Goal: Transaction & Acquisition: Purchase product/service

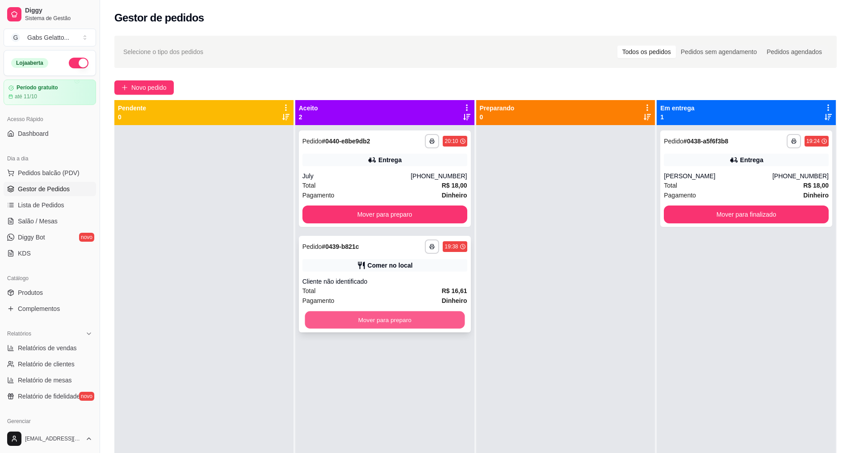
click at [415, 317] on button "Mover para preparo" at bounding box center [385, 319] width 160 height 17
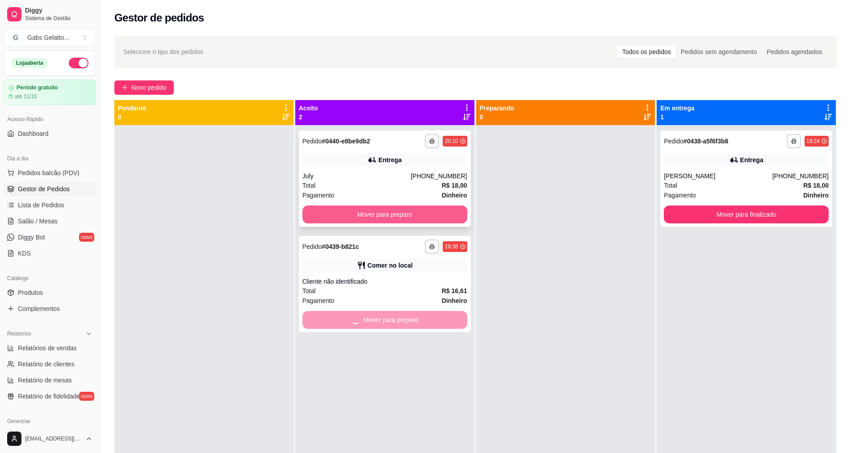
click at [413, 213] on button "Mover para preparo" at bounding box center [384, 215] width 165 height 18
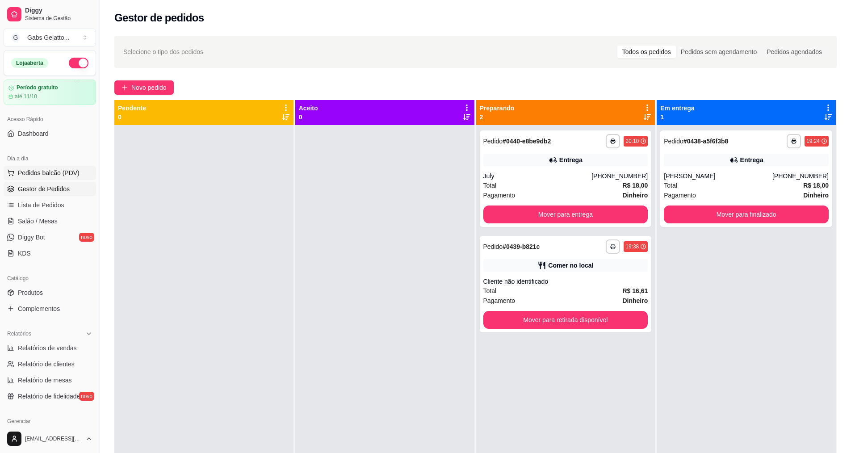
click at [76, 176] on span "Pedidos balcão (PDV)" at bounding box center [49, 172] width 62 height 9
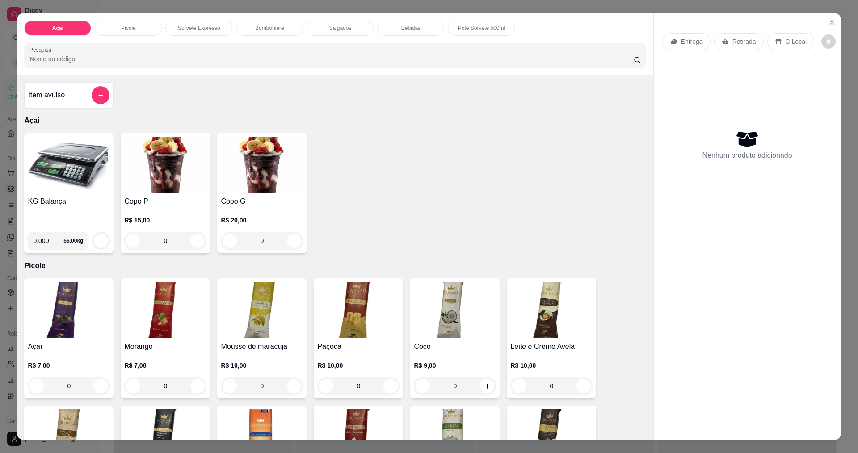
click at [80, 176] on img at bounding box center [69, 165] width 82 height 56
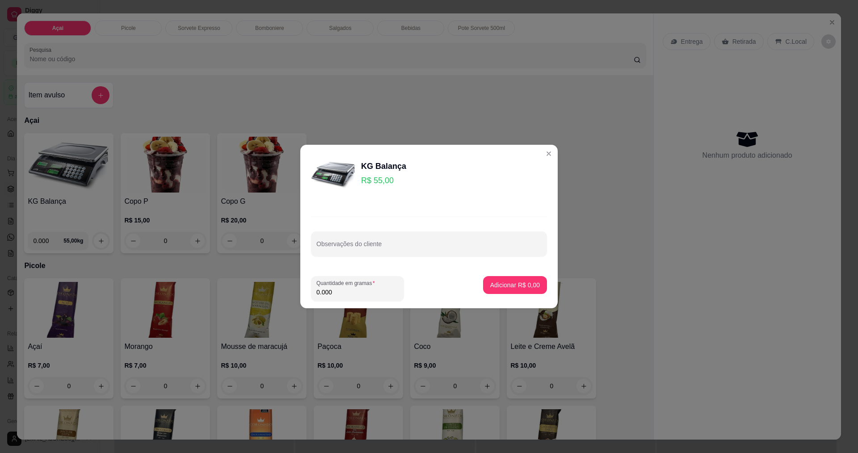
click at [365, 305] on footer "Quantidade em gramas 0.000 Adicionar R$ 0,00" at bounding box center [428, 288] width 257 height 39
click at [374, 296] on input "0.000" at bounding box center [357, 292] width 82 height 9
type input "0.244"
click at [508, 287] on p "Adicionar R$ 13,42" at bounding box center [513, 285] width 53 height 9
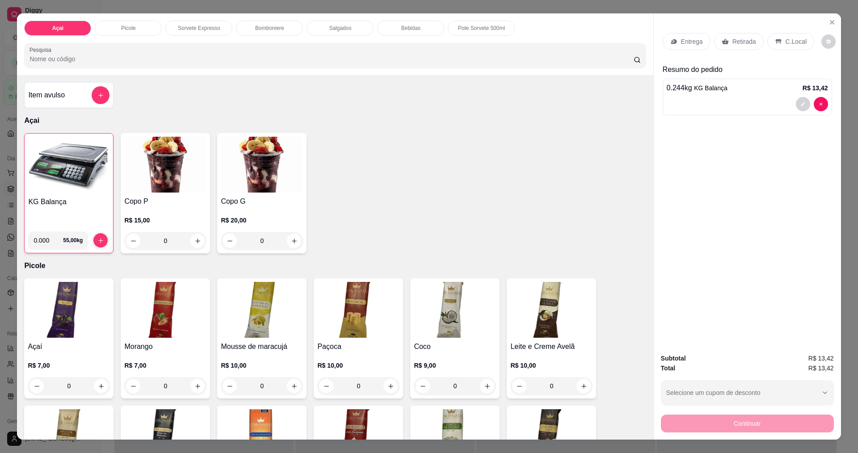
click at [789, 39] on p "C.Local" at bounding box center [795, 41] width 21 height 9
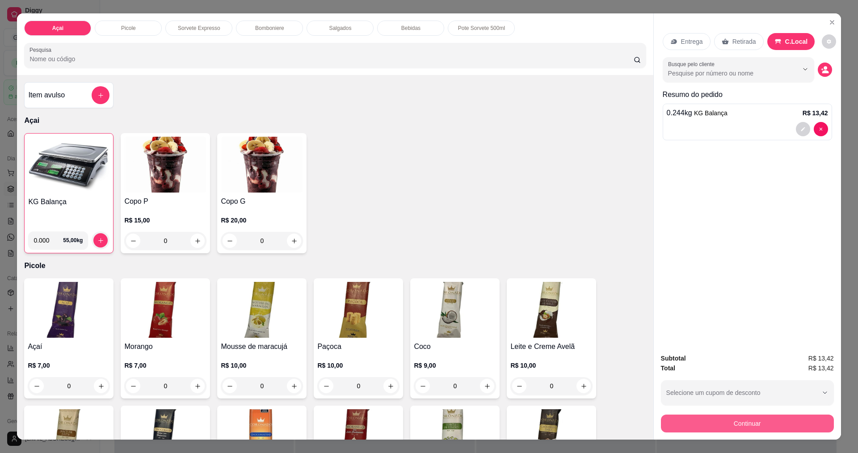
click at [786, 428] on button "Continuar" at bounding box center [747, 424] width 173 height 18
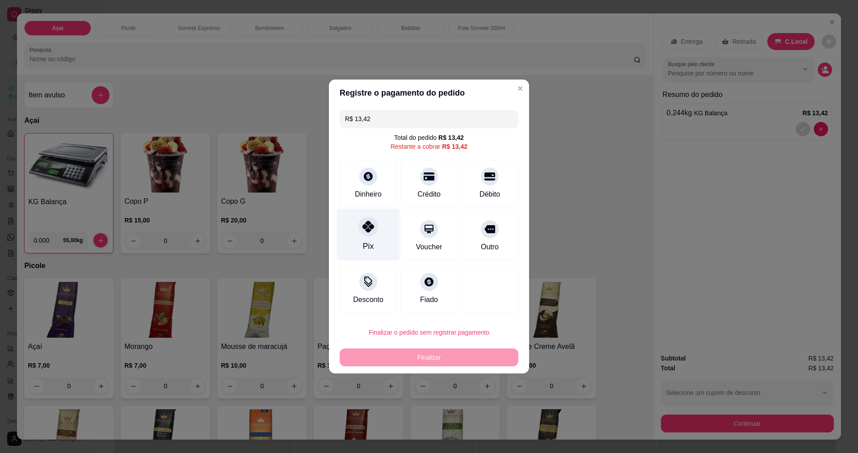
click at [376, 244] on div "Pix" at bounding box center [368, 235] width 63 height 52
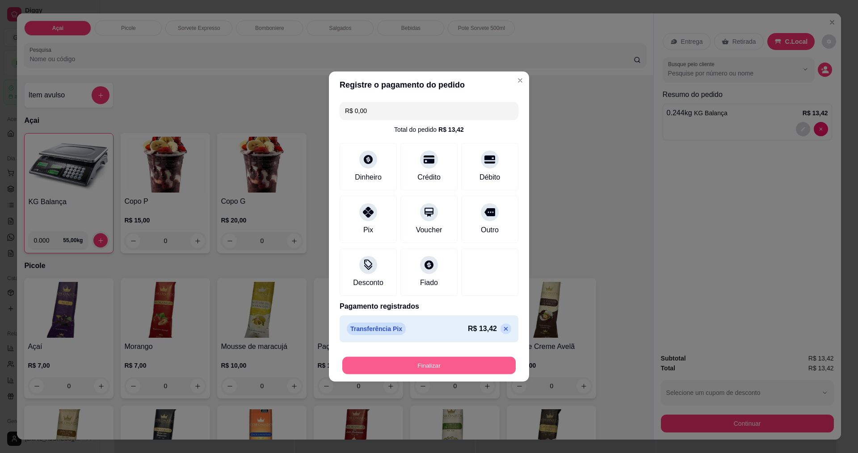
click at [436, 365] on button "Finalizar" at bounding box center [428, 365] width 173 height 17
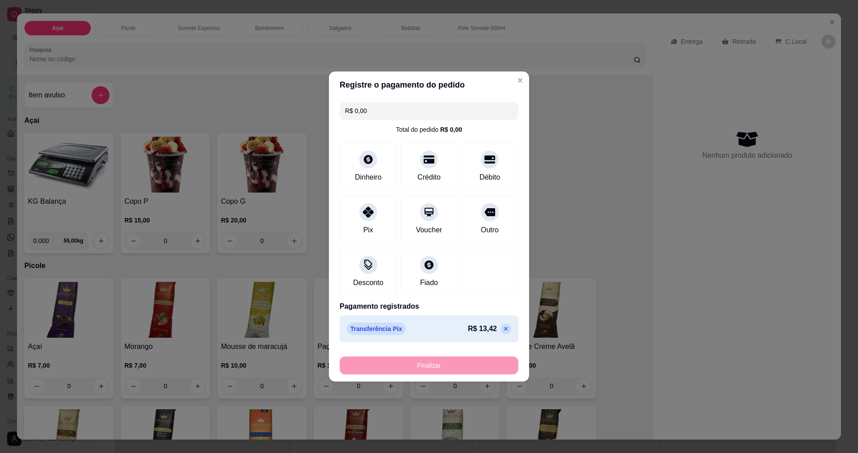
type input "-R$ 13,42"
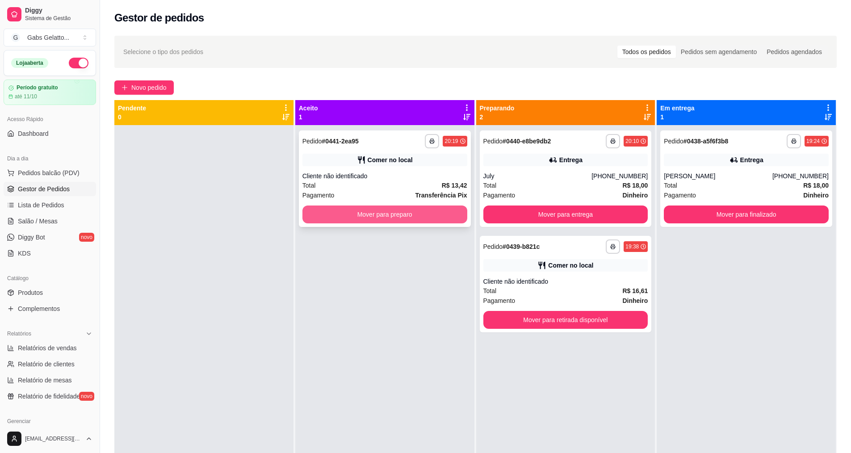
click at [419, 213] on button "Mover para preparo" at bounding box center [384, 215] width 165 height 18
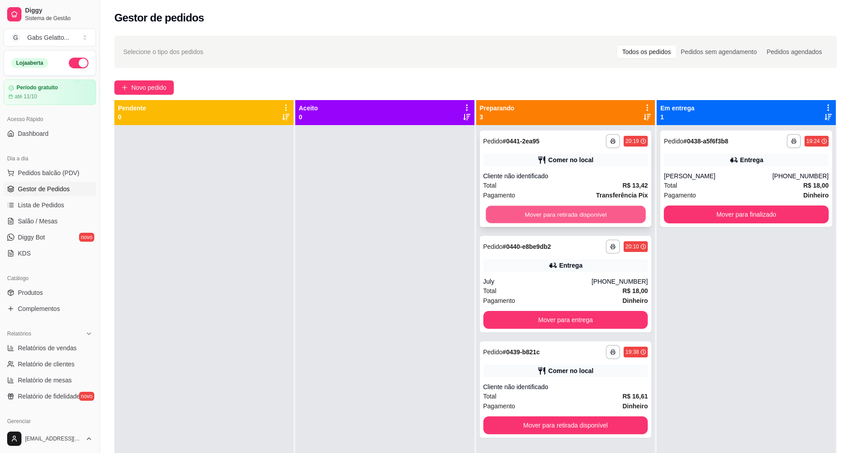
click at [563, 215] on button "Mover para retirada disponível" at bounding box center [566, 214] width 160 height 17
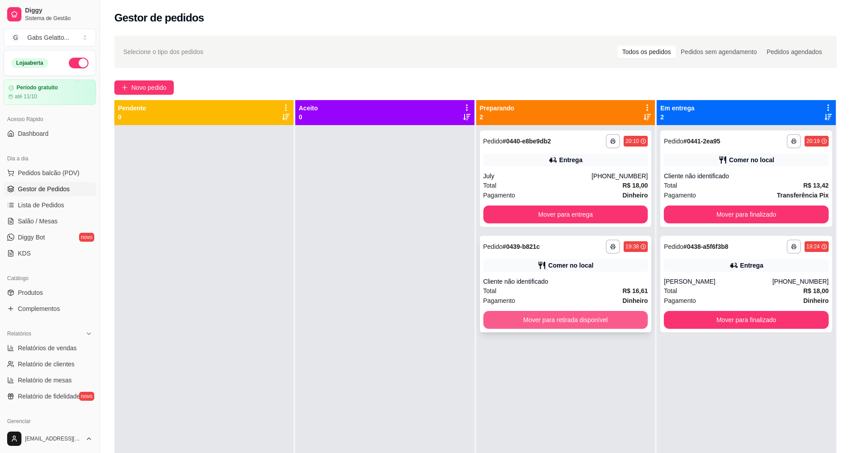
click at [555, 329] on div "**********" at bounding box center [566, 284] width 172 height 97
click at [577, 320] on button "Mover para retirada disponível" at bounding box center [565, 320] width 165 height 18
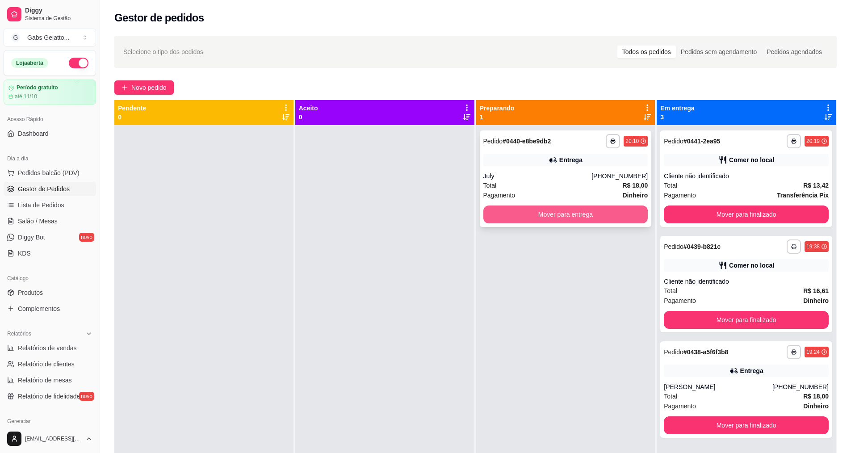
click at [572, 213] on button "Mover para entrega" at bounding box center [565, 215] width 165 height 18
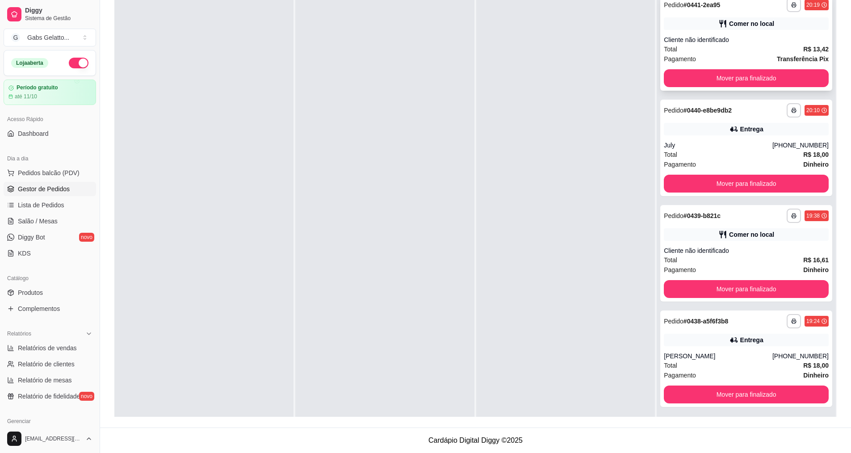
scroll to position [2, 0]
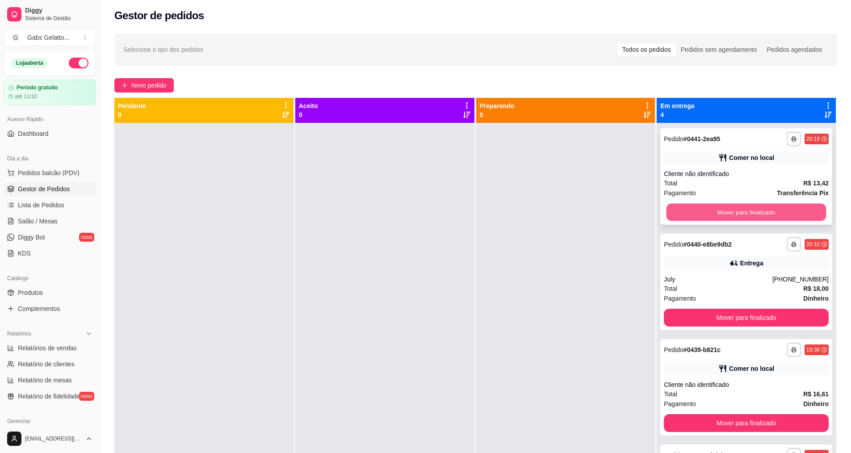
click at [718, 216] on button "Mover para finalizado" at bounding box center [747, 212] width 160 height 17
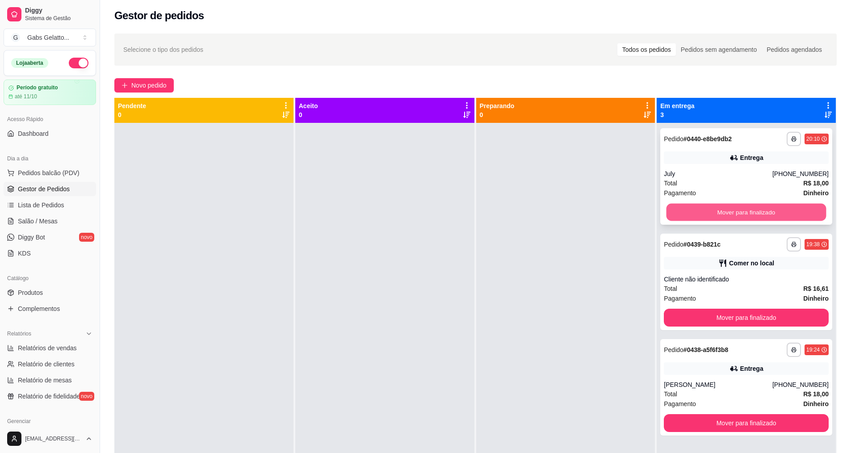
click at [715, 216] on button "Mover para finalizado" at bounding box center [747, 212] width 160 height 17
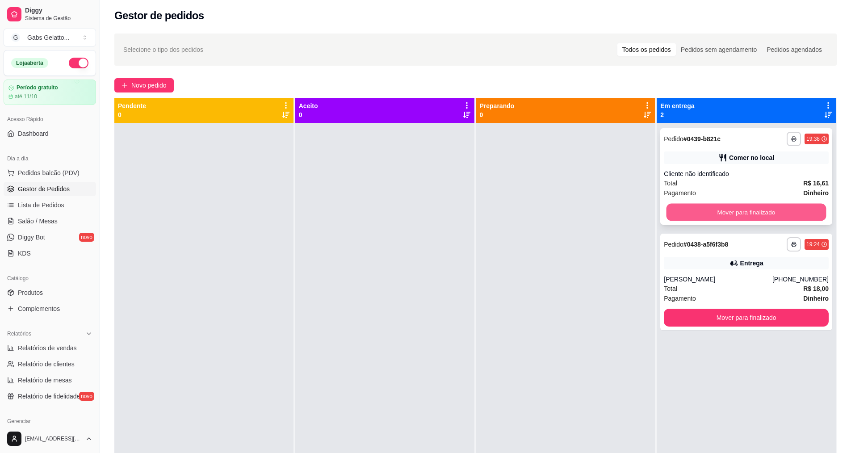
click at [716, 216] on button "Mover para finalizado" at bounding box center [747, 212] width 160 height 17
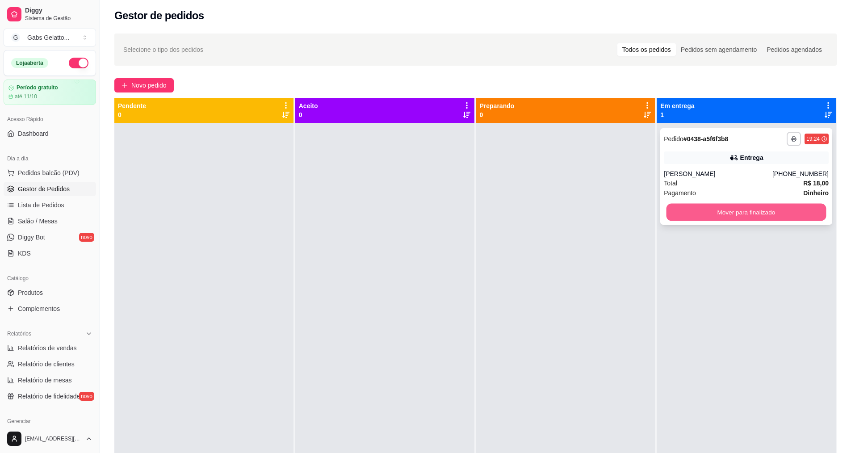
click at [727, 215] on button "Mover para finalizado" at bounding box center [747, 212] width 160 height 17
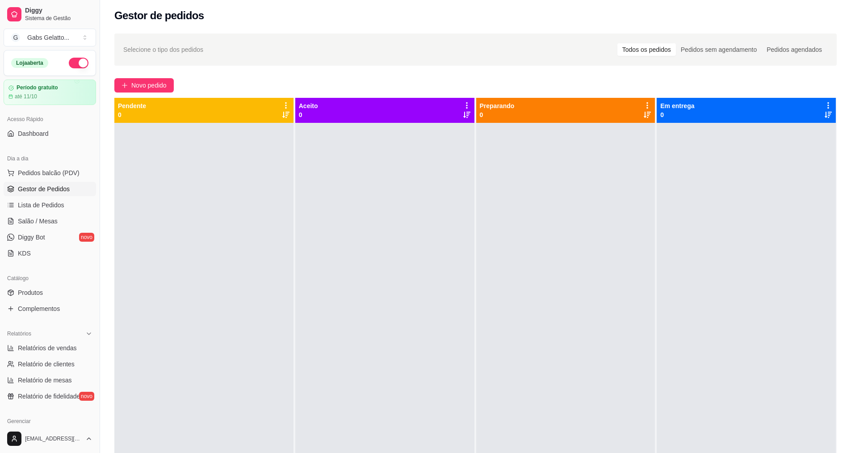
scroll to position [0, 0]
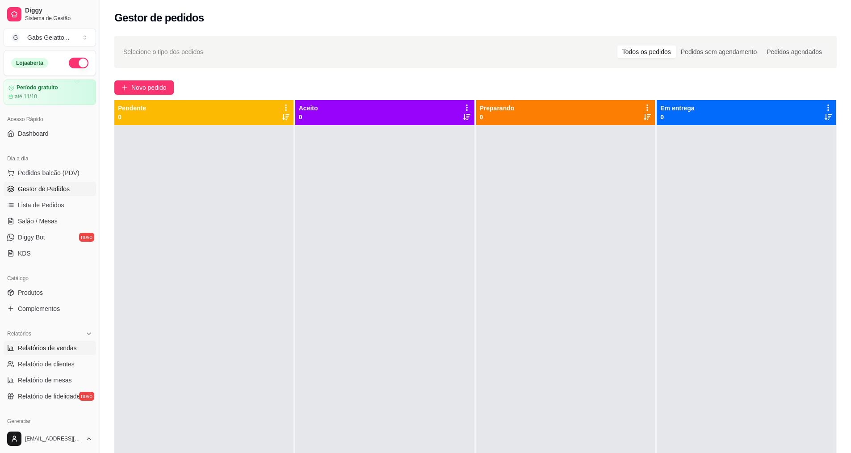
click at [58, 348] on span "Relatórios de vendas" at bounding box center [47, 348] width 59 height 9
select select "ALL"
select select "0"
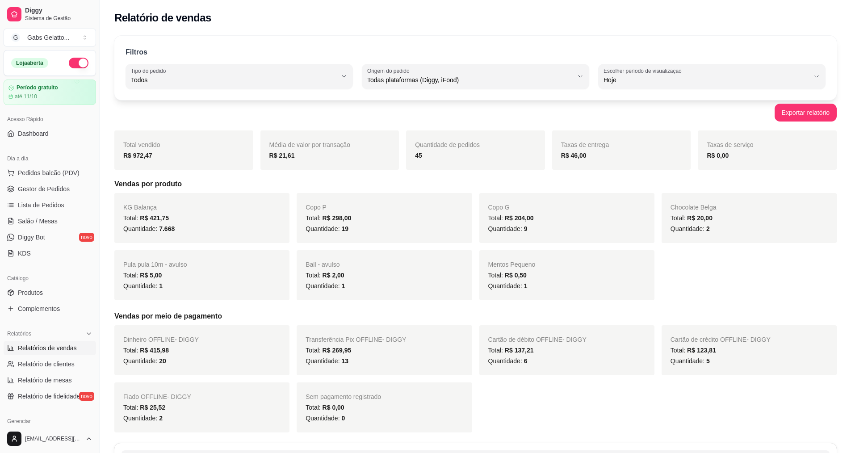
drag, startPoint x: 98, startPoint y: 305, endPoint x: 424, endPoint y: 101, distance: 385.0
click at [34, 170] on span "Pedidos balcão (PDV)" at bounding box center [49, 172] width 62 height 9
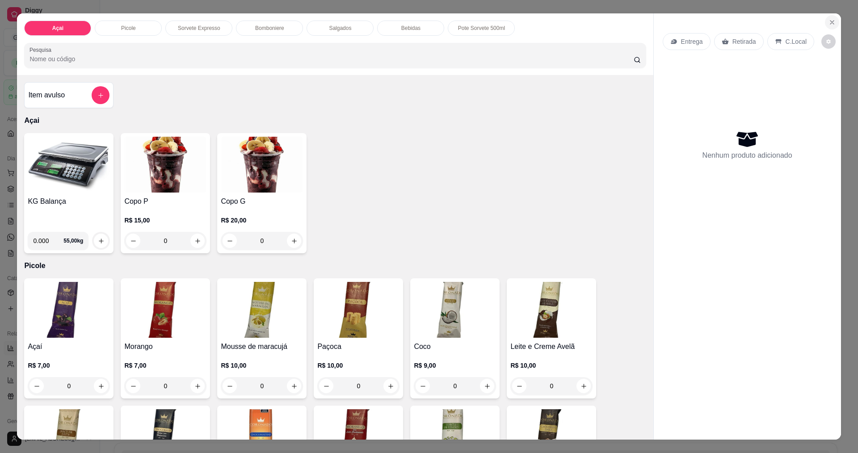
click at [831, 21] on icon "Close" at bounding box center [831, 22] width 7 height 7
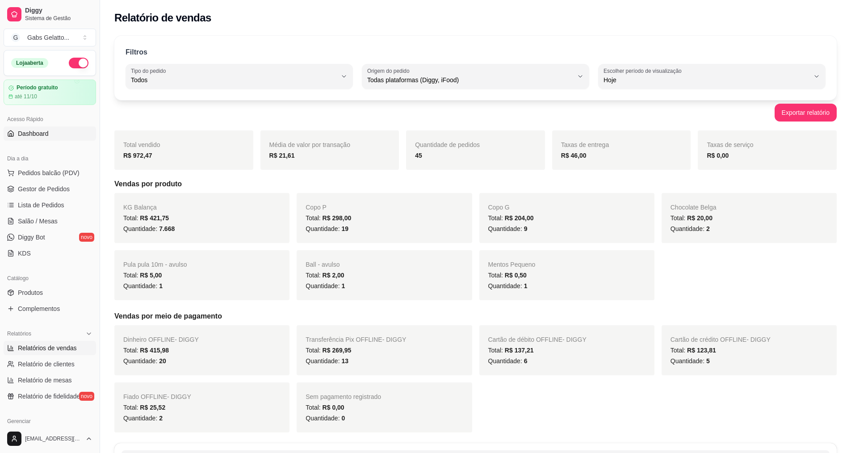
click at [40, 132] on span "Dashboard" at bounding box center [33, 133] width 31 height 9
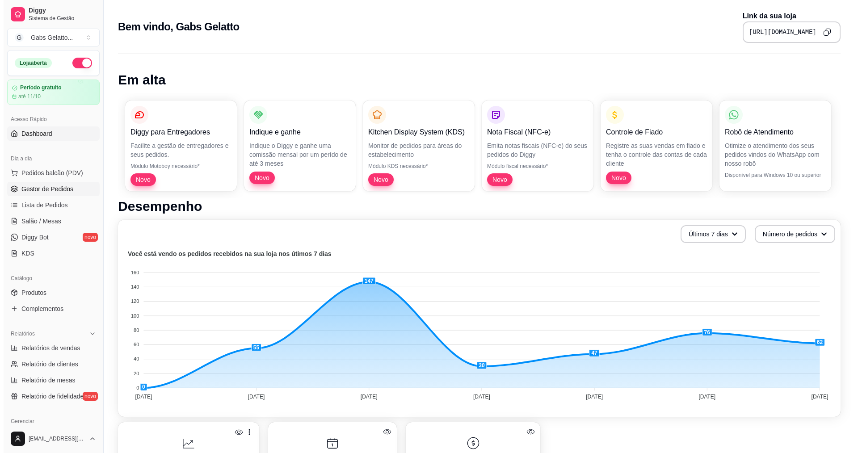
scroll to position [45, 0]
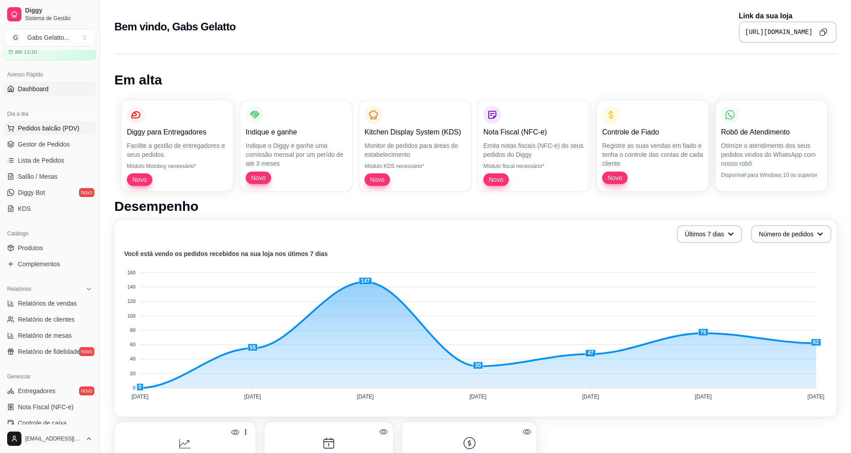
click at [72, 130] on span "Pedidos balcão (PDV)" at bounding box center [49, 128] width 62 height 9
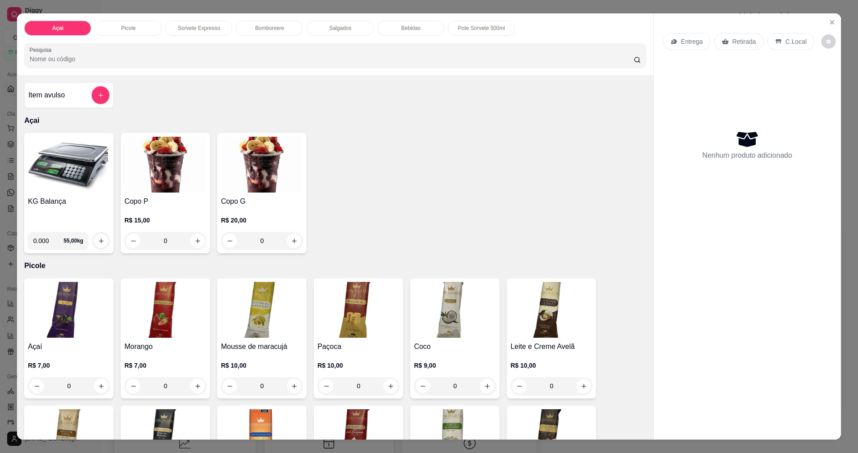
click at [255, 30] on p "Bomboniere" at bounding box center [269, 28] width 29 height 7
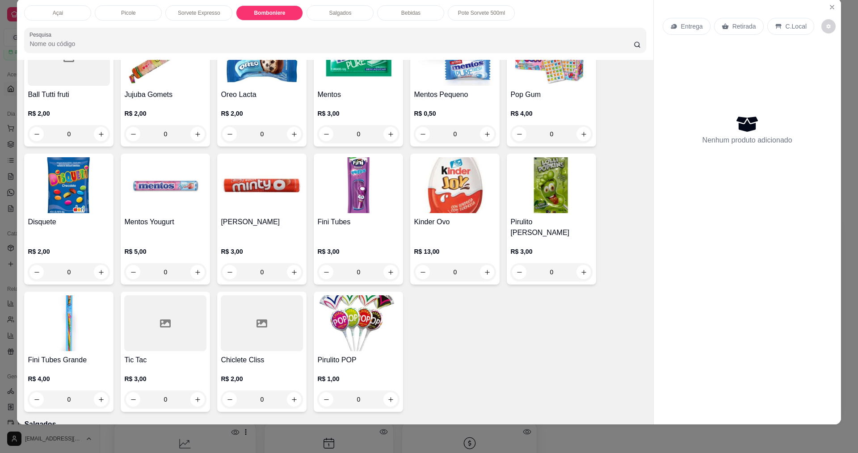
scroll to position [920, 0]
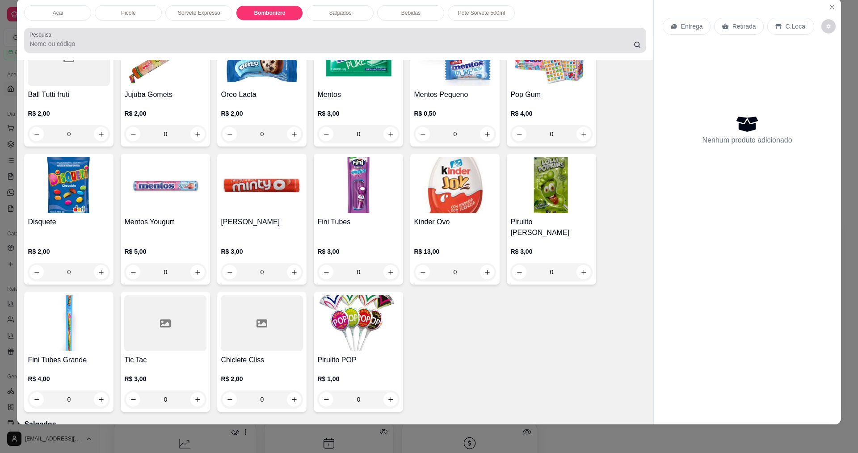
click at [147, 35] on div at bounding box center [334, 40] width 611 height 18
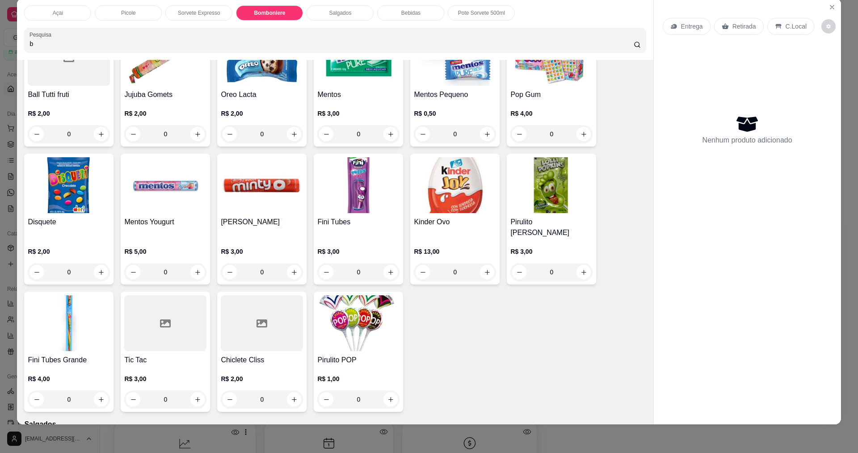
scroll to position [1320, 0]
type input "b"
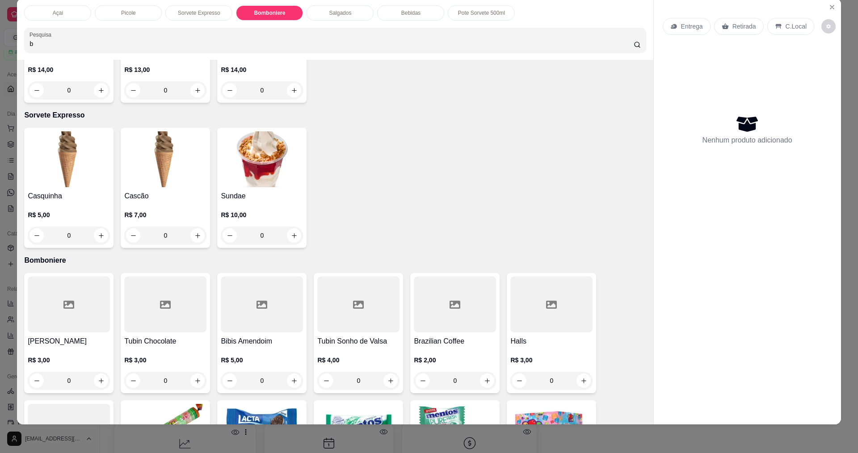
scroll to position [934, 0]
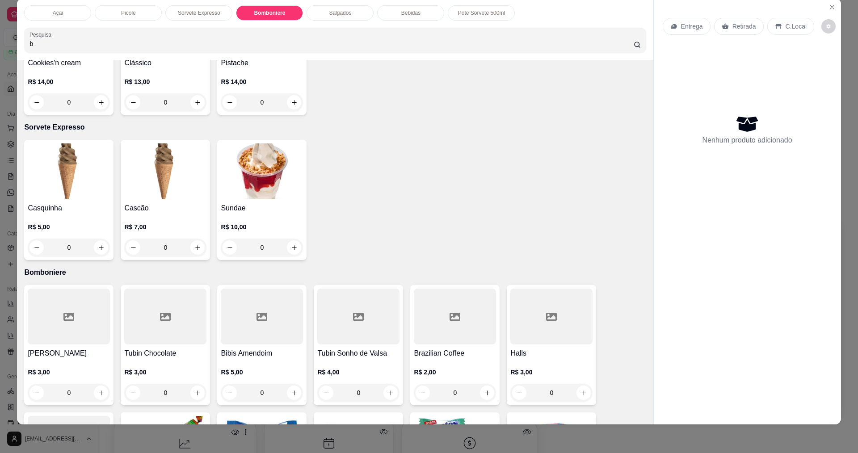
select select "ALL"
select select "0"
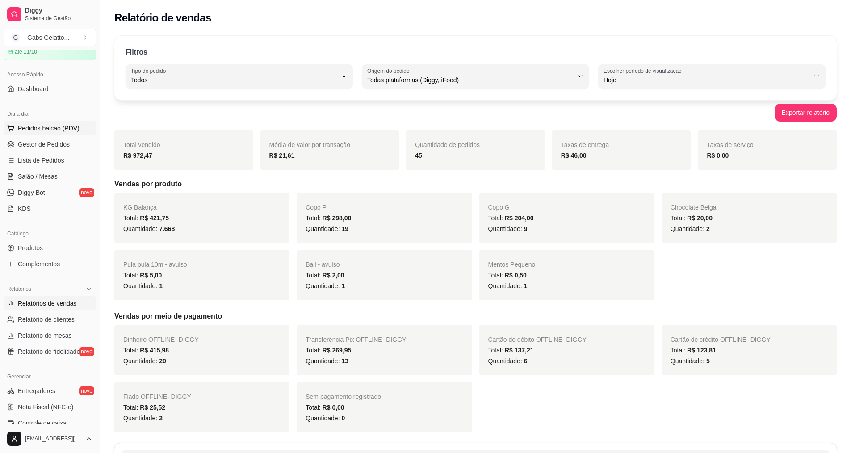
click at [31, 127] on span "Pedidos balcão (PDV)" at bounding box center [49, 128] width 62 height 9
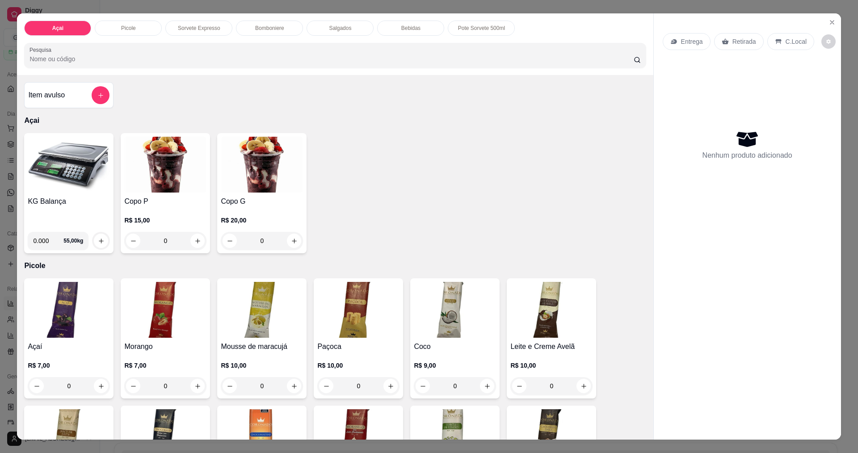
click at [255, 30] on p "Bomboniere" at bounding box center [269, 28] width 29 height 7
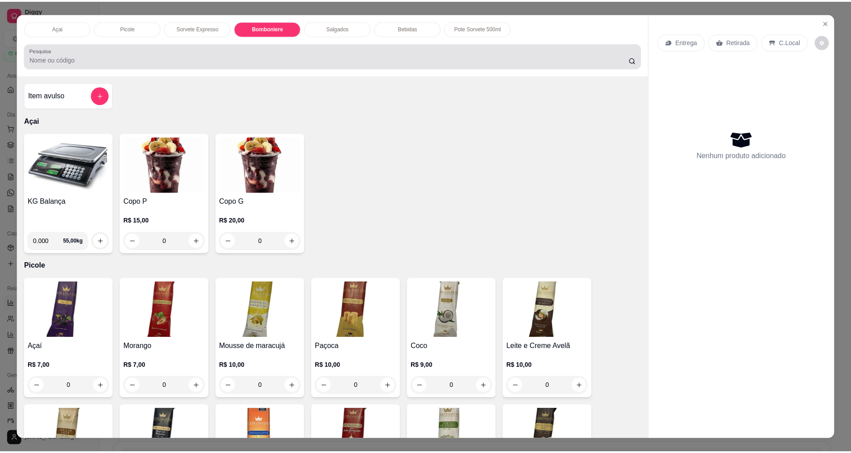
scroll to position [15, 0]
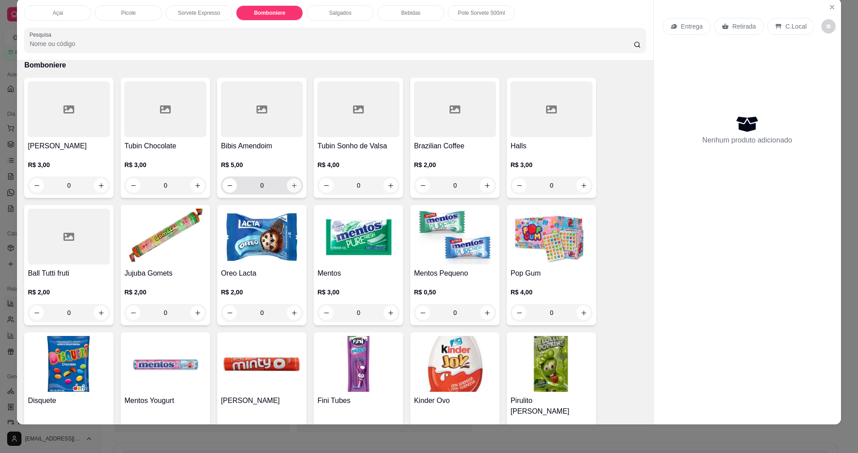
click at [292, 183] on icon "increase-product-quantity" at bounding box center [294, 185] width 7 height 7
type input "1"
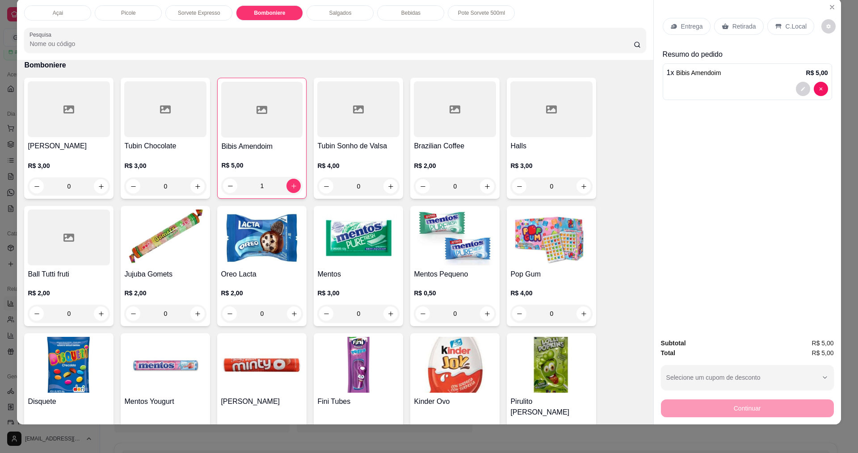
click at [779, 24] on div "C.Local" at bounding box center [790, 26] width 47 height 17
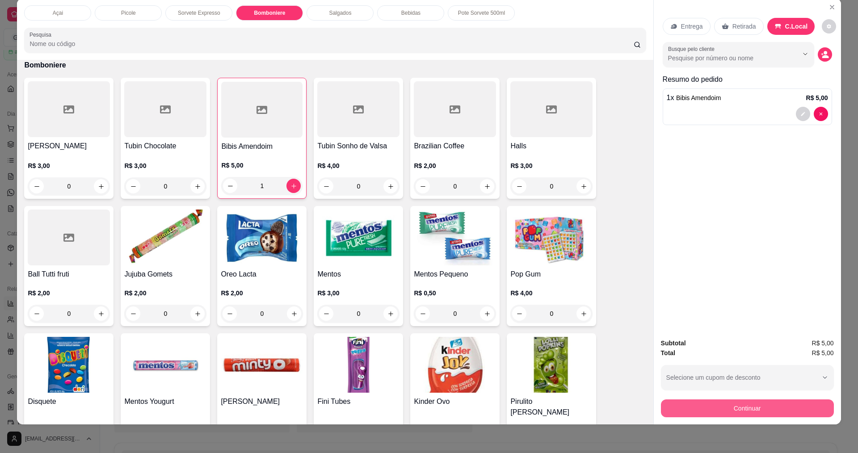
click at [731, 407] on button "Continuar" at bounding box center [747, 408] width 173 height 18
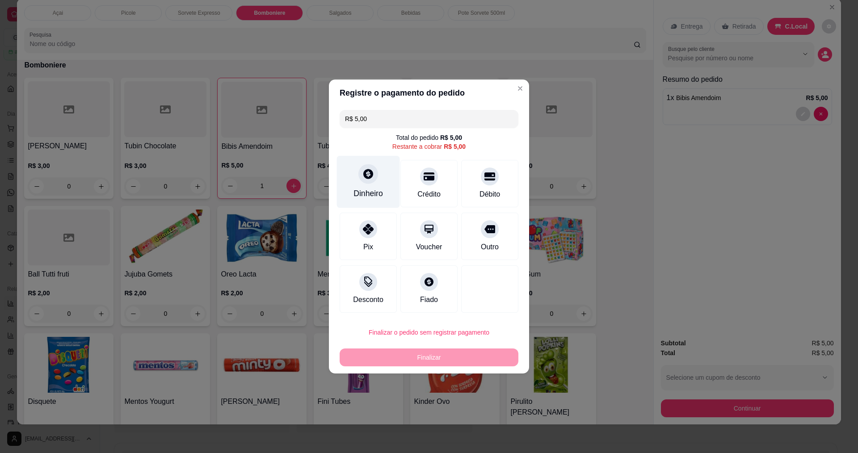
click at [373, 182] on div "Dinheiro" at bounding box center [368, 182] width 63 height 52
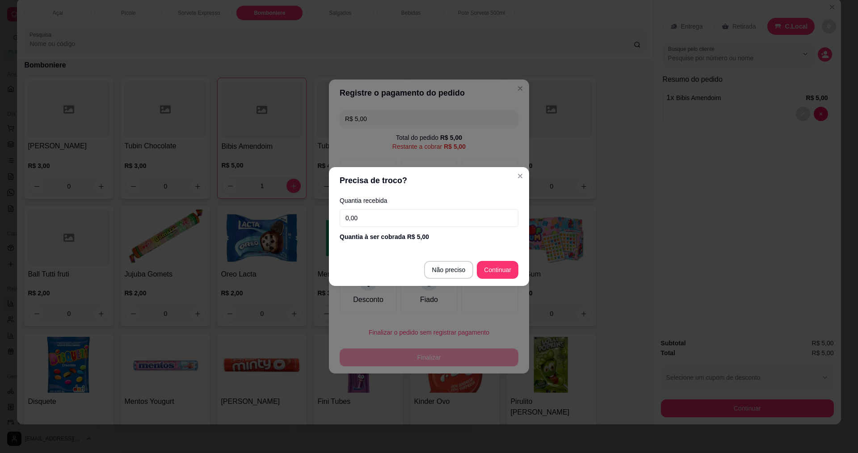
click at [433, 217] on input "0,00" at bounding box center [429, 218] width 179 height 18
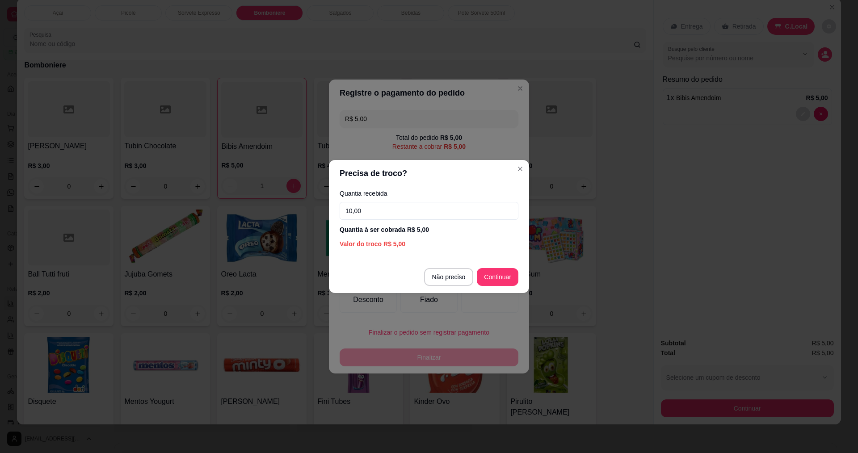
type input "10,00"
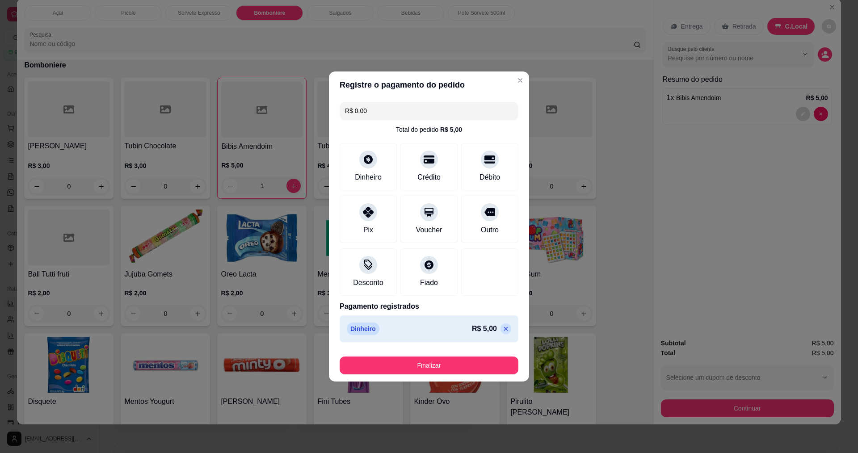
type input "R$ 0,00"
click at [424, 360] on button "Finalizar" at bounding box center [429, 366] width 179 height 18
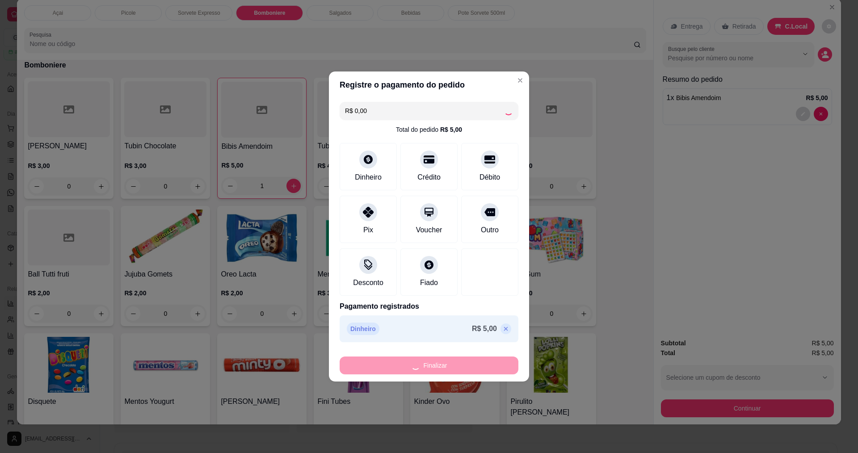
type input "0"
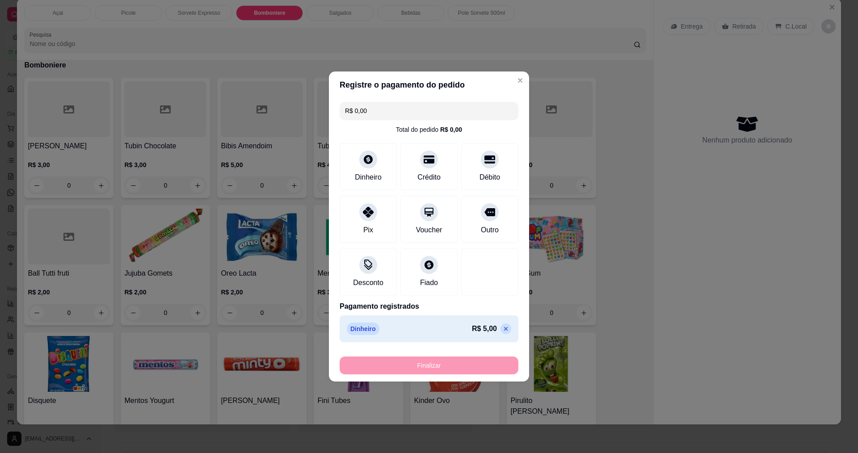
type input "-R$ 5,00"
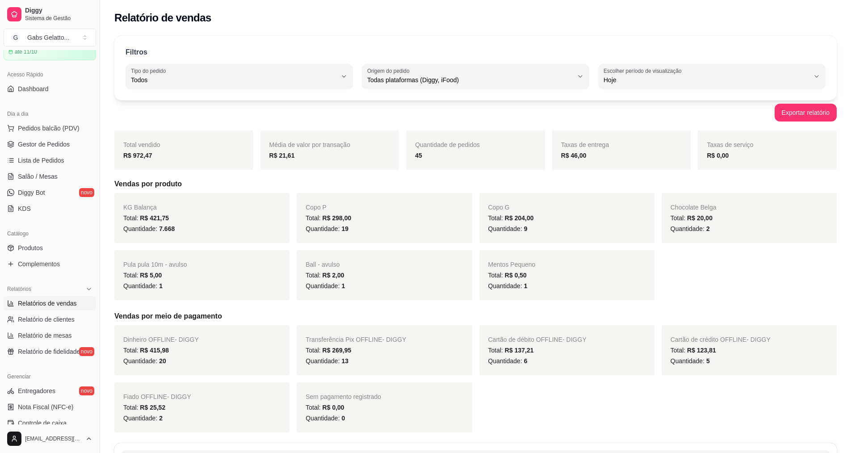
click at [55, 119] on div "Dia a dia" at bounding box center [50, 114] width 92 height 14
click at [48, 125] on span "Pedidos balcão (PDV)" at bounding box center [49, 128] width 62 height 9
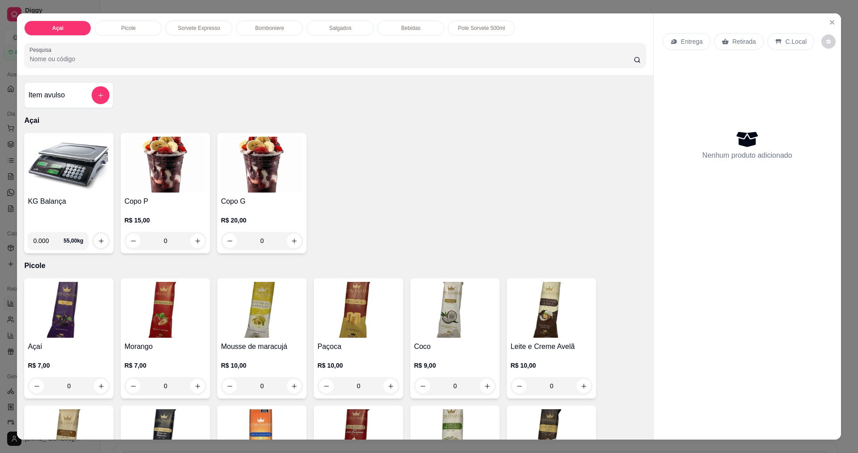
click at [47, 239] on input "0.000" at bounding box center [48, 241] width 30 height 18
type input "0.186"
click at [97, 234] on button "increase-product-quantity" at bounding box center [101, 241] width 14 height 14
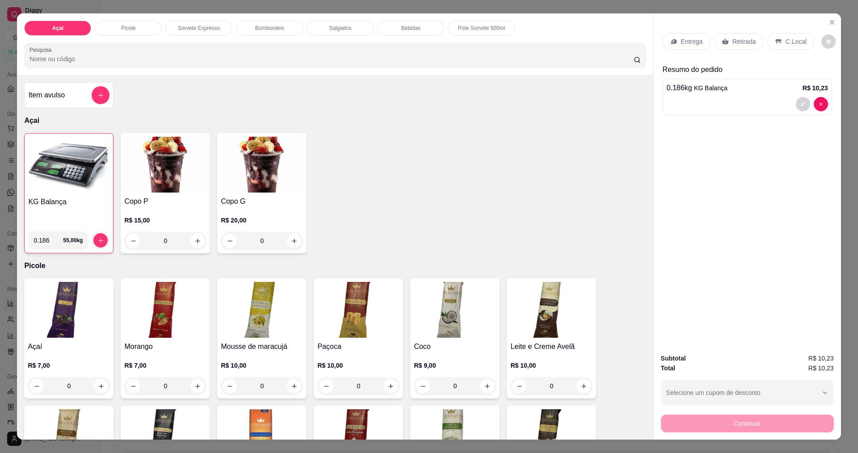
click at [797, 49] on div "C.Local" at bounding box center [790, 41] width 47 height 17
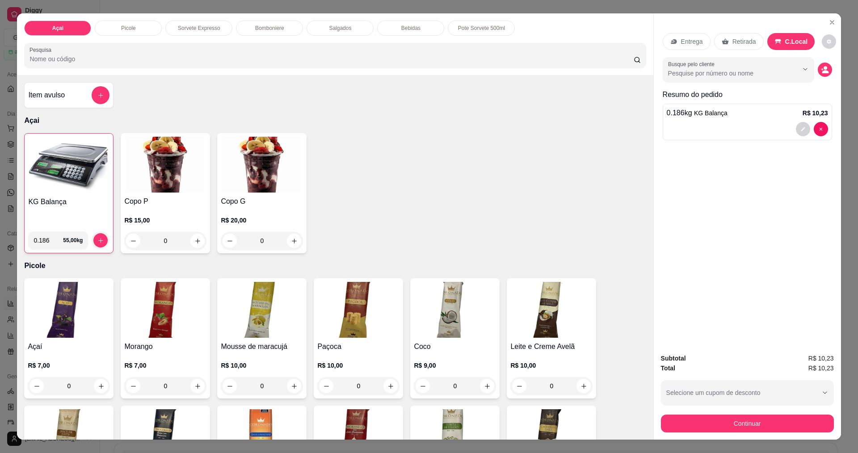
click at [767, 438] on div "Subtotal R$ 10,23 Total R$ 10,23 Selecione um cupom de desconto Selecione um cu…" at bounding box center [747, 392] width 187 height 93
click at [780, 424] on button "Continuar" at bounding box center [747, 423] width 168 height 17
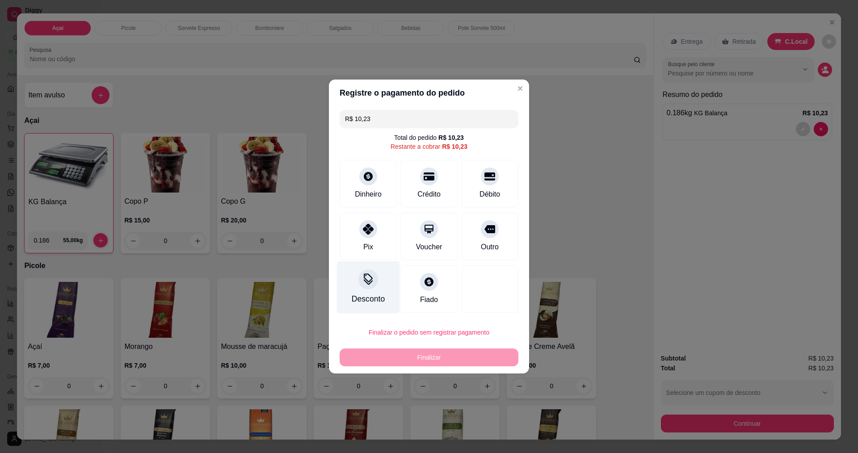
click at [382, 282] on div "Desconto" at bounding box center [368, 287] width 63 height 52
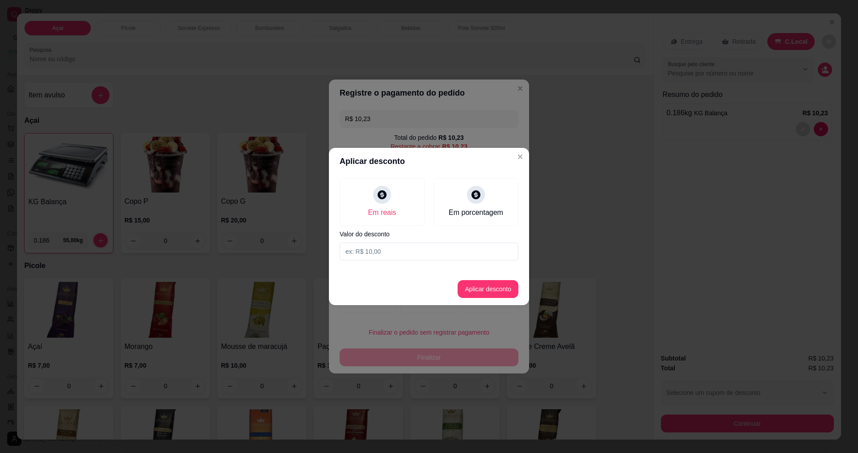
click at [386, 257] on input at bounding box center [429, 252] width 179 height 18
type input "0,23"
click at [481, 284] on button "Aplicar desconto" at bounding box center [488, 289] width 59 height 17
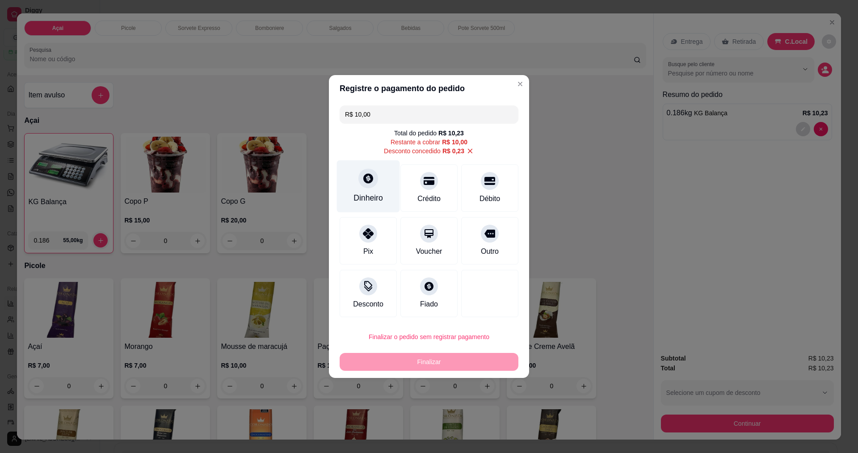
click at [380, 177] on div "Dinheiro" at bounding box center [368, 186] width 63 height 52
click at [367, 185] on div at bounding box center [368, 178] width 20 height 20
click at [375, 193] on div "Dinheiro" at bounding box center [367, 198] width 29 height 12
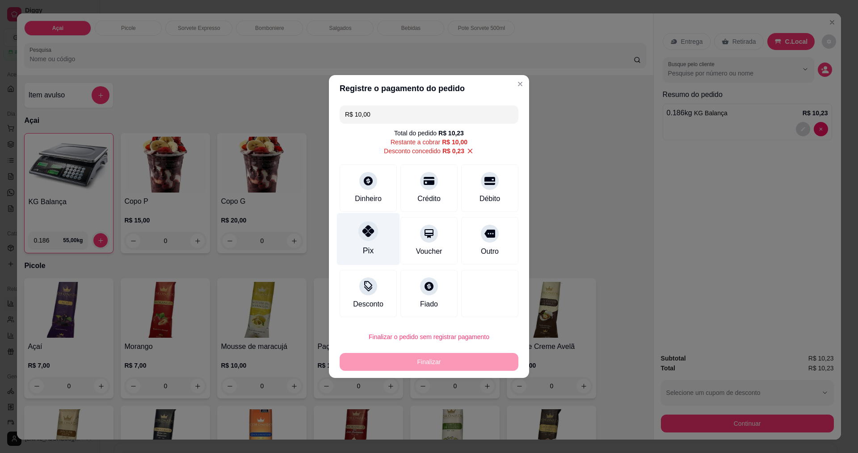
click at [381, 251] on div "Pix" at bounding box center [368, 239] width 63 height 52
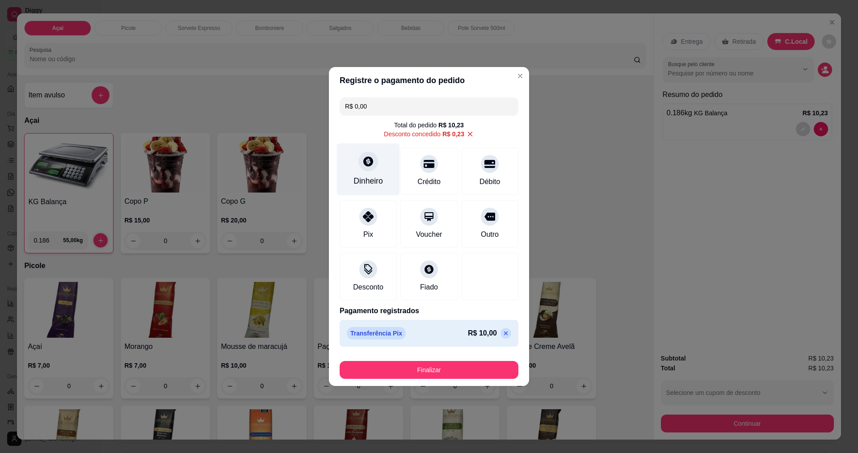
click at [373, 166] on div at bounding box center [368, 161] width 20 height 20
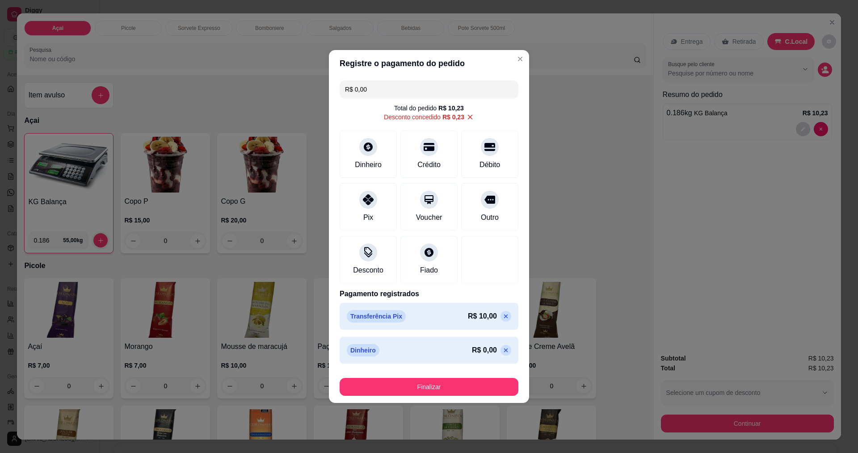
click at [510, 319] on div "Transferência Pix R$ 10,00" at bounding box center [429, 316] width 179 height 27
click at [509, 317] on div "Transferência Pix R$ 10,00" at bounding box center [429, 316] width 179 height 27
click at [503, 318] on div "Transferência Pix R$ 10,00" at bounding box center [429, 316] width 179 height 27
click at [503, 318] on p at bounding box center [505, 316] width 11 height 11
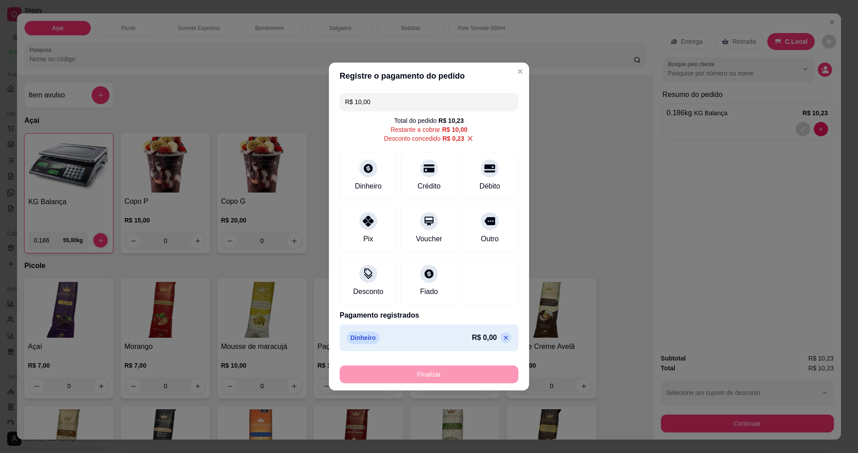
click at [500, 340] on p at bounding box center [505, 337] width 11 height 11
type input "R$ 0,00"
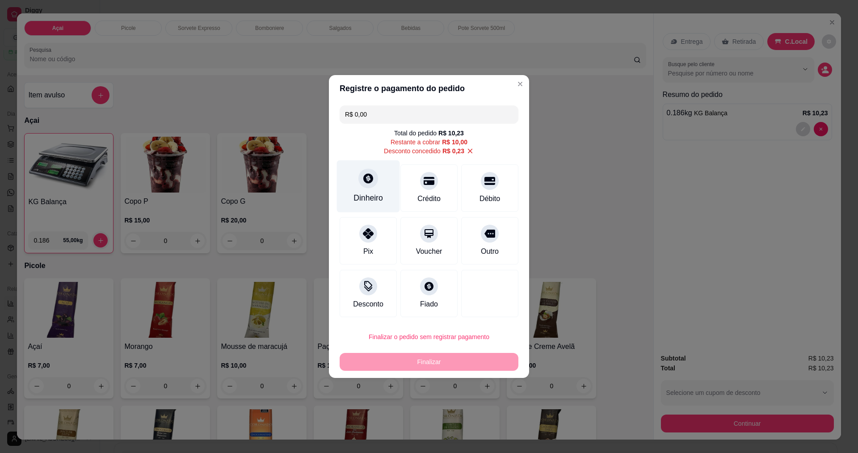
click at [371, 184] on icon at bounding box center [368, 178] width 12 height 12
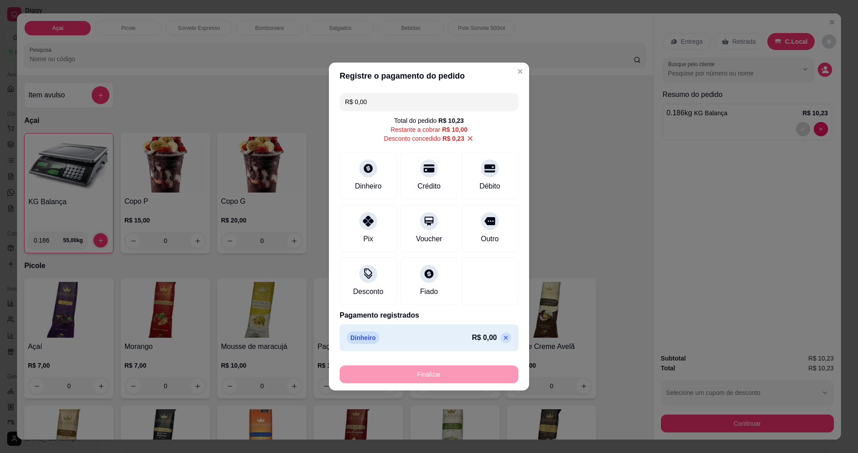
click at [471, 365] on div "Finalizar" at bounding box center [429, 372] width 179 height 21
click at [355, 170] on div "Dinheiro" at bounding box center [368, 174] width 63 height 52
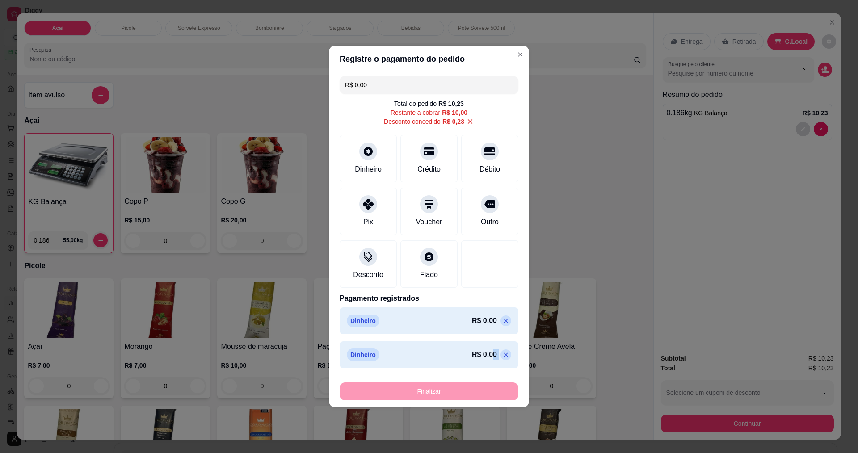
drag, startPoint x: 437, startPoint y: 385, endPoint x: 507, endPoint y: 333, distance: 87.3
click at [491, 339] on section "Registre o pagamento do pedido R$ 0,00 Total do pedido R$ 10,23 Restante a cobr…" at bounding box center [429, 227] width 200 height 362
click at [511, 324] on div "Dinheiro R$ 0,00" at bounding box center [429, 320] width 179 height 27
click at [505, 322] on div "Dinheiro R$ 0,00" at bounding box center [429, 320] width 179 height 27
click at [499, 325] on div "Dinheiro R$ 0,00" at bounding box center [429, 321] width 164 height 13
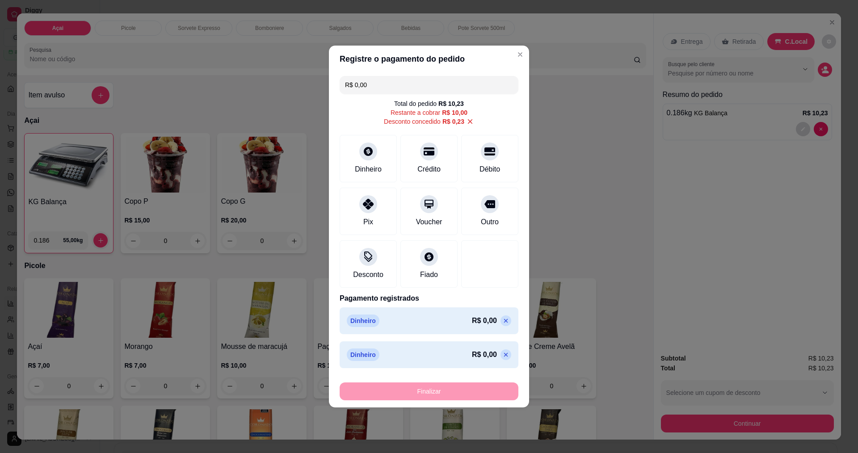
click at [496, 326] on div "R$ 0,00" at bounding box center [491, 320] width 39 height 11
click at [500, 324] on p at bounding box center [505, 320] width 11 height 11
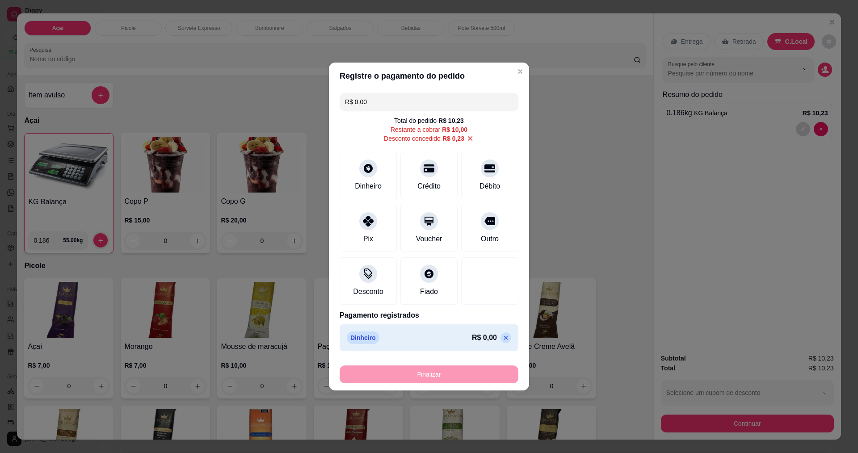
click at [499, 324] on div "Dinheiro R$ 0,00" at bounding box center [429, 337] width 179 height 27
click at [500, 343] on p at bounding box center [505, 337] width 11 height 11
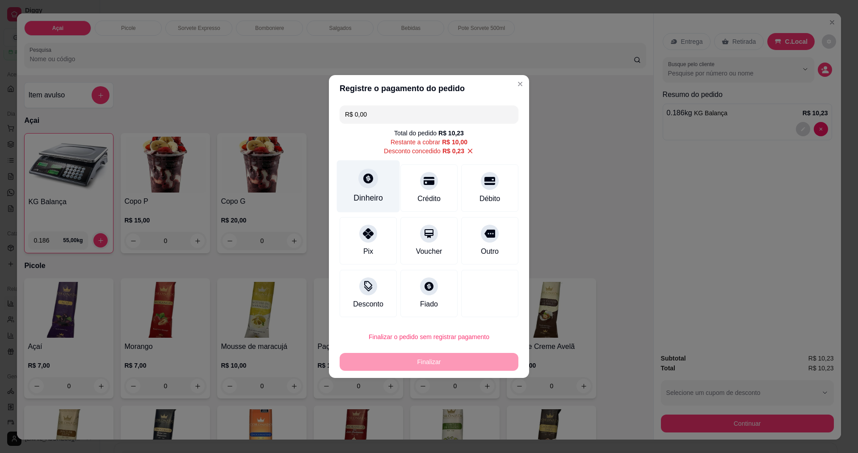
click at [362, 184] on icon at bounding box center [368, 178] width 12 height 12
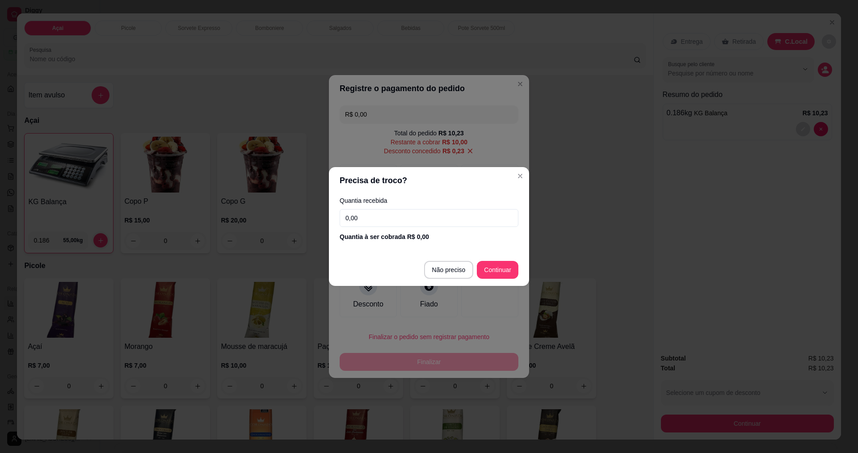
click at [437, 223] on input "0,00" at bounding box center [429, 218] width 179 height 18
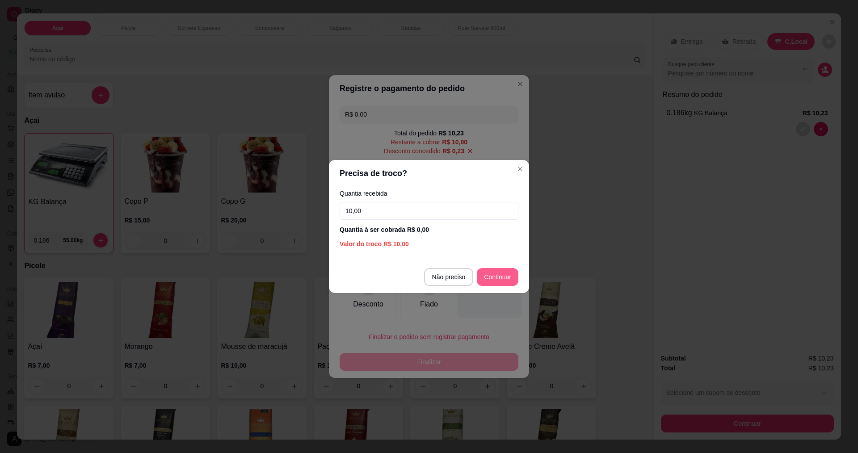
type input "10,00"
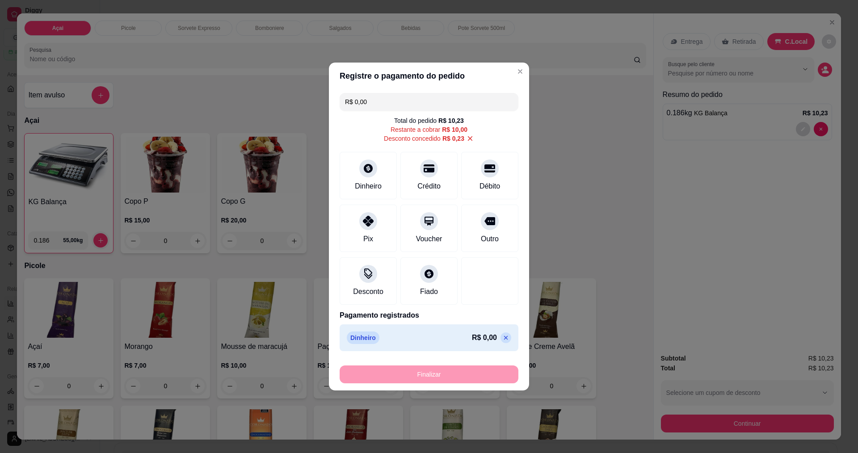
click at [467, 378] on div "Finalizar" at bounding box center [429, 374] width 179 height 18
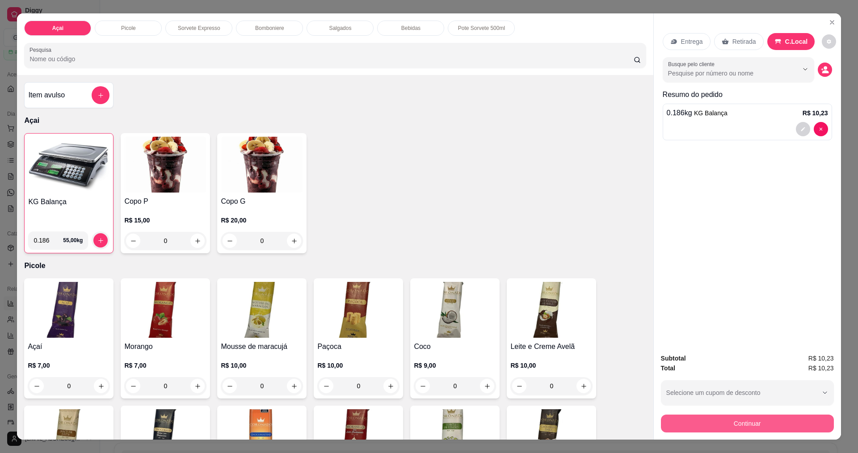
click at [754, 421] on button "Continuar" at bounding box center [747, 424] width 173 height 18
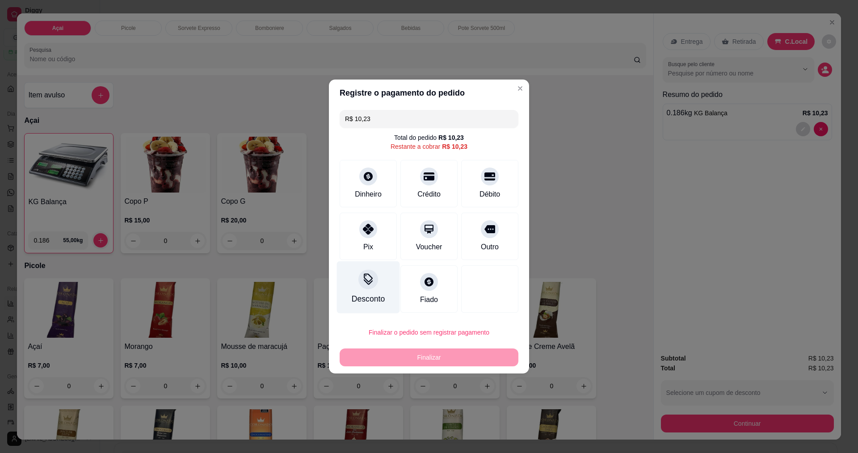
click at [379, 292] on div "Desconto" at bounding box center [368, 287] width 63 height 52
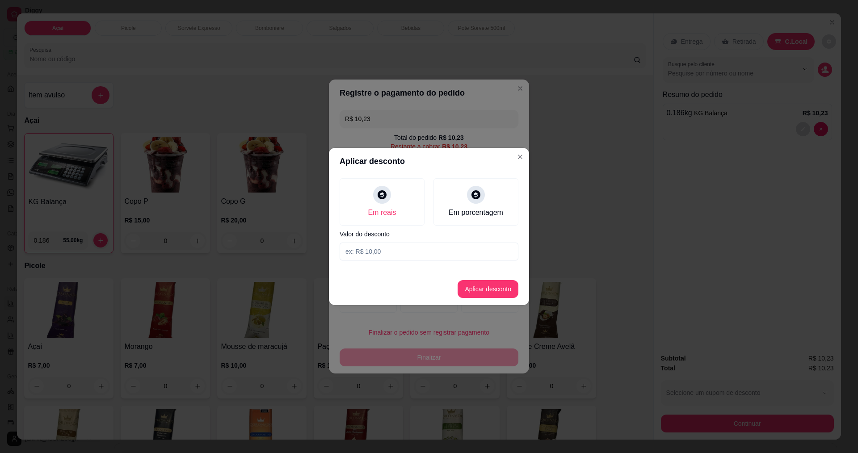
click at [386, 245] on input at bounding box center [429, 252] width 179 height 18
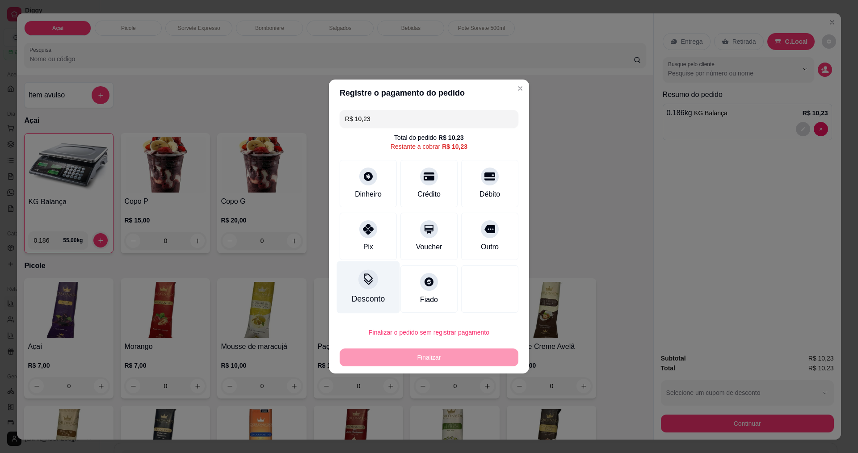
click at [363, 284] on icon at bounding box center [368, 279] width 12 height 12
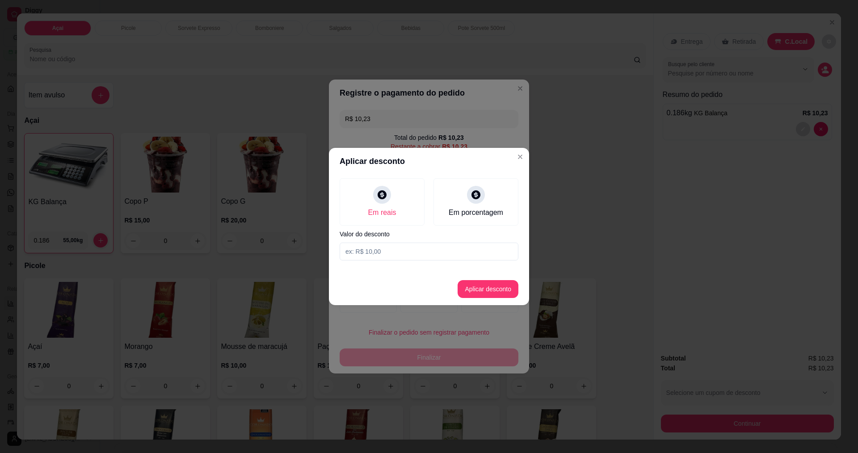
click at [377, 256] on input at bounding box center [429, 252] width 179 height 18
type input "0,23"
click at [494, 292] on button "Aplicar desconto" at bounding box center [488, 289] width 59 height 17
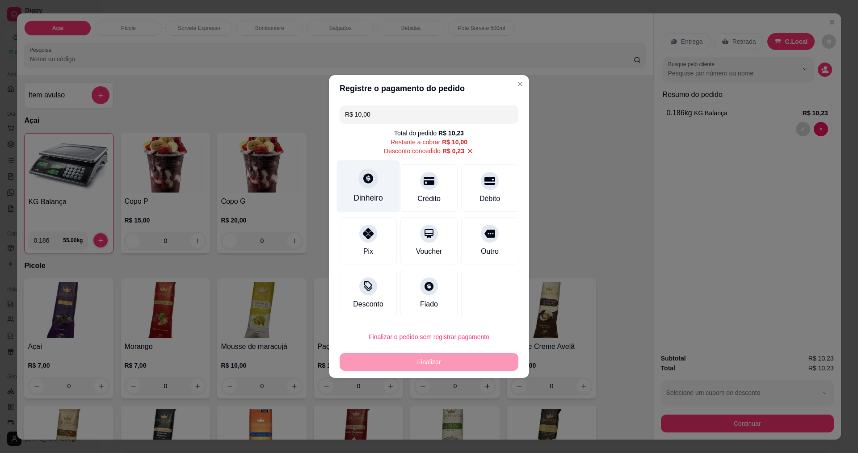
click at [368, 177] on icon at bounding box center [368, 178] width 12 height 12
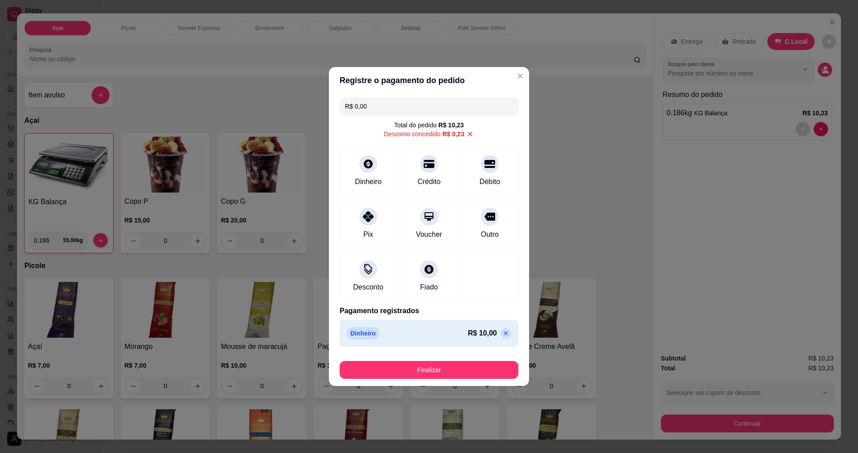
click at [433, 366] on button "Finalizar" at bounding box center [429, 370] width 179 height 18
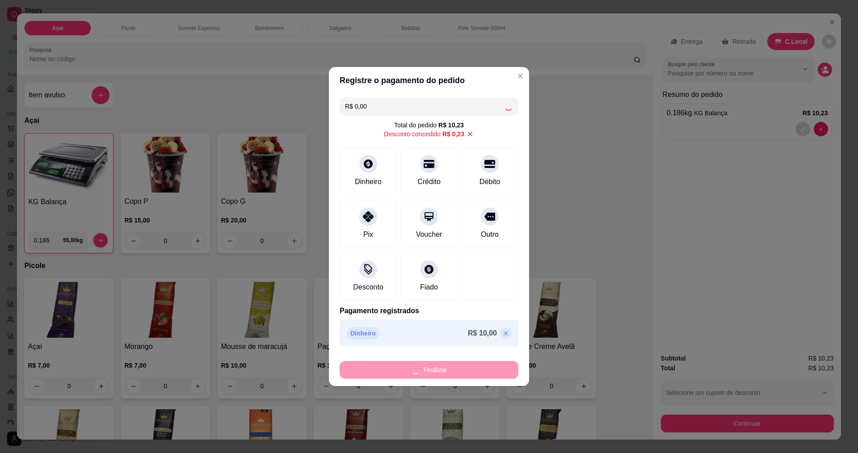
type input "-R$ 10,23"
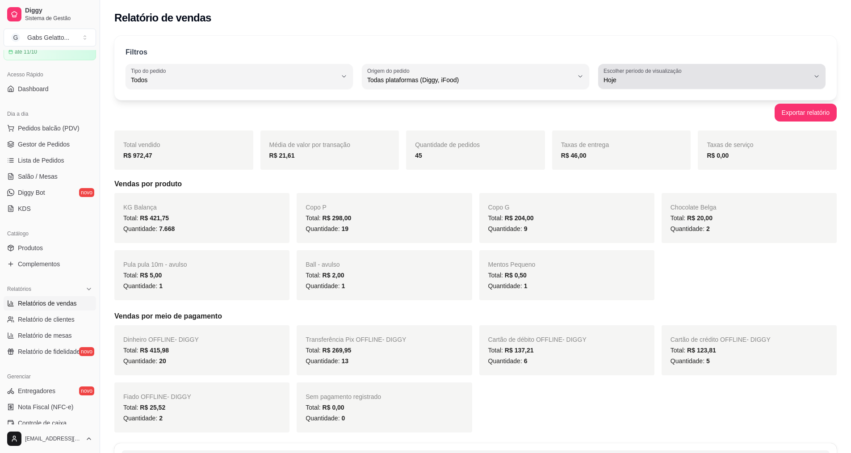
click at [681, 80] on span "Hoje" at bounding box center [707, 80] width 206 height 9
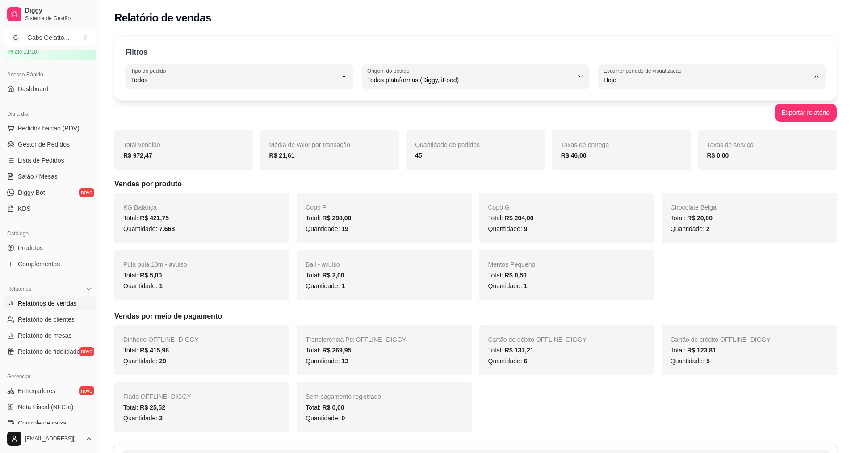
click at [628, 193] on span "Customizado" at bounding box center [708, 189] width 196 height 8
type input "-1"
select select "-1"
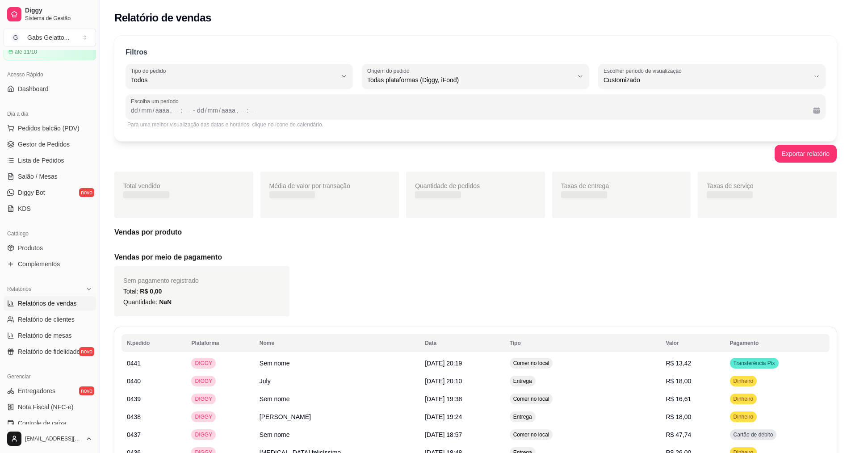
scroll to position [8, 0]
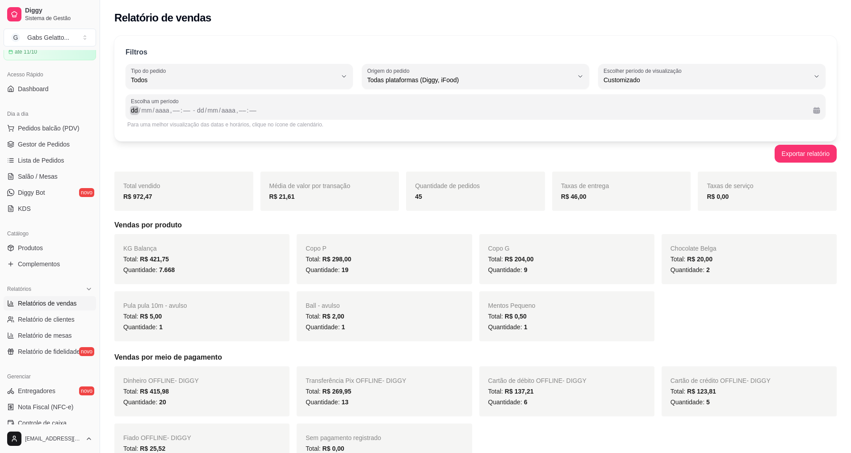
click at [137, 111] on div "dd / mm / aaaa , –– : ––" at bounding box center [161, 110] width 60 height 11
drag, startPoint x: 569, startPoint y: 169, endPoint x: 540, endPoint y: 145, distance: 38.1
drag, startPoint x: 540, startPoint y: 145, endPoint x: 118, endPoint y: 109, distance: 422.9
click at [118, 109] on div "Filtros ALL Tipo do pedido Todos Entrega Retirada Mesa Consumo local Tipo do pe…" at bounding box center [475, 88] width 722 height 105
click at [140, 114] on div "/" at bounding box center [140, 110] width 4 height 9
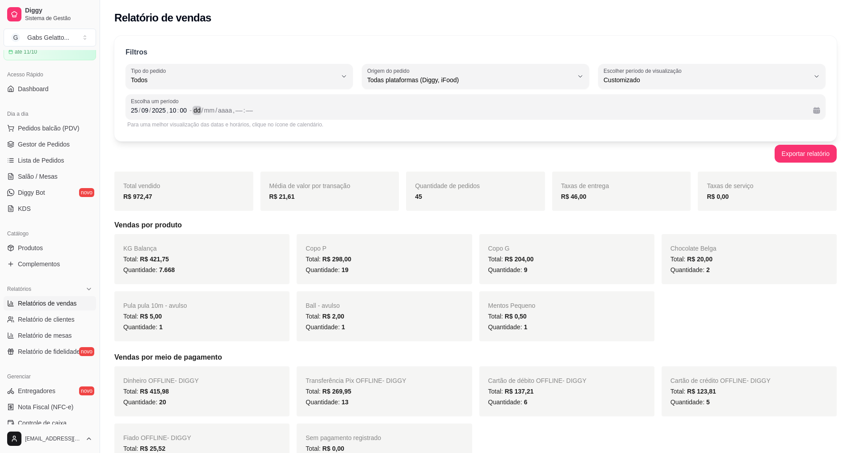
click at [200, 108] on div "dd" at bounding box center [197, 110] width 9 height 9
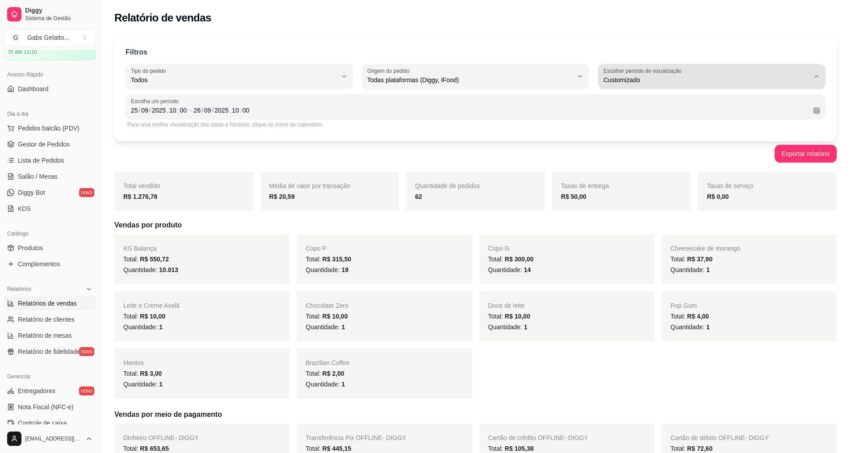
click at [683, 74] on div "Customizado" at bounding box center [707, 76] width 206 height 18
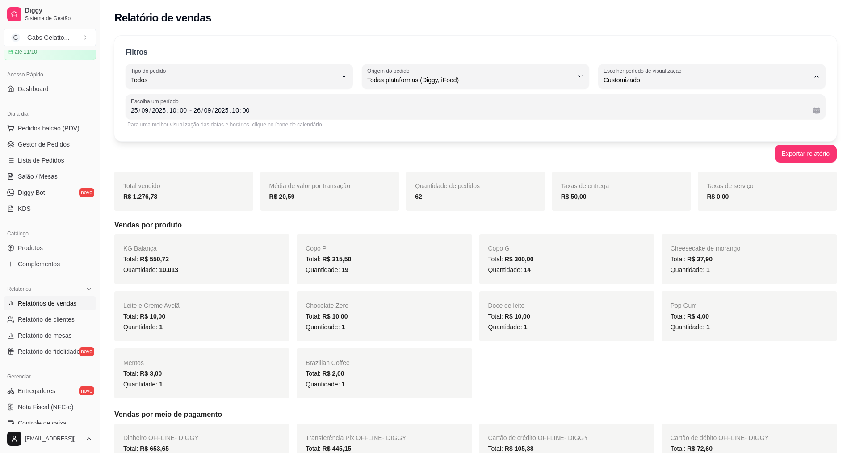
click at [638, 101] on span "Hoje" at bounding box center [708, 101] width 196 height 8
type input "0"
select select "0"
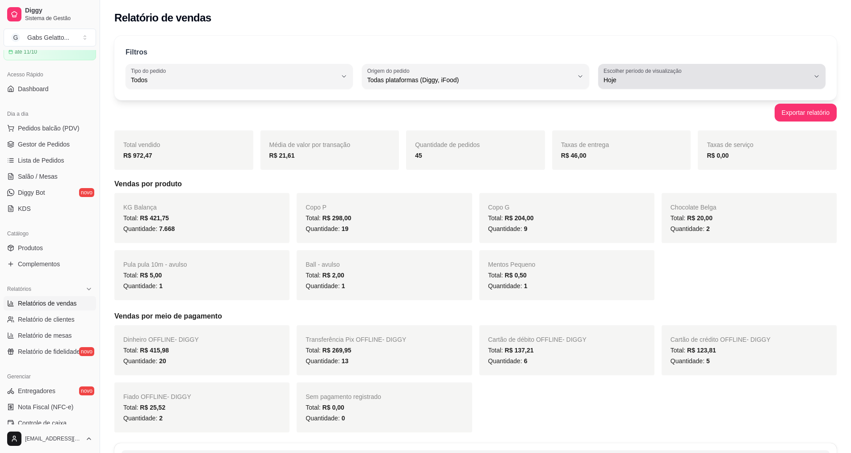
click at [661, 80] on span "Hoje" at bounding box center [707, 80] width 206 height 9
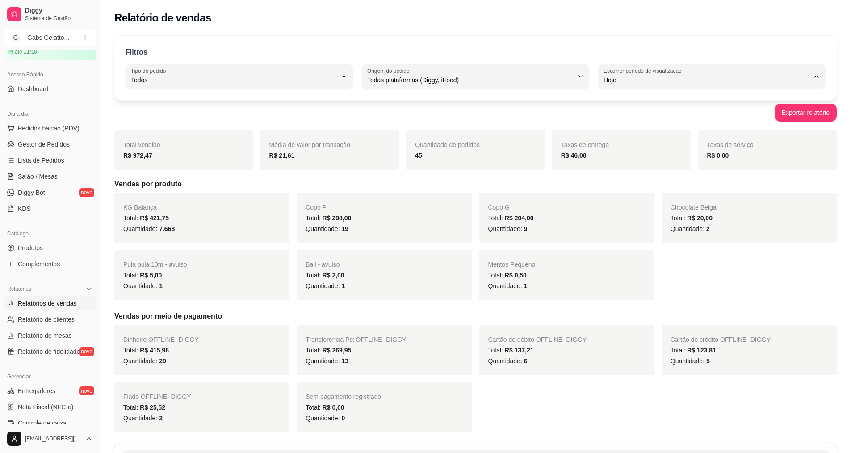
click at [638, 117] on span "Ontem" at bounding box center [708, 116] width 196 height 8
type input "1"
select select "1"
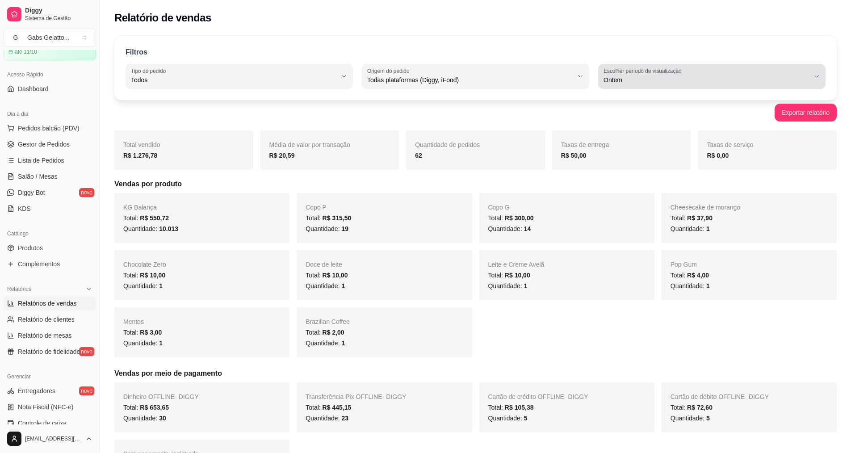
click at [643, 82] on span "Ontem" at bounding box center [707, 80] width 206 height 9
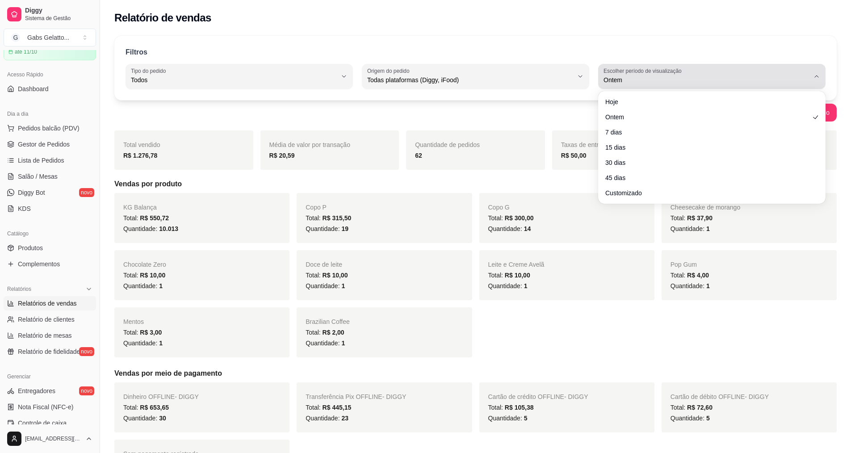
click at [643, 82] on span "Ontem" at bounding box center [707, 80] width 206 height 9
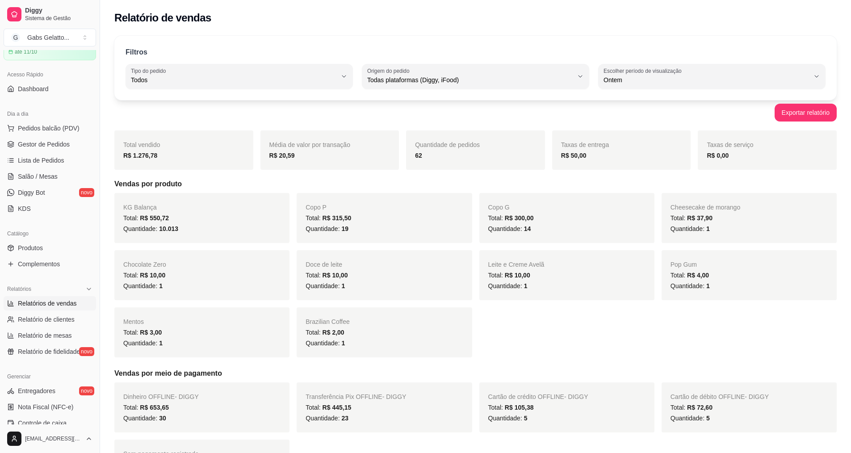
click at [437, 62] on div "Filtros ALL Tipo do pedido Todos Entrega Retirada Mesa Consumo local Tipo do pe…" at bounding box center [475, 68] width 722 height 64
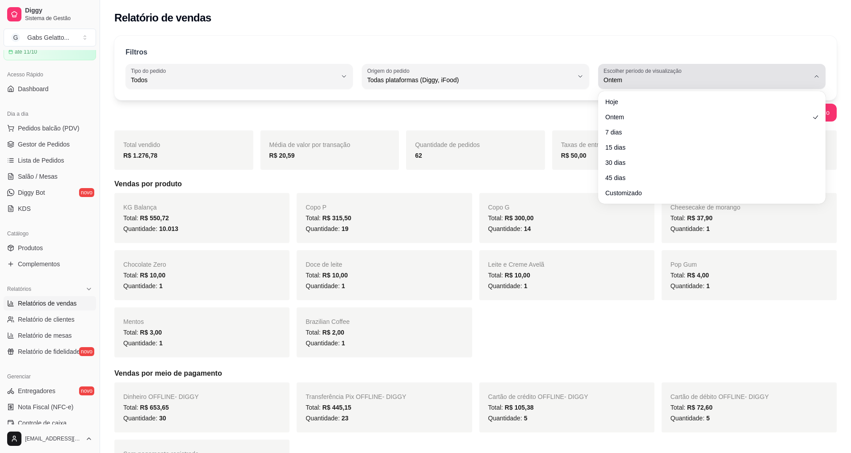
click at [622, 78] on span "Ontem" at bounding box center [707, 80] width 206 height 9
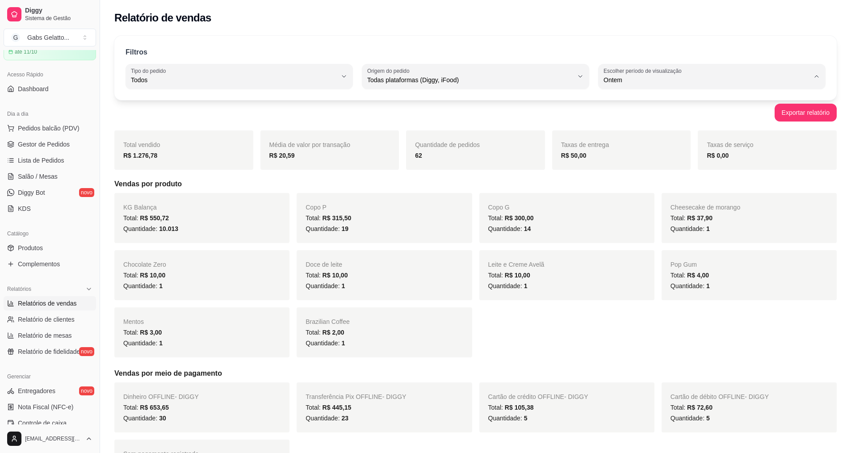
click at [623, 103] on span "Hoje" at bounding box center [708, 101] width 196 height 8
type input "0"
select select "0"
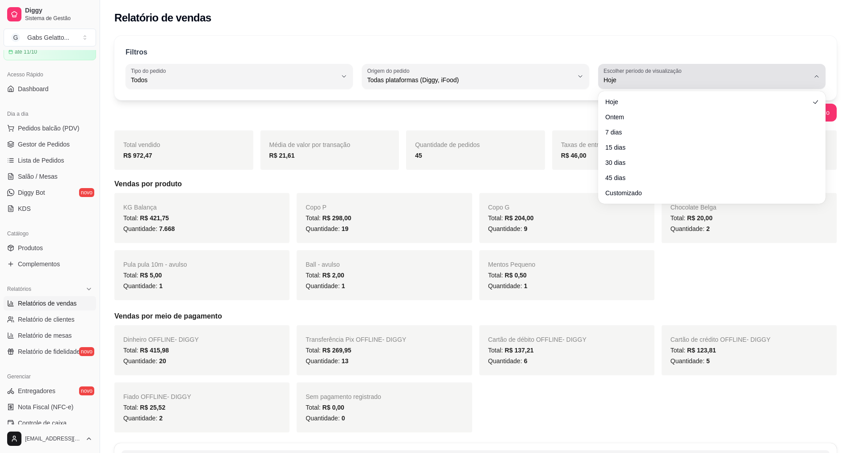
click at [632, 80] on span "Hoje" at bounding box center [707, 80] width 206 height 9
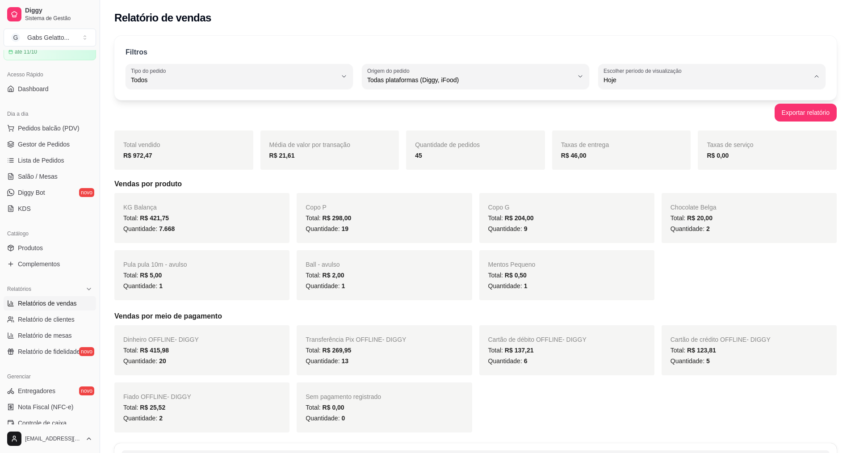
click at [611, 114] on span "Ontem" at bounding box center [708, 116] width 196 height 8
type input "1"
select select "1"
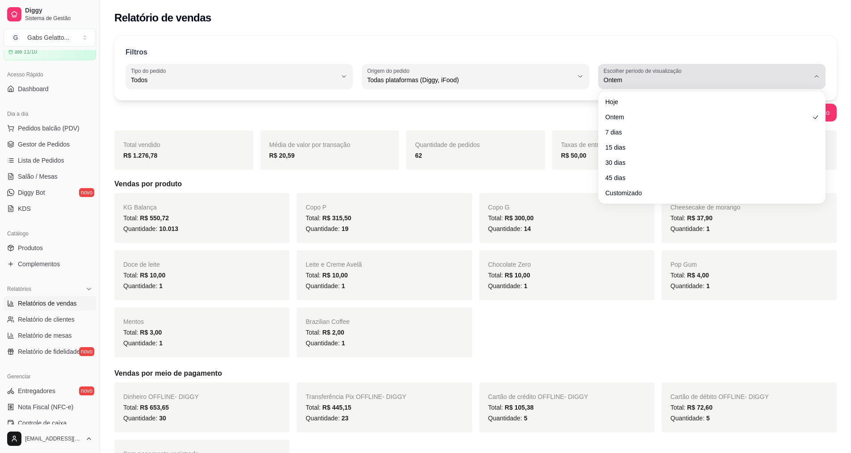
click at [628, 73] on label "Escolher período de visualização" at bounding box center [644, 71] width 81 height 8
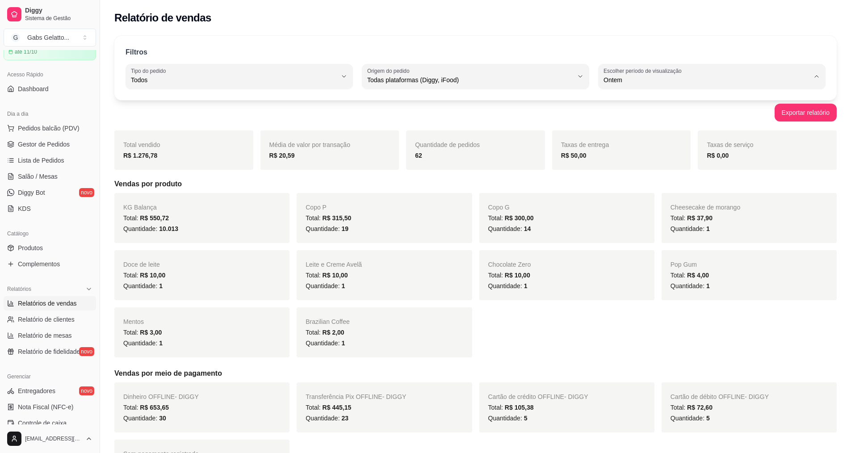
click at [454, 118] on div "Exportar relatório" at bounding box center [475, 113] width 722 height 18
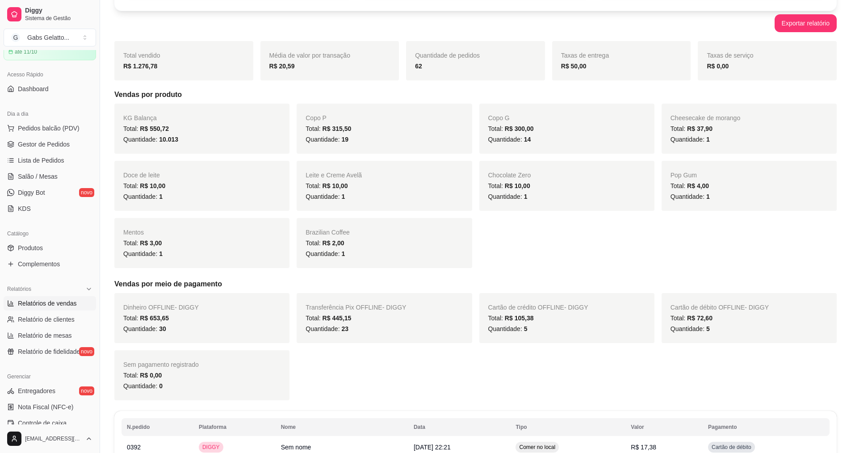
click at [62, 121] on div "Dia a dia" at bounding box center [50, 114] width 92 height 14
click at [60, 122] on button "Pedidos balcão (PDV)" at bounding box center [50, 128] width 92 height 14
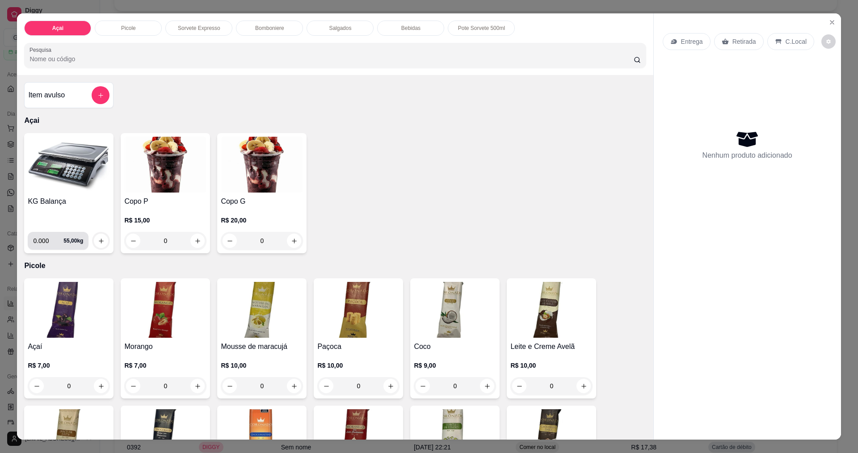
click at [47, 239] on input "0.000" at bounding box center [48, 241] width 30 height 18
click at [98, 238] on icon "increase-product-quantity" at bounding box center [101, 241] width 7 height 7
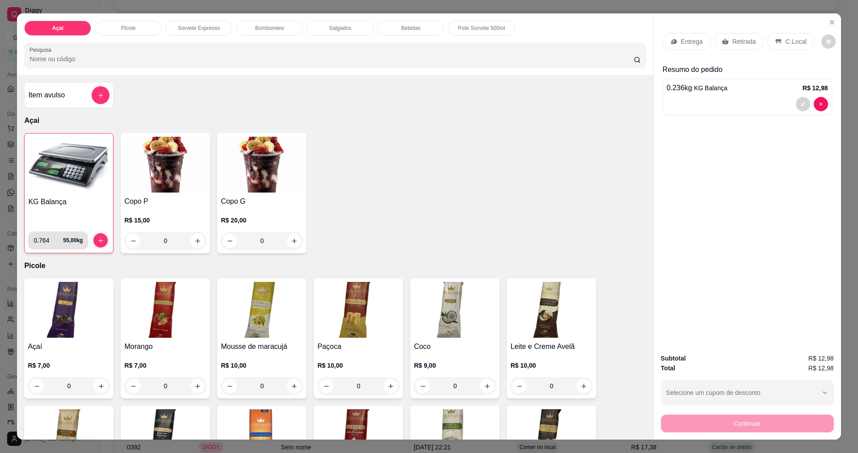
click at [53, 243] on input "0.764" at bounding box center [48, 240] width 29 height 18
click at [46, 241] on input "0.764" at bounding box center [48, 240] width 29 height 18
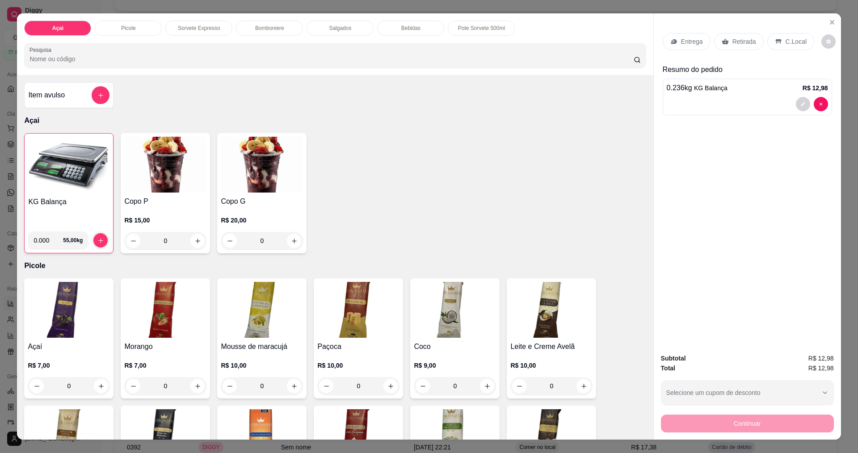
type input "0.000"
click at [743, 112] on div "0.236 kg KG Balança R$ 12,98" at bounding box center [747, 97] width 169 height 37
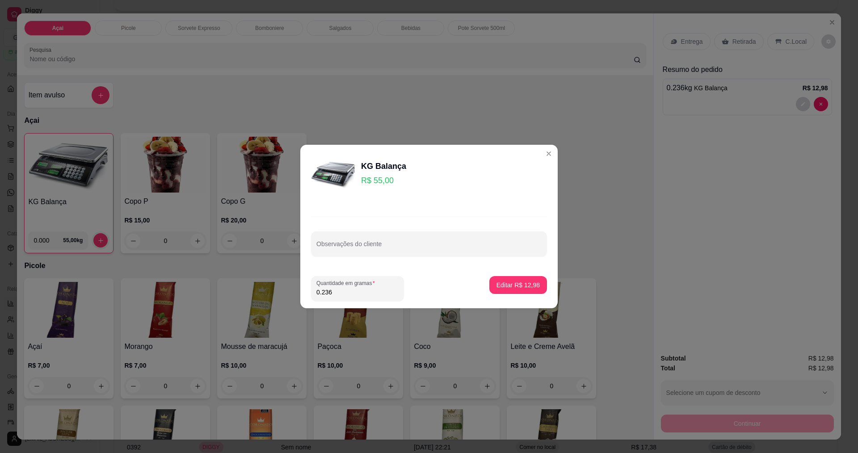
click at [384, 245] on input "Observações do cliente" at bounding box center [428, 247] width 225 height 9
type input "1"
click at [513, 281] on p "Editar R$ 12,98" at bounding box center [517, 285] width 43 height 9
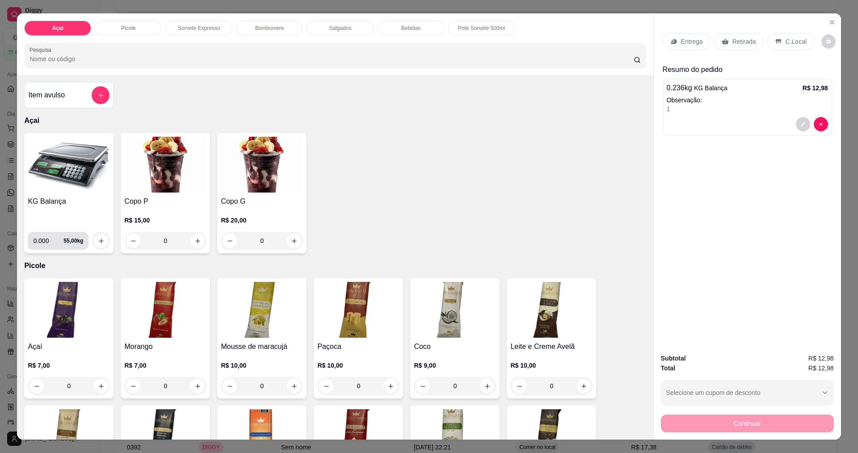
click at [45, 240] on input "0.000" at bounding box center [48, 241] width 30 height 18
type input "0.320"
click at [101, 238] on button "increase-product-quantity" at bounding box center [101, 241] width 14 height 14
drag, startPoint x: 790, startPoint y: 41, endPoint x: 785, endPoint y: 41, distance: 5.4
click at [789, 41] on p "C.Local" at bounding box center [795, 41] width 21 height 9
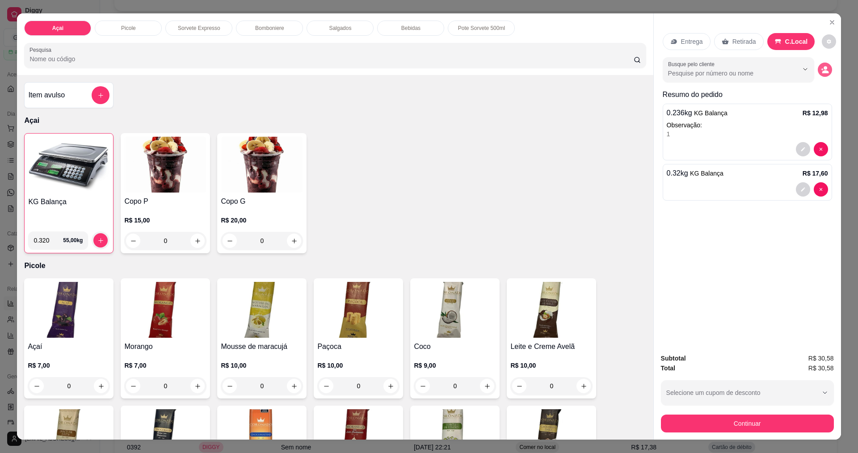
click at [824, 71] on icon "decrease-product-quantity" at bounding box center [825, 70] width 8 height 8
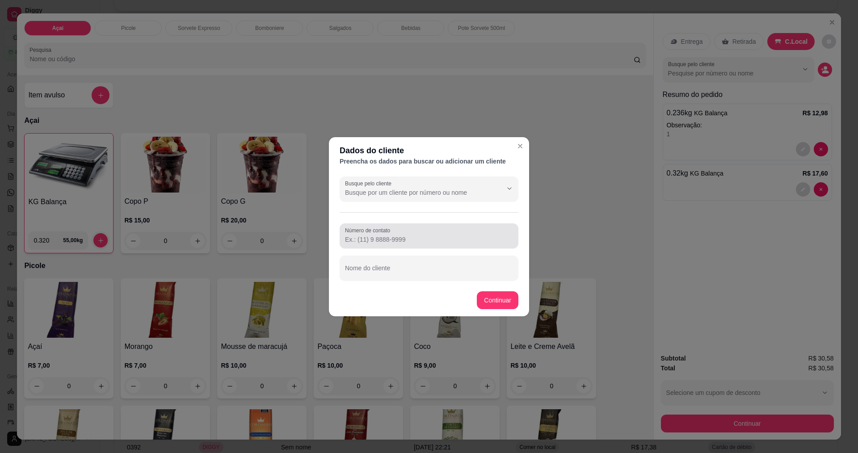
click at [445, 236] on input "Número de contato" at bounding box center [429, 239] width 168 height 9
type input "[PHONE_NUMBER]"
click at [404, 272] on input "Nome do cliente" at bounding box center [429, 271] width 168 height 9
type input "[PERSON_NAME]"
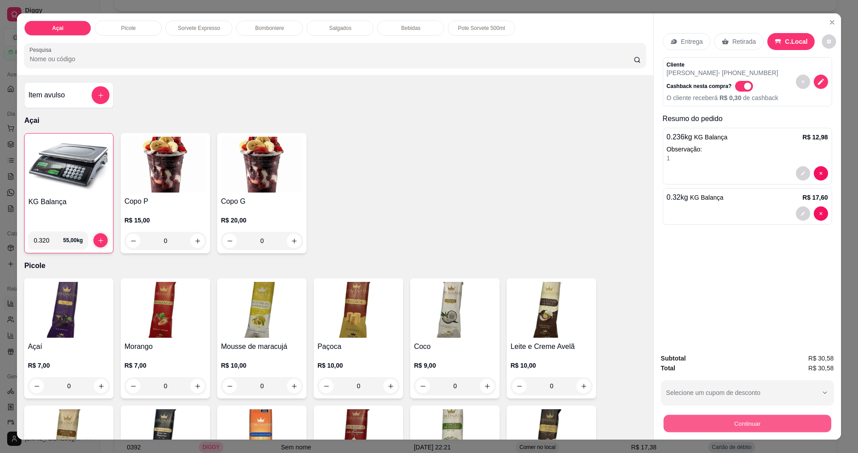
click at [748, 431] on button "Continuar" at bounding box center [747, 423] width 168 height 17
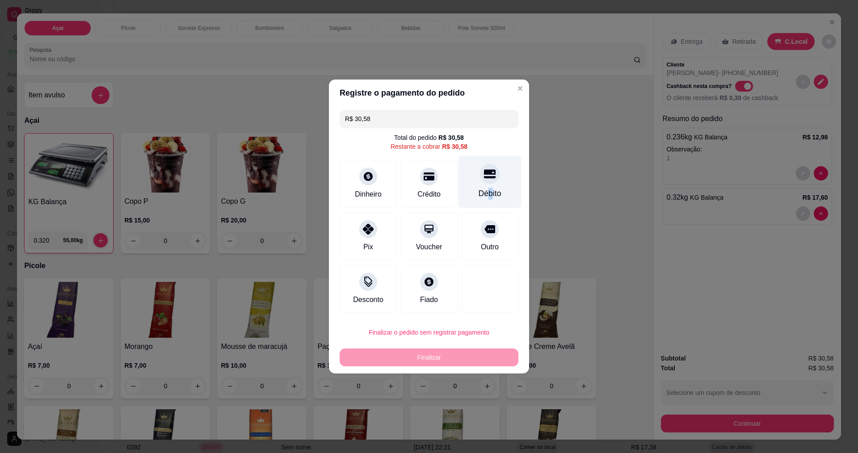
click at [484, 189] on div "Débito" at bounding box center [489, 182] width 63 height 52
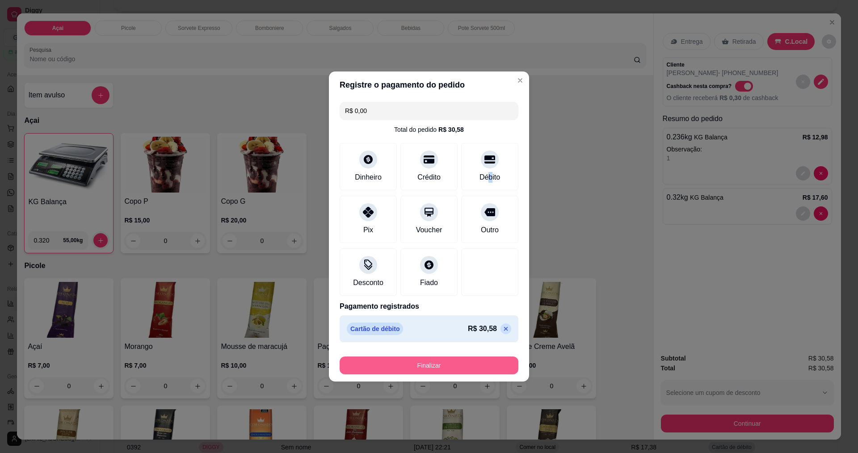
click at [446, 365] on button "Finalizar" at bounding box center [429, 366] width 179 height 18
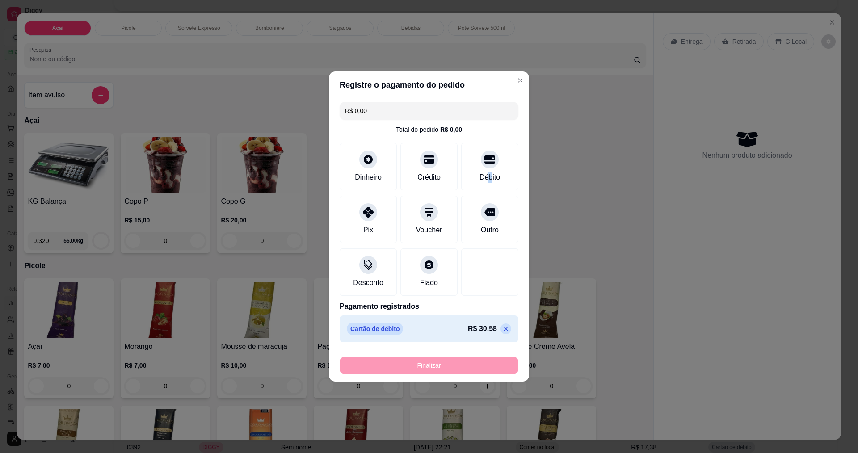
type input "-R$ 30,58"
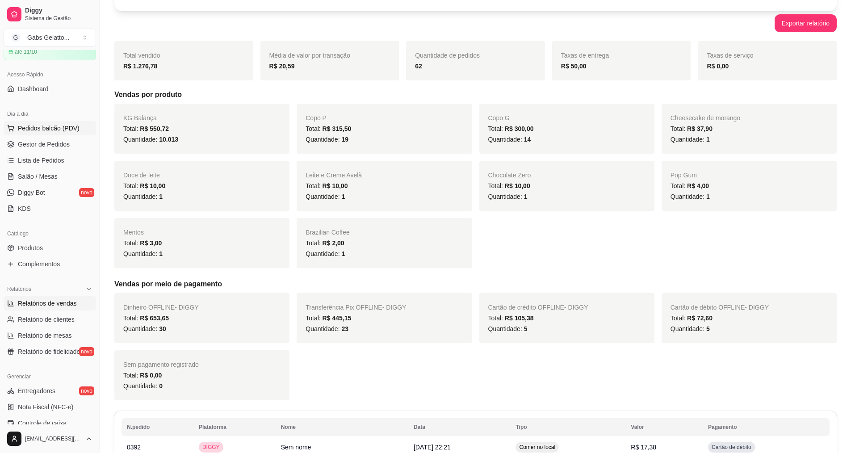
click at [57, 127] on span "Pedidos balcão (PDV)" at bounding box center [49, 128] width 62 height 9
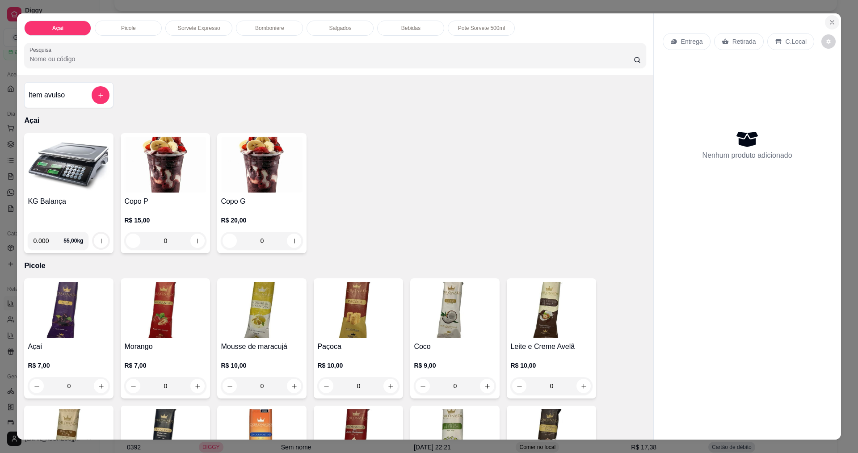
click at [832, 25] on icon "Close" at bounding box center [831, 22] width 7 height 7
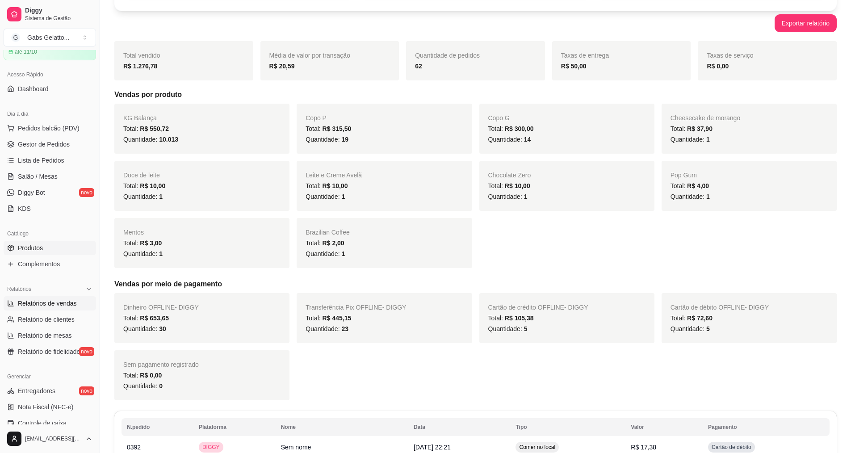
click at [64, 249] on link "Produtos" at bounding box center [50, 248] width 92 height 14
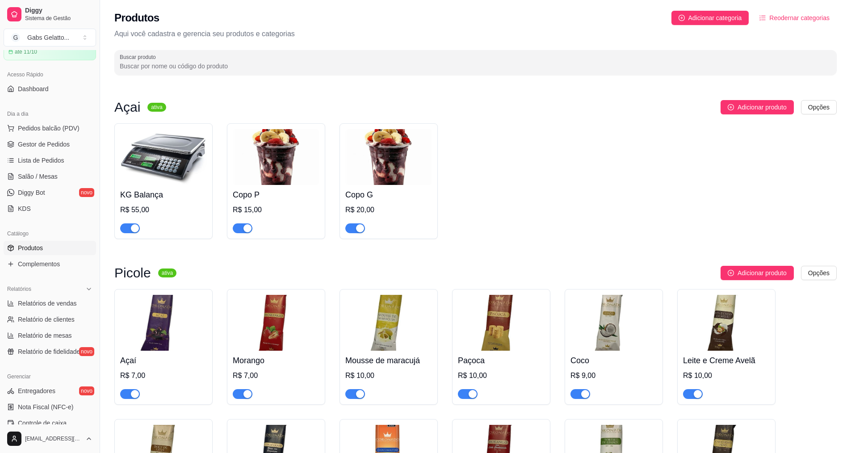
click at [500, 162] on div "KG Balança R$ 55,00 Copo P R$ 15,00 Copo G R$ 20,00" at bounding box center [475, 181] width 722 height 116
click at [65, 139] on link "Gestor de Pedidos" at bounding box center [50, 144] width 92 height 14
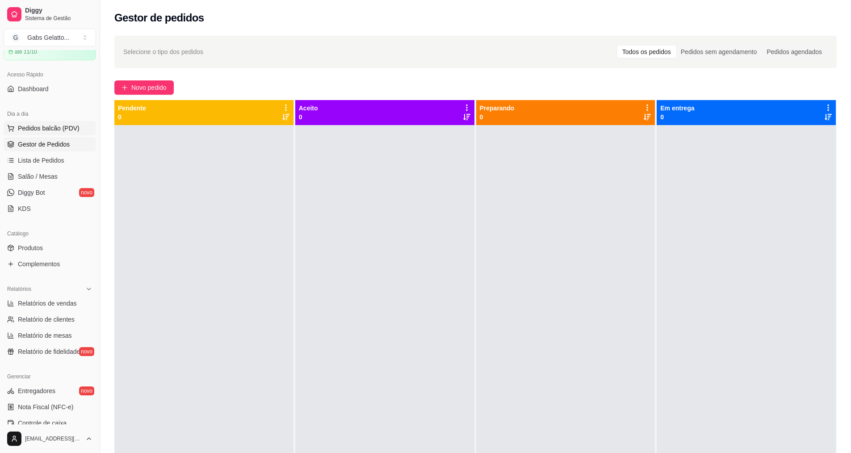
click at [32, 123] on button "Pedidos balcão (PDV)" at bounding box center [50, 128] width 92 height 14
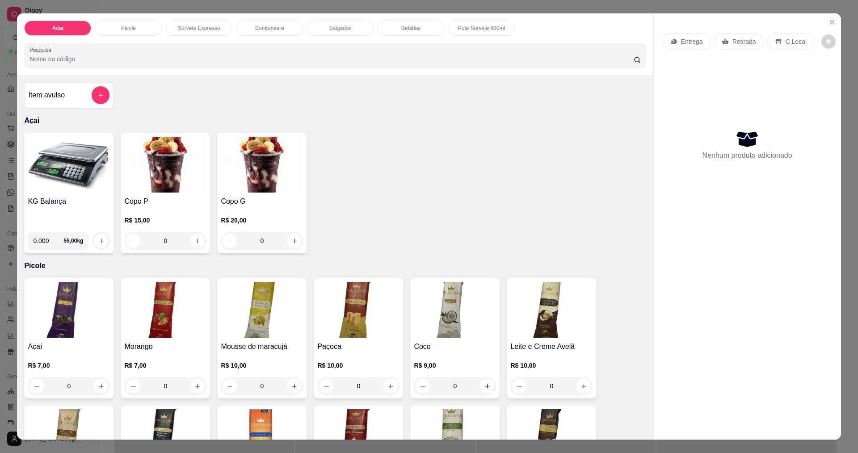
click at [59, 167] on img at bounding box center [69, 165] width 82 height 56
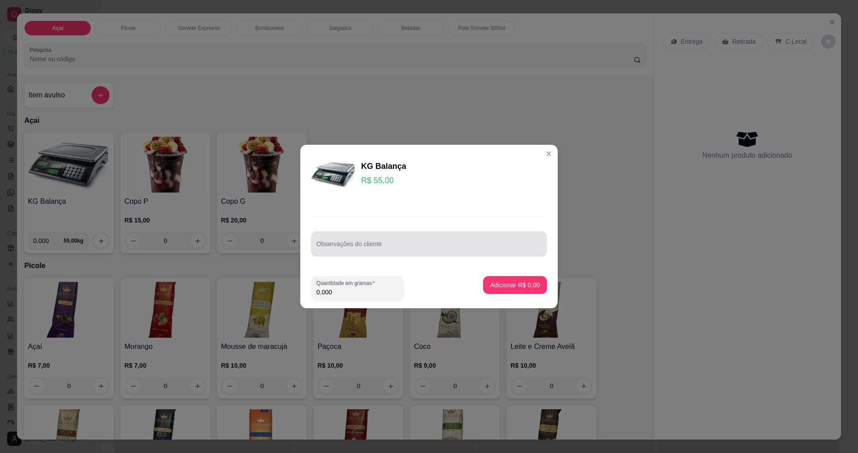
click at [367, 254] on div "Observações do cliente" at bounding box center [429, 243] width 236 height 25
click at [370, 250] on input "Observações do cliente" at bounding box center [428, 247] width 225 height 9
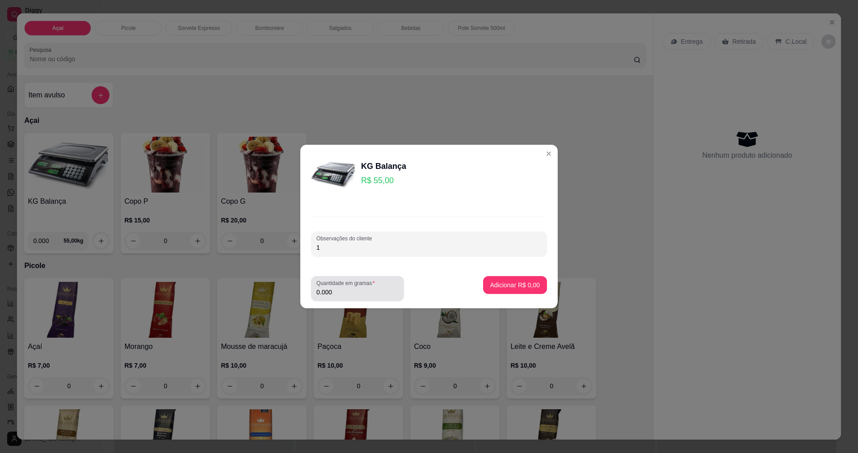
type input "1"
click at [349, 282] on label "Quantidade em gramas" at bounding box center [347, 283] width 62 height 8
click at [349, 288] on input "0.000" at bounding box center [357, 292] width 82 height 9
type input "0.152"
click at [527, 283] on p "Adicionar R$ 8,36" at bounding box center [515, 285] width 48 height 8
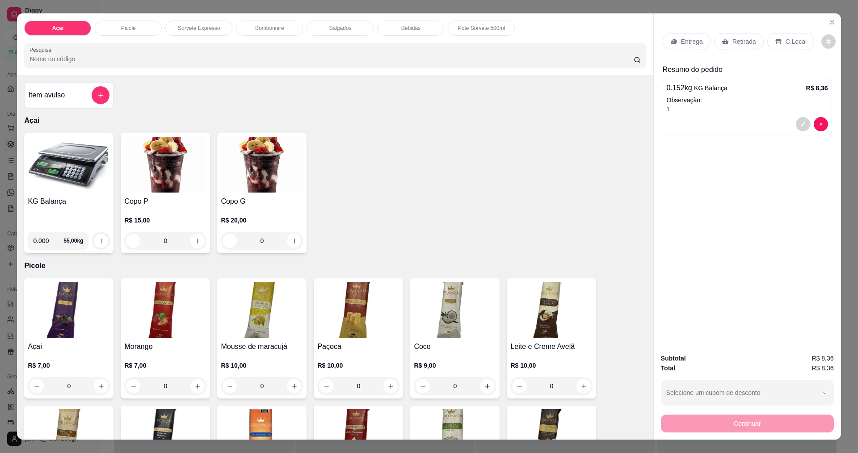
click at [75, 175] on img at bounding box center [69, 165] width 82 height 56
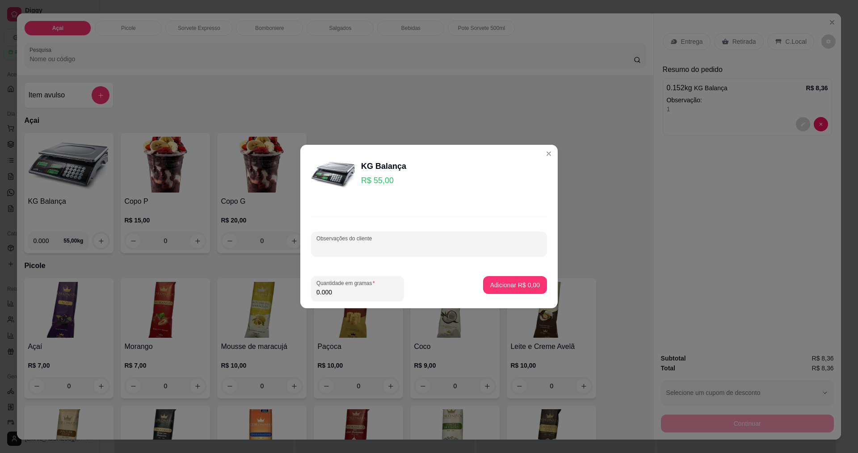
click at [422, 249] on input "Observações do cliente" at bounding box center [428, 247] width 225 height 9
type input "2"
click at [378, 291] on input "0.000" at bounding box center [357, 292] width 82 height 9
type input "0.156"
click at [526, 290] on button "Adicionar R$ 8,58" at bounding box center [515, 285] width 62 height 17
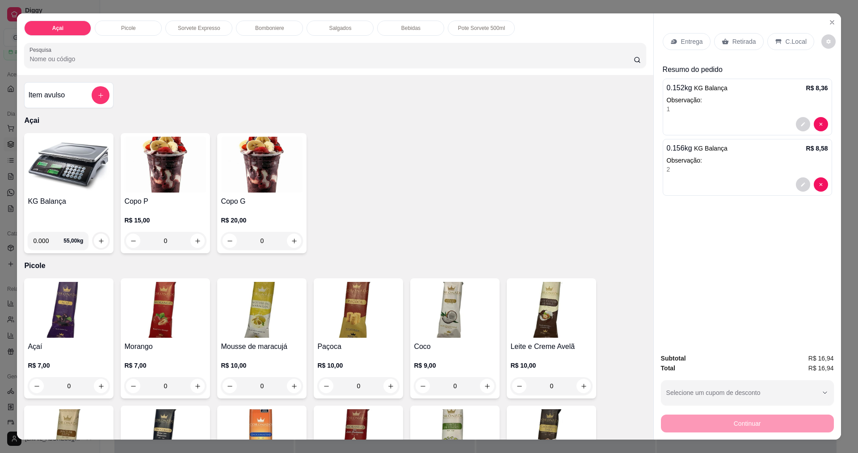
click at [49, 166] on img at bounding box center [69, 165] width 82 height 56
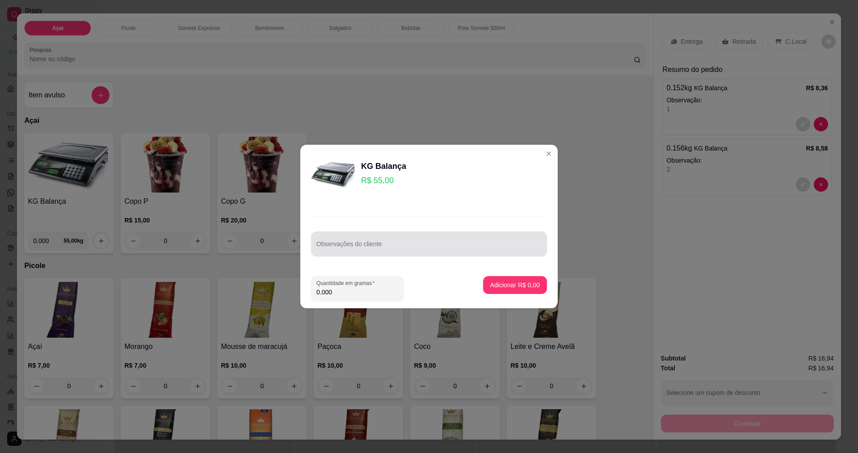
click at [445, 240] on div at bounding box center [428, 244] width 225 height 18
type input "2"
drag, startPoint x: 433, startPoint y: 282, endPoint x: 407, endPoint y: 278, distance: 26.2
click at [433, 281] on div "Quantidade em gramas 0.000" at bounding box center [390, 288] width 158 height 25
drag, startPoint x: 353, startPoint y: 276, endPoint x: 350, endPoint y: 284, distance: 9.0
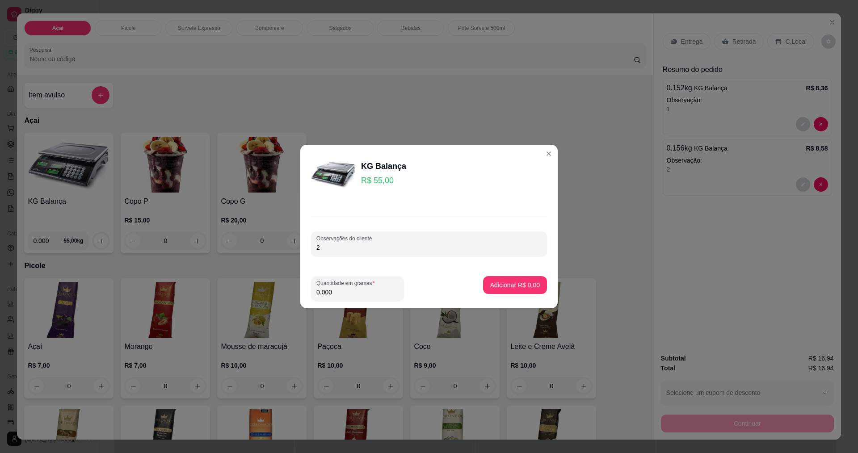
click at [353, 277] on footer "Quantidade em gramas 0.000 Adicionar R$ 0,00" at bounding box center [428, 288] width 257 height 39
click at [351, 286] on label "Quantidade em gramas" at bounding box center [347, 283] width 62 height 8
click at [358, 293] on input "0.000" at bounding box center [357, 292] width 82 height 9
click at [376, 301] on footer "Quantidade em gramas 0.000 Adicionar R$ 0,00" at bounding box center [428, 288] width 257 height 39
click at [357, 292] on input "0.000" at bounding box center [350, 292] width 68 height 9
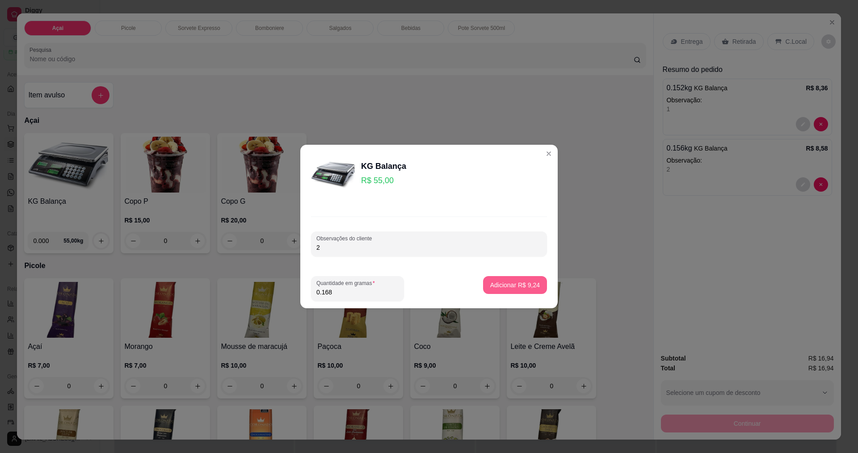
type input "0.168"
click at [512, 280] on button "Adicionar R$ 9,24" at bounding box center [515, 285] width 62 height 17
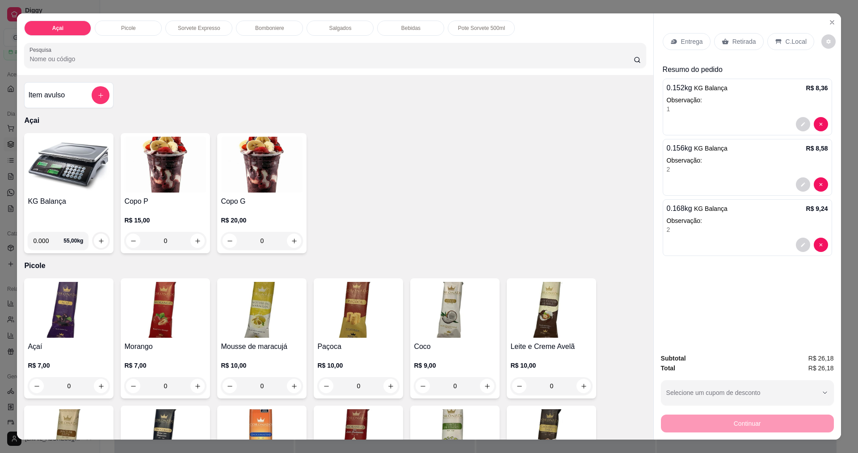
click at [698, 234] on div "2" at bounding box center [747, 229] width 161 height 9
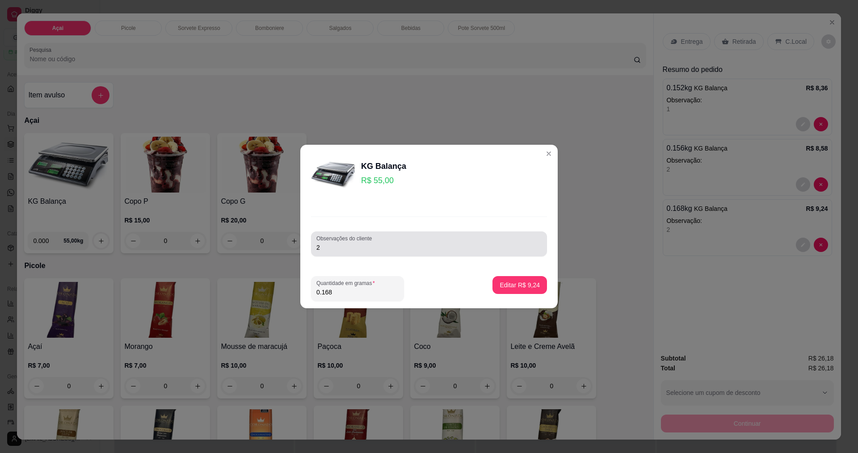
click at [412, 239] on div "2" at bounding box center [428, 244] width 225 height 18
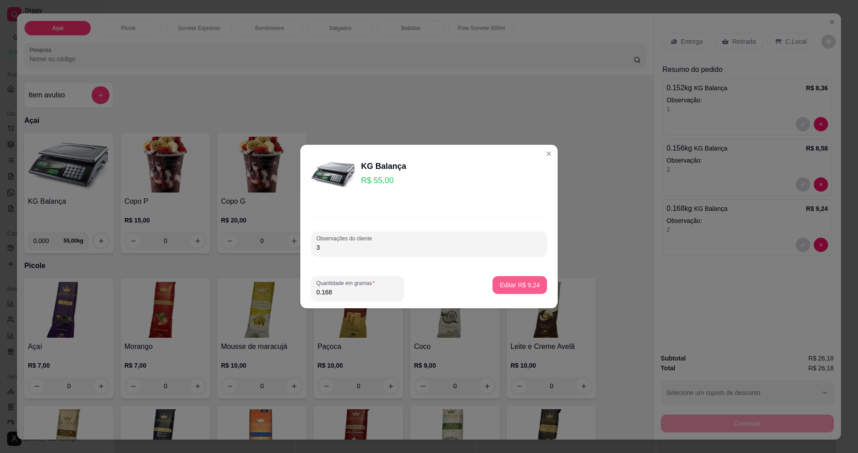
type input "3"
click at [512, 284] on p "Editar R$ 9,24" at bounding box center [520, 285] width 40 height 9
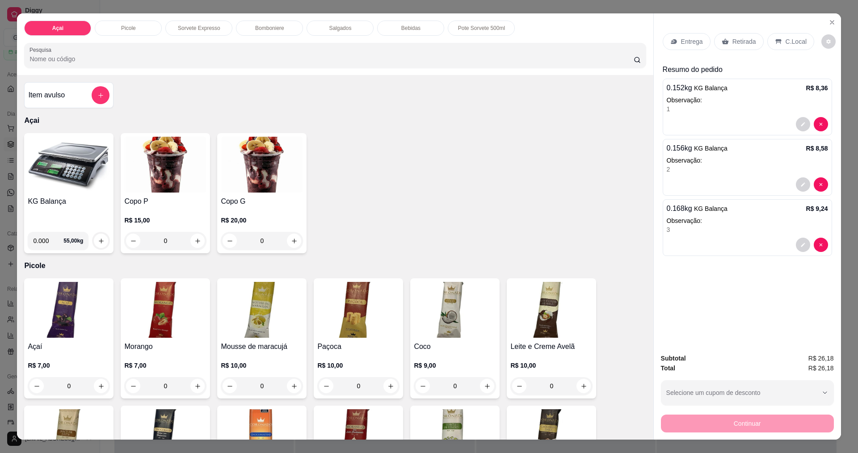
click at [60, 161] on img at bounding box center [69, 165] width 82 height 56
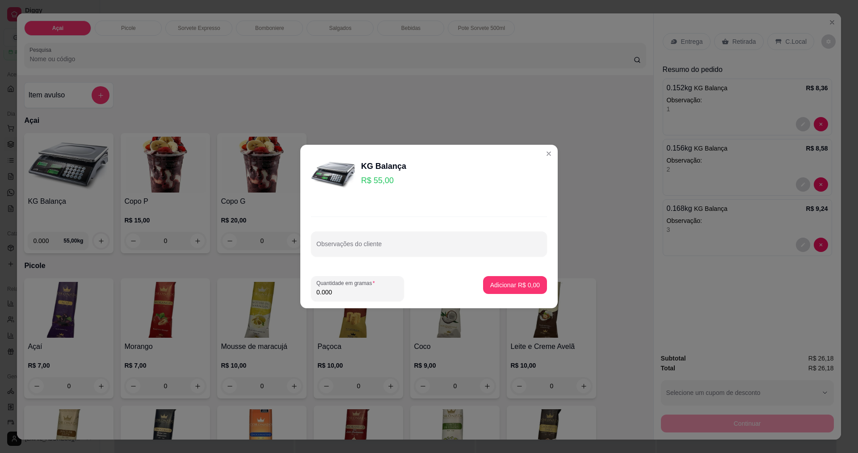
click at [361, 290] on input "0.000" at bounding box center [357, 292] width 82 height 9
click at [356, 296] on input "0.000" at bounding box center [350, 292] width 68 height 9
type input "0.152"
click at [511, 281] on p "Adicionar R$ 8,36" at bounding box center [515, 285] width 48 height 8
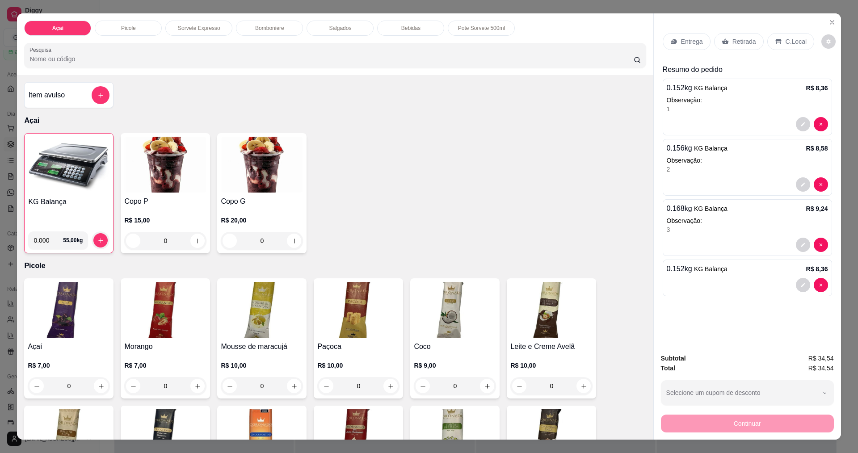
click at [735, 281] on div at bounding box center [747, 285] width 161 height 14
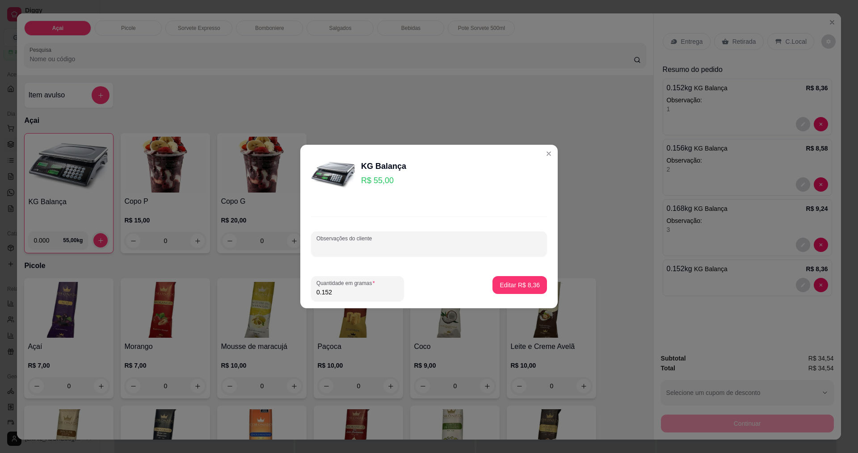
click at [383, 246] on input "Observações do cliente" at bounding box center [428, 247] width 225 height 9
type input "4"
click at [513, 286] on p "Editar R$ 8,36" at bounding box center [520, 285] width 40 height 9
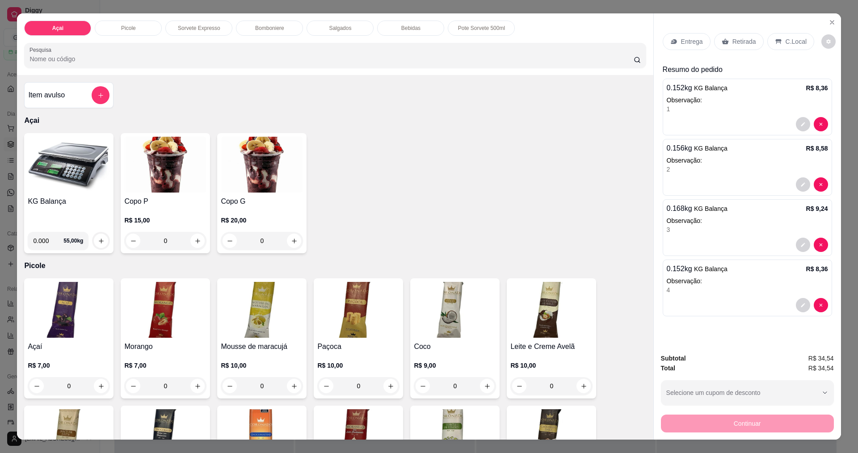
drag, startPoint x: 525, startPoint y: 172, endPoint x: 769, endPoint y: 58, distance: 270.3
click at [769, 58] on div "Entrega Retirada C.Local Resumo do pedido 0.152 kg KG Balança R$ 8,36 Observaçã…" at bounding box center [747, 173] width 169 height 294
click at [799, 48] on div "C.Local" at bounding box center [790, 41] width 47 height 17
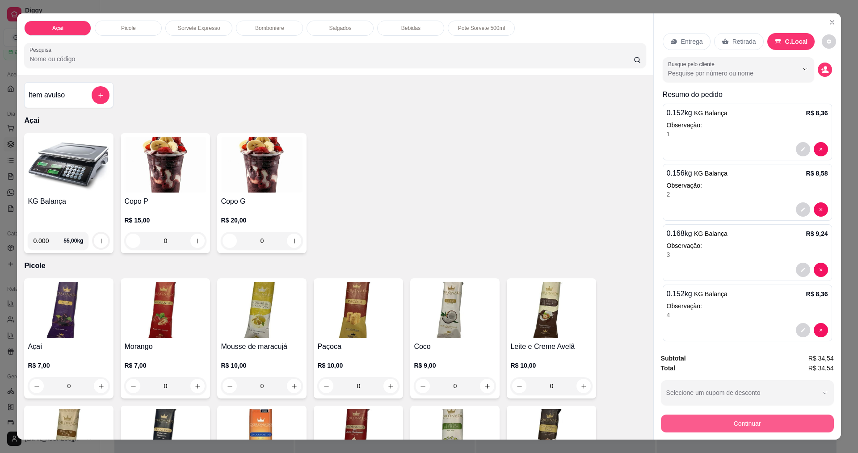
click at [737, 430] on button "Continuar" at bounding box center [747, 424] width 173 height 18
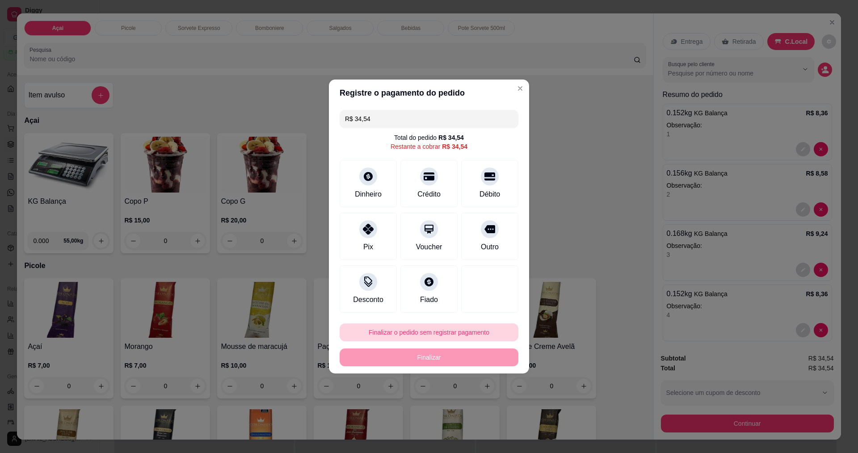
click at [399, 327] on button "Finalizar o pedido sem registrar pagamento" at bounding box center [429, 332] width 179 height 18
click at [488, 413] on button "Confirmar" at bounding box center [485, 406] width 33 height 14
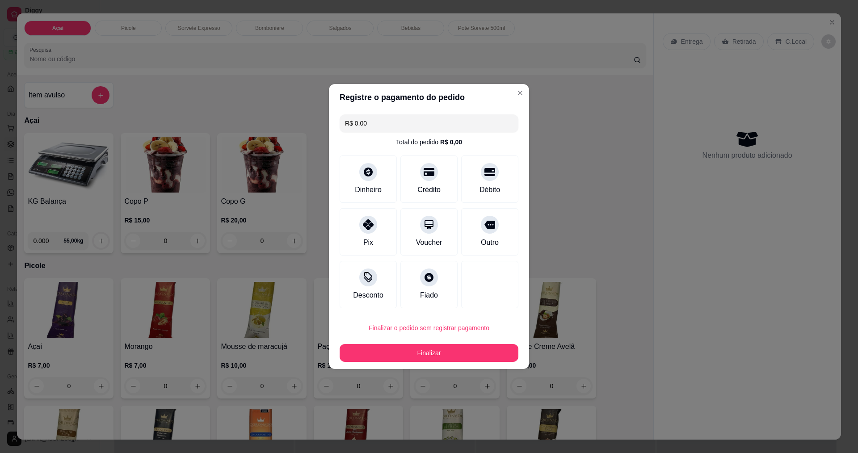
type input "R$ 0,00"
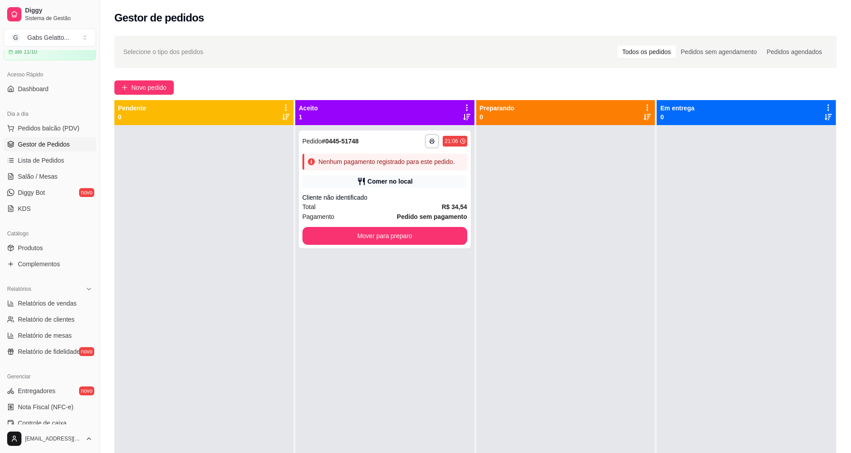
click at [828, 23] on div "Gestor de pedidos" at bounding box center [475, 18] width 722 height 14
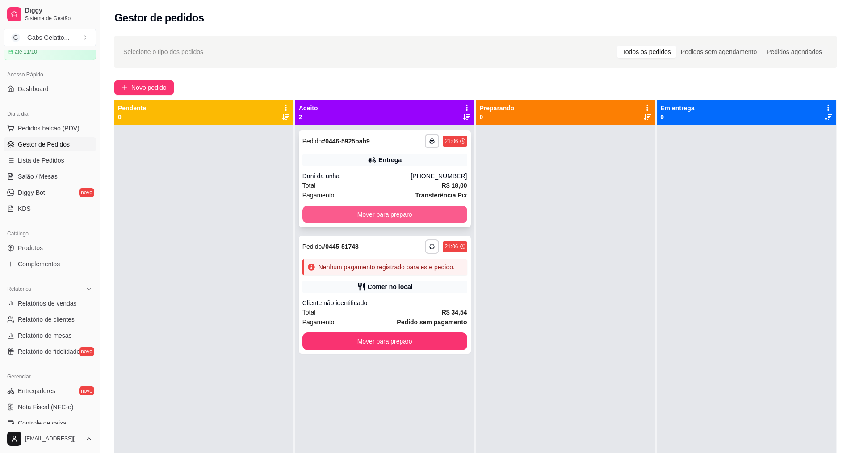
click at [410, 212] on button "Mover para preparo" at bounding box center [384, 215] width 165 height 18
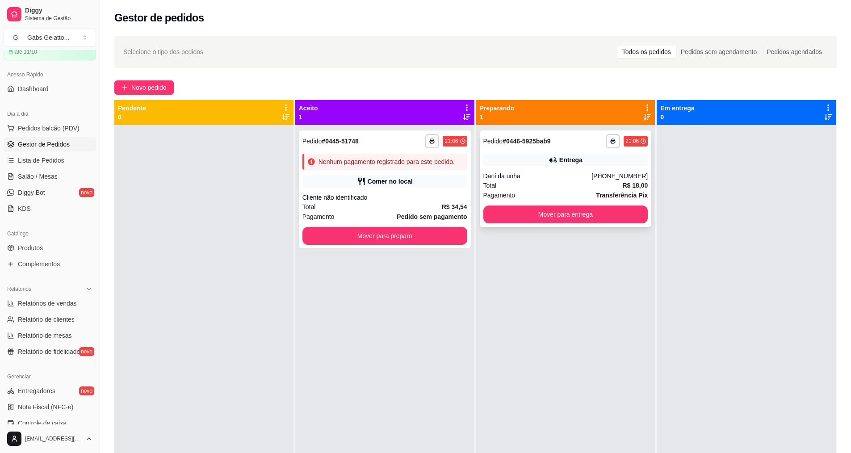
click at [541, 171] on div "**********" at bounding box center [566, 178] width 172 height 97
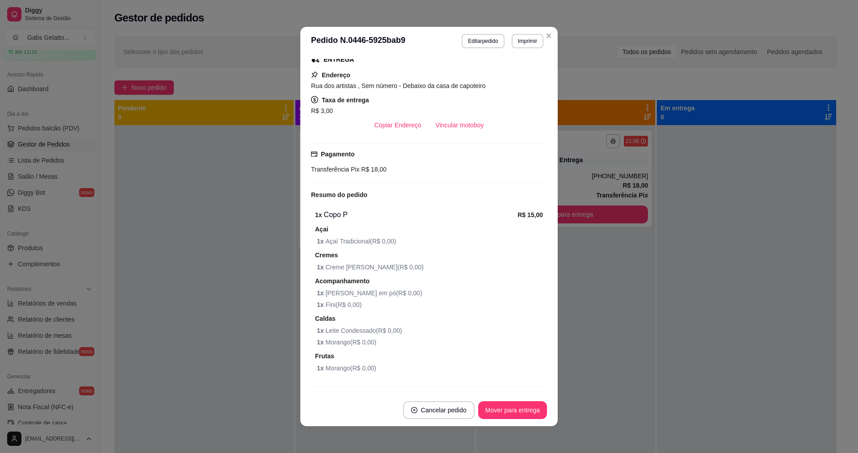
scroll to position [161, 0]
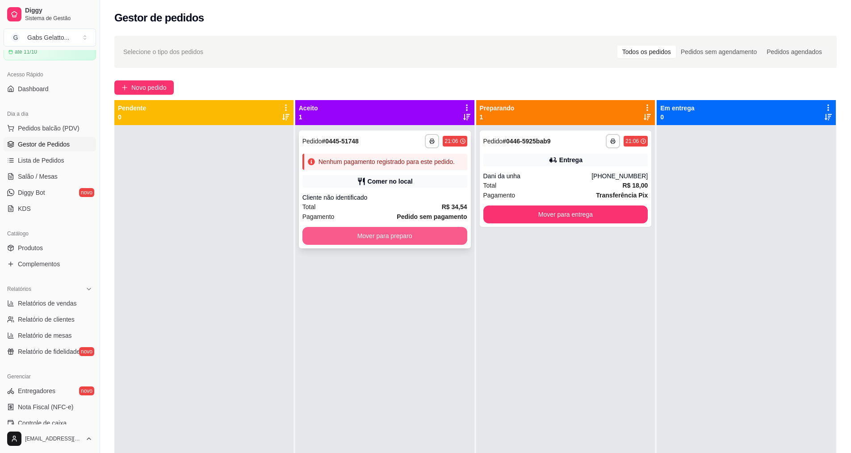
click at [405, 235] on button "Mover para preparo" at bounding box center [384, 236] width 165 height 18
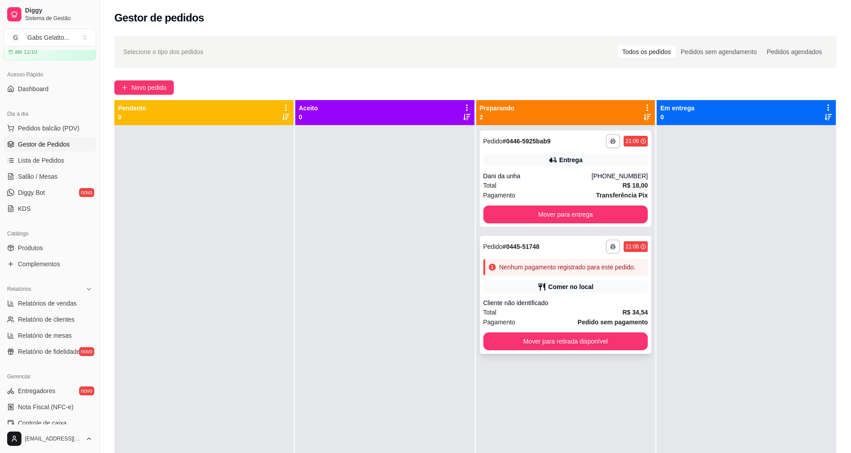
click at [582, 301] on div "Cliente não identificado" at bounding box center [565, 302] width 165 height 9
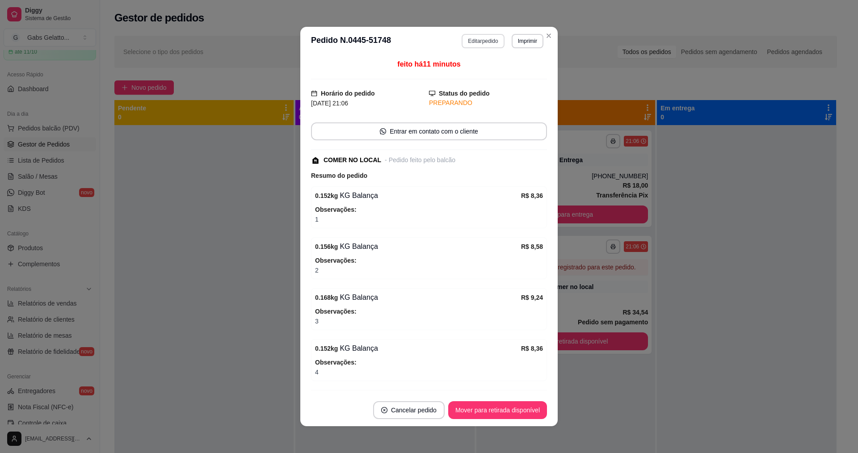
click at [475, 33] on header "**********" at bounding box center [428, 41] width 257 height 29
click at [472, 41] on button "Editar pedido" at bounding box center [483, 41] width 42 height 14
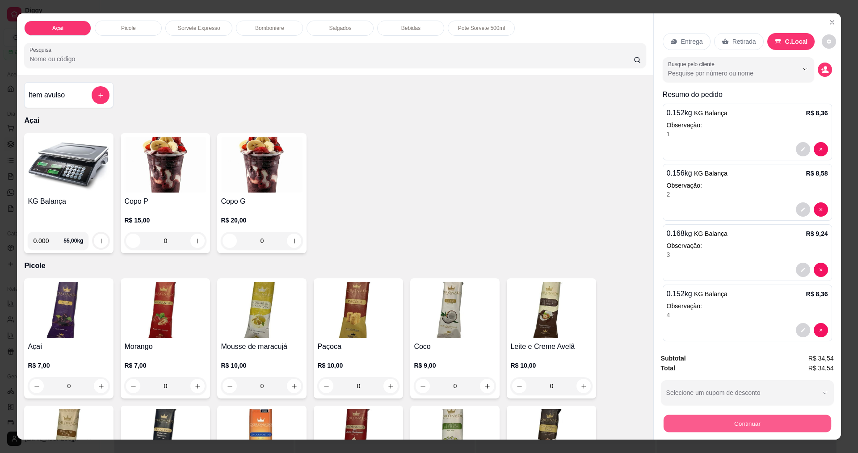
click at [743, 430] on button "Continuar" at bounding box center [747, 423] width 168 height 17
click at [713, 417] on div "Continuar" at bounding box center [747, 422] width 173 height 20
click at [712, 423] on button "Continuar" at bounding box center [747, 424] width 173 height 18
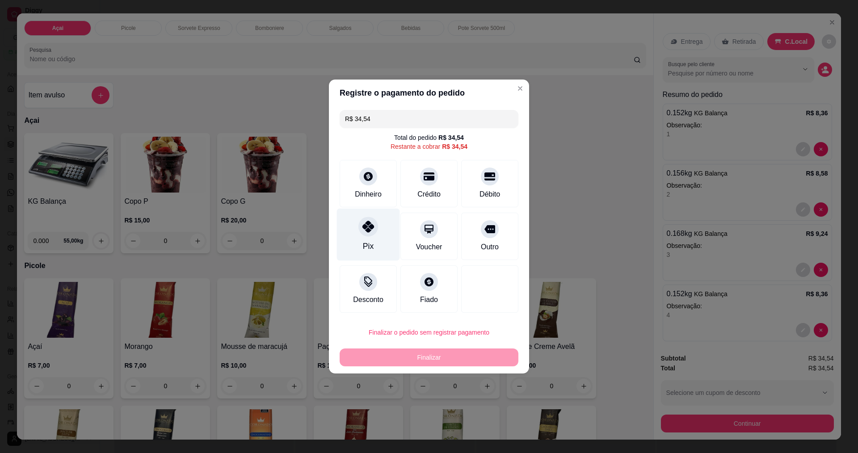
click at [374, 227] on div at bounding box center [368, 227] width 20 height 20
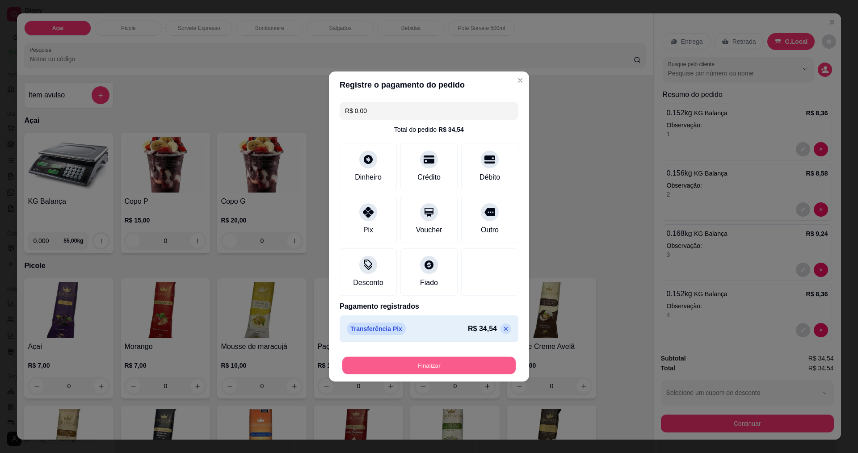
click at [453, 368] on button "Finalizar" at bounding box center [428, 365] width 173 height 17
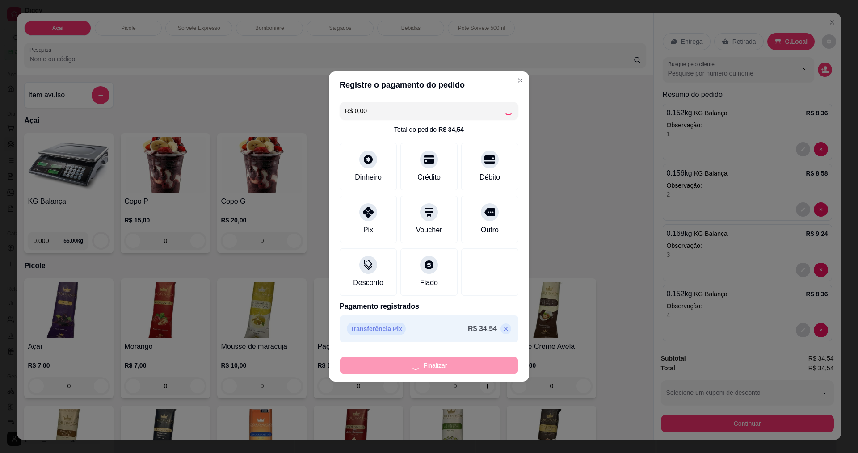
type input "-R$ 34,54"
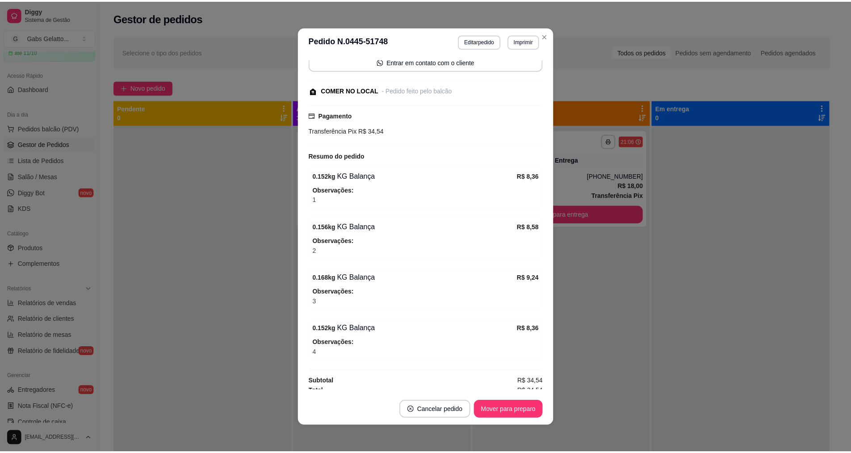
scroll to position [0, 0]
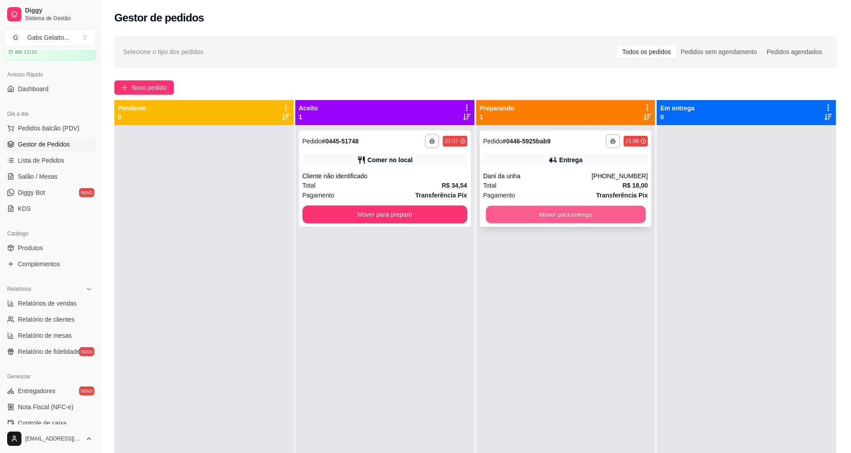
click at [573, 214] on button "Mover para entrega" at bounding box center [566, 214] width 160 height 17
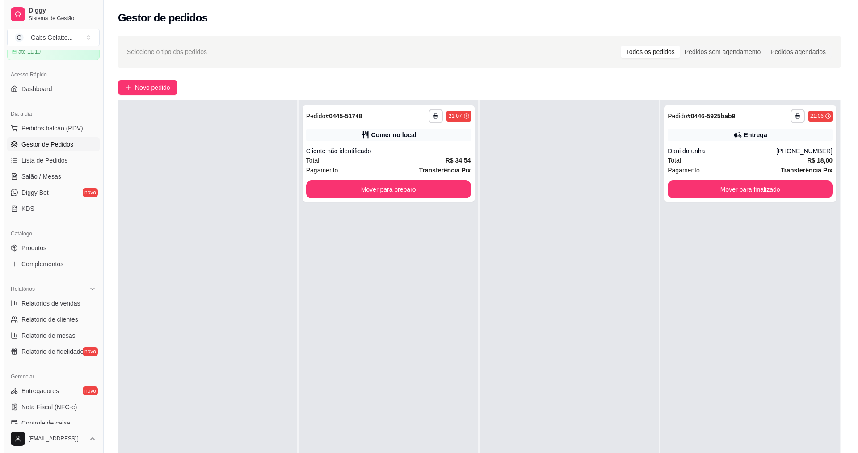
scroll to position [25, 0]
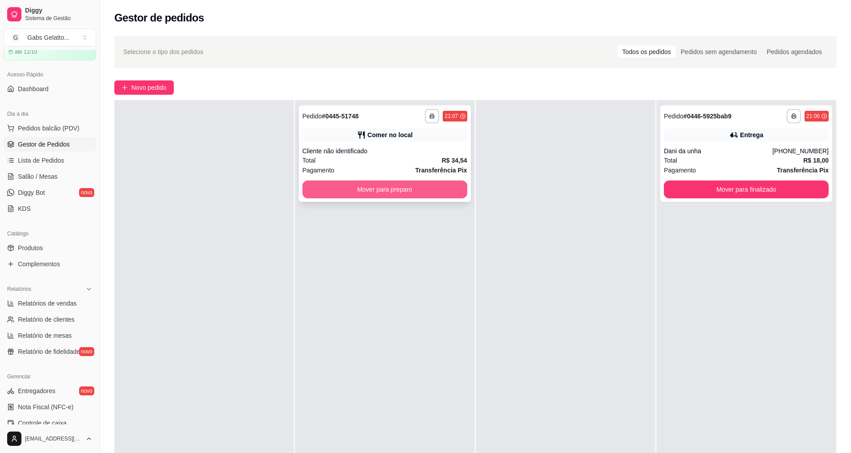
click at [399, 185] on button "Mover para preparo" at bounding box center [384, 190] width 165 height 18
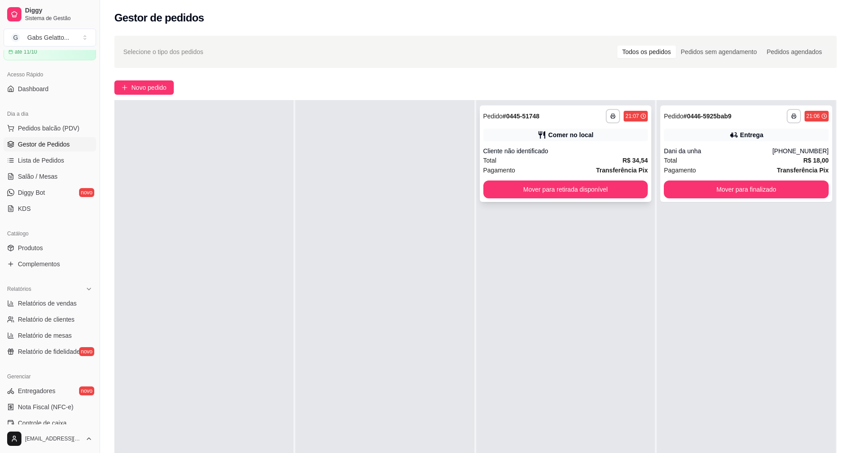
click at [580, 164] on div "Total R$ 34,54" at bounding box center [565, 160] width 165 height 10
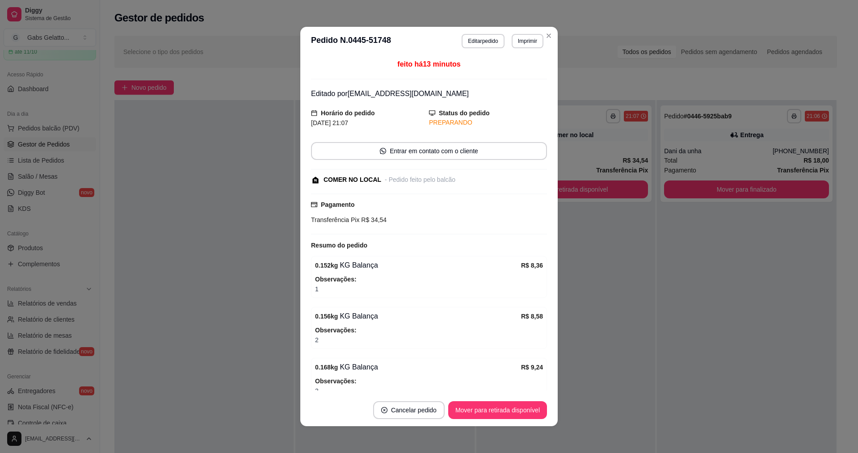
scroll to position [45, 0]
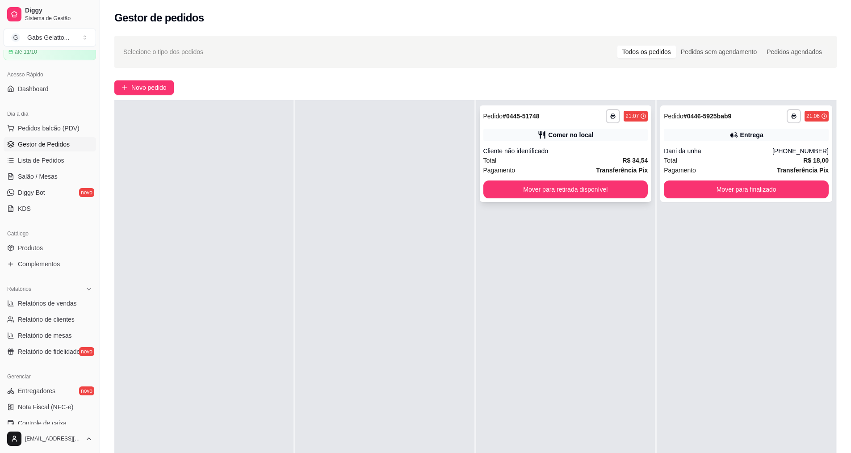
click at [557, 188] on button "Mover para retirada disponível" at bounding box center [565, 190] width 165 height 18
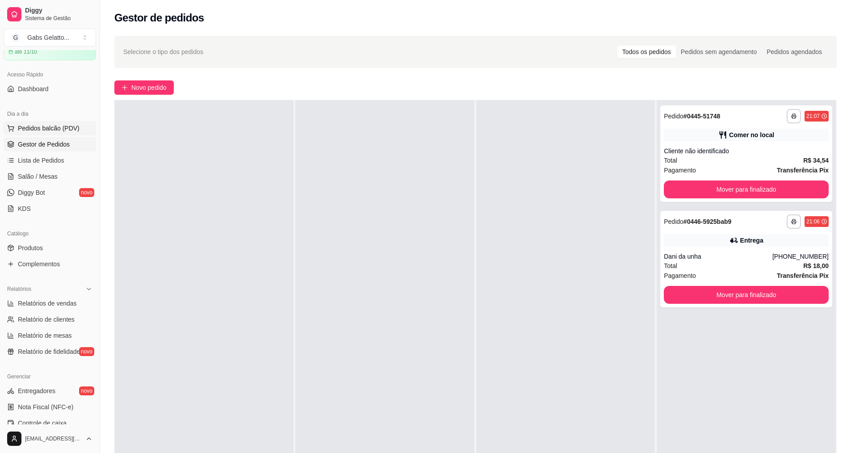
click at [48, 134] on button "Pedidos balcão (PDV)" at bounding box center [50, 128] width 92 height 14
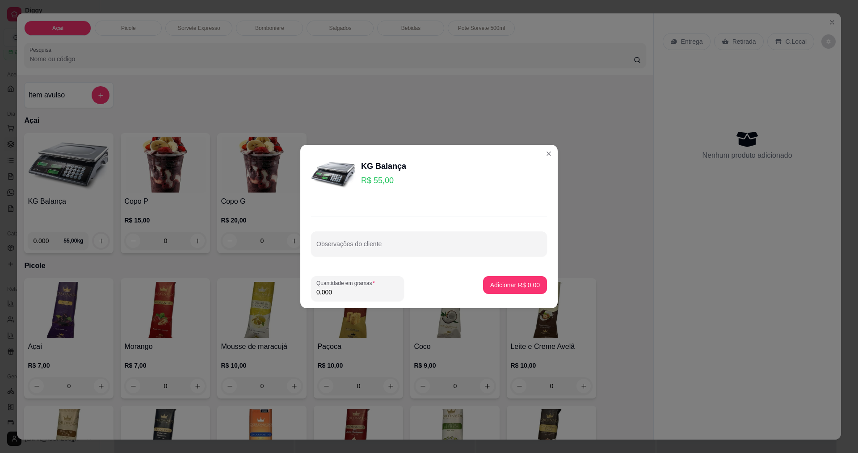
click at [344, 295] on input "0.000" at bounding box center [357, 292] width 82 height 9
type input "0.162"
click at [506, 280] on button "Adicionar R$ 8,91" at bounding box center [515, 285] width 64 height 18
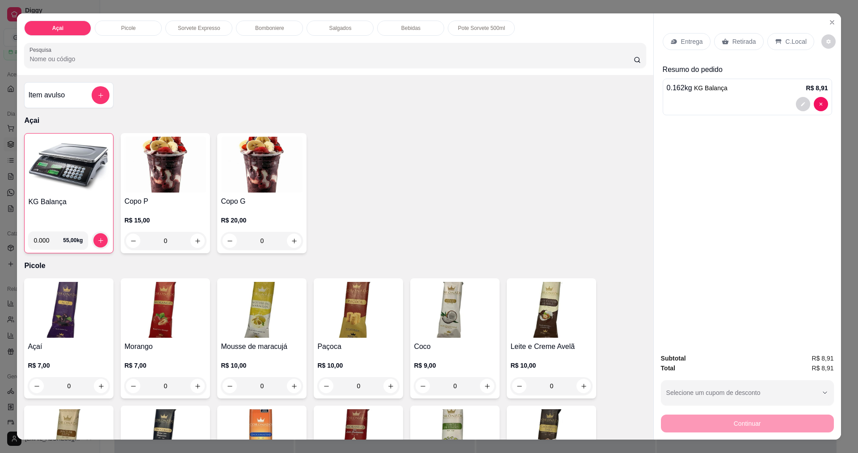
click at [76, 177] on img at bounding box center [68, 165] width 81 height 56
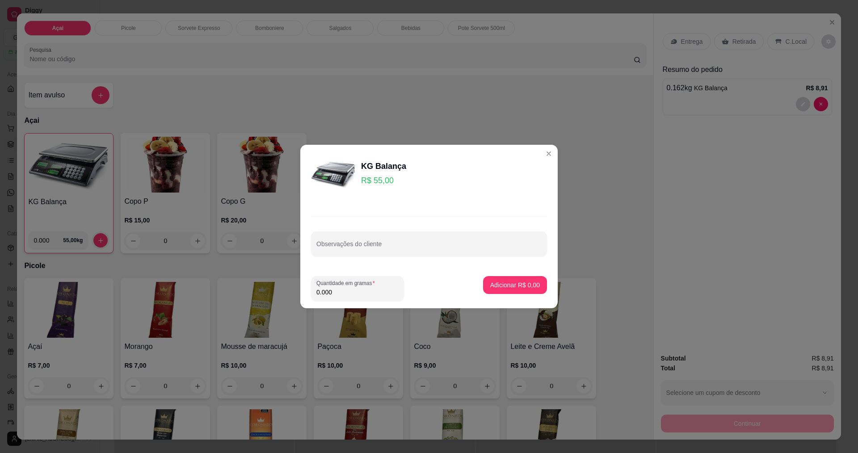
click at [378, 293] on input "0.000" at bounding box center [357, 292] width 82 height 9
click at [374, 295] on input "0.000" at bounding box center [350, 292] width 68 height 9
type input "0.246"
click at [513, 285] on p "Adicionar R$ 13,53" at bounding box center [513, 285] width 52 height 8
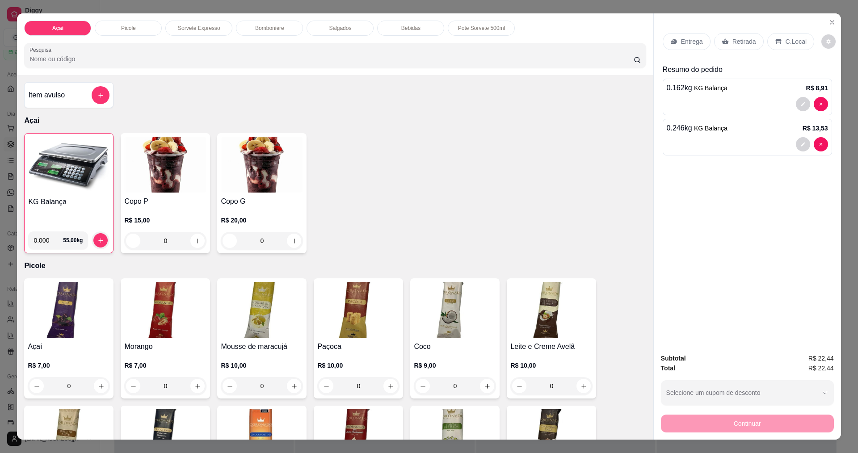
click at [792, 38] on p "C.Local" at bounding box center [795, 41] width 21 height 9
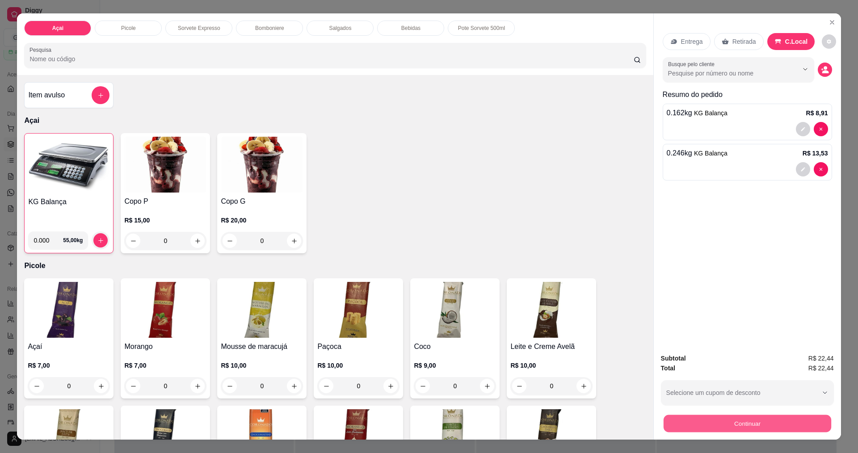
click at [749, 429] on button "Continuar" at bounding box center [747, 423] width 168 height 17
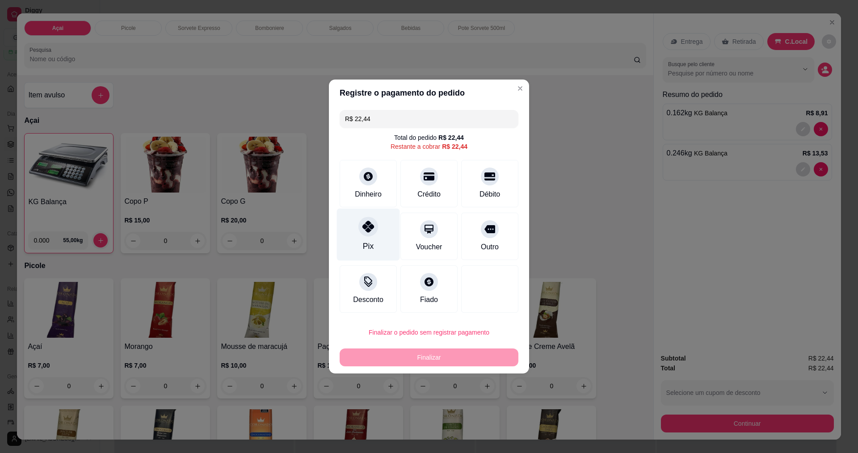
click at [362, 232] on icon at bounding box center [368, 227] width 12 height 12
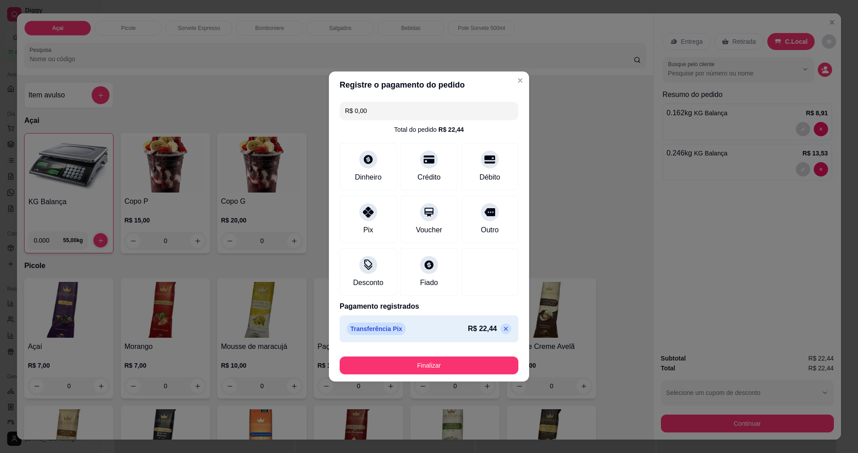
click at [429, 374] on footer "Finalizar" at bounding box center [429, 364] width 200 height 36
click at [435, 366] on button "Finalizar" at bounding box center [429, 366] width 179 height 18
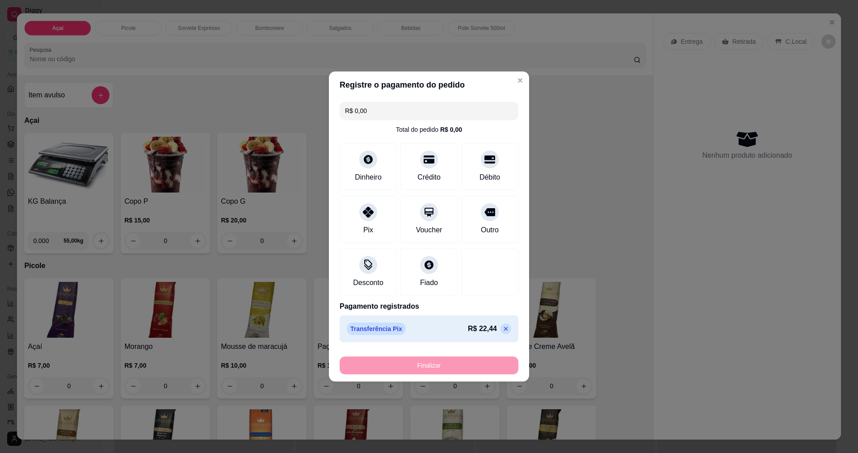
type input "-R$ 22,44"
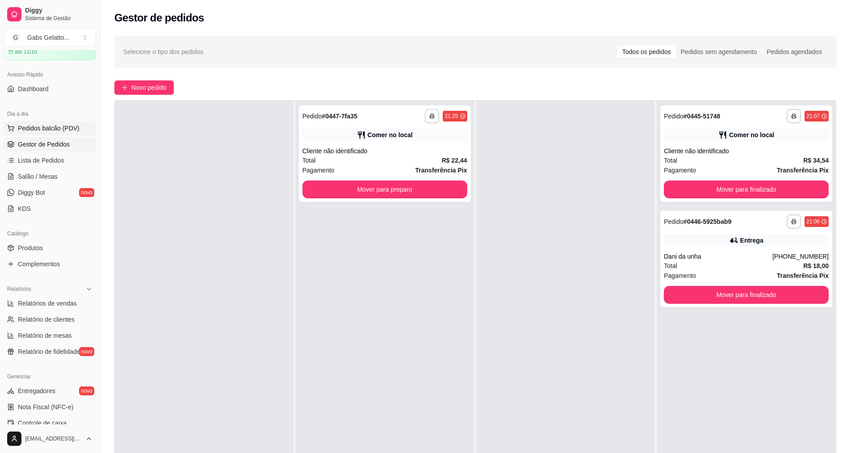
click at [71, 128] on span "Pedidos balcão (PDV)" at bounding box center [49, 128] width 62 height 9
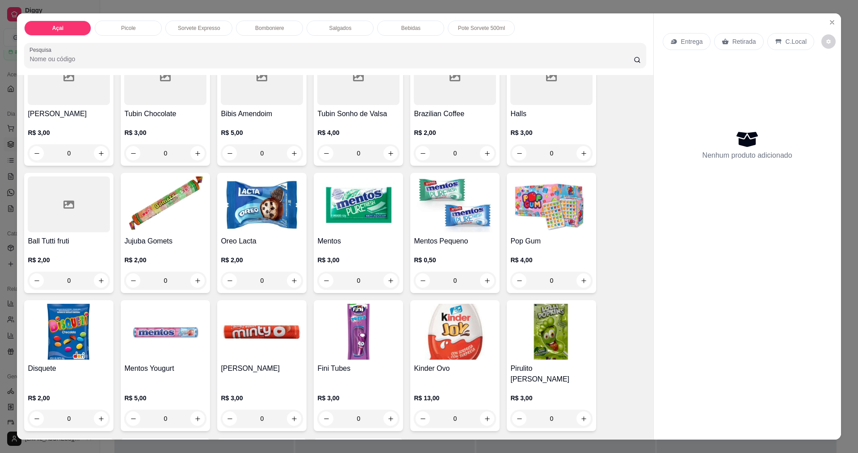
scroll to position [1117, 0]
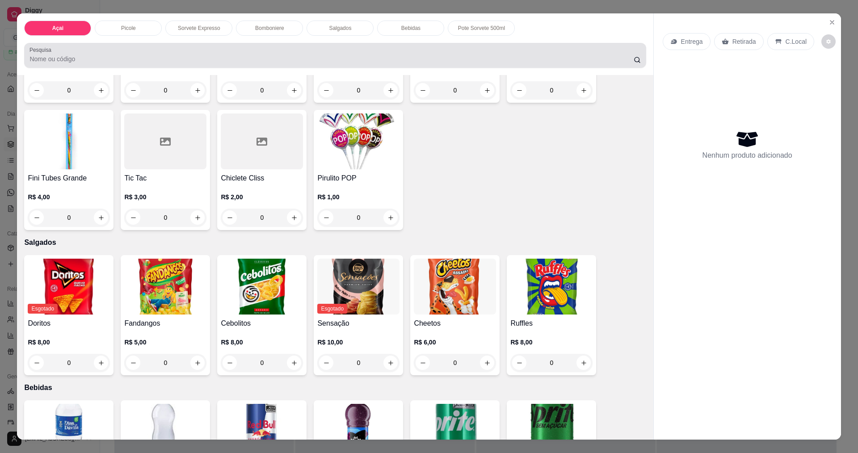
click at [260, 54] on div at bounding box center [334, 55] width 611 height 18
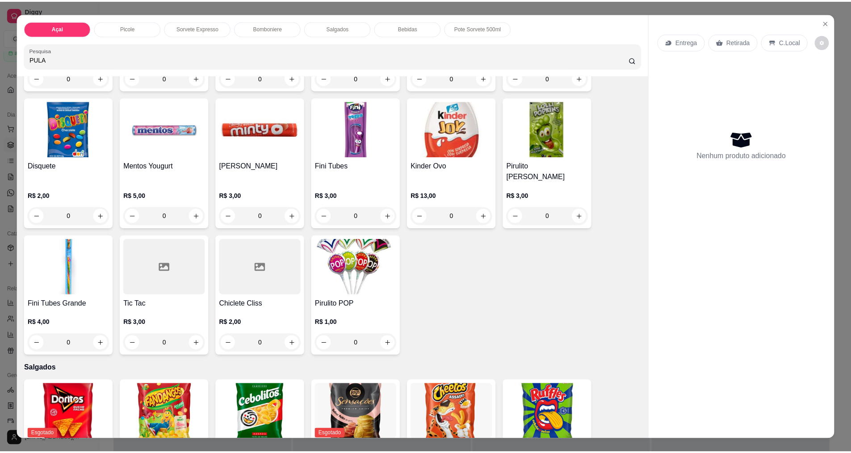
scroll to position [0, 0]
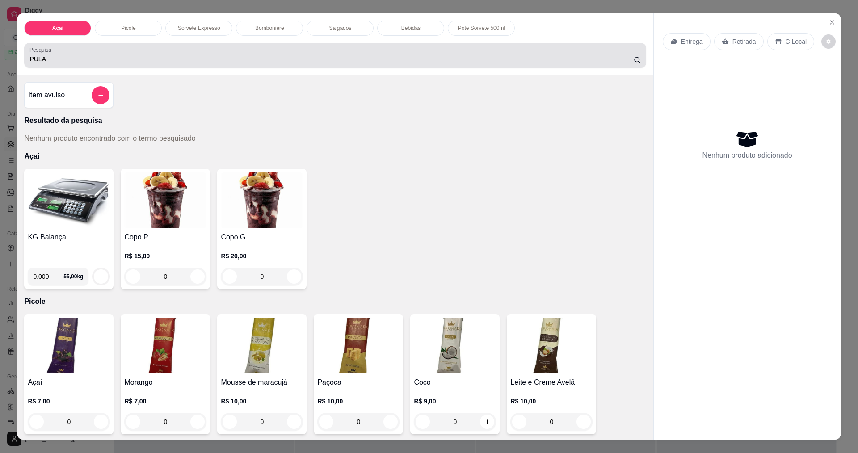
click at [231, 54] on div "PULA" at bounding box center [334, 55] width 611 height 18
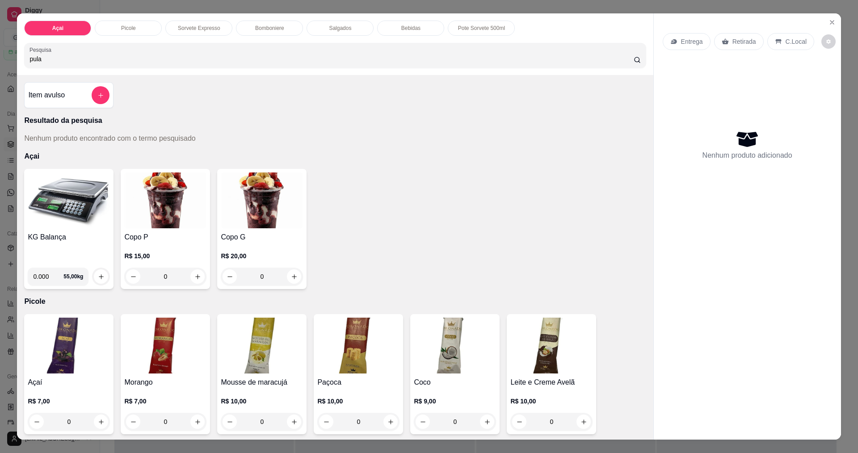
type input "pula"
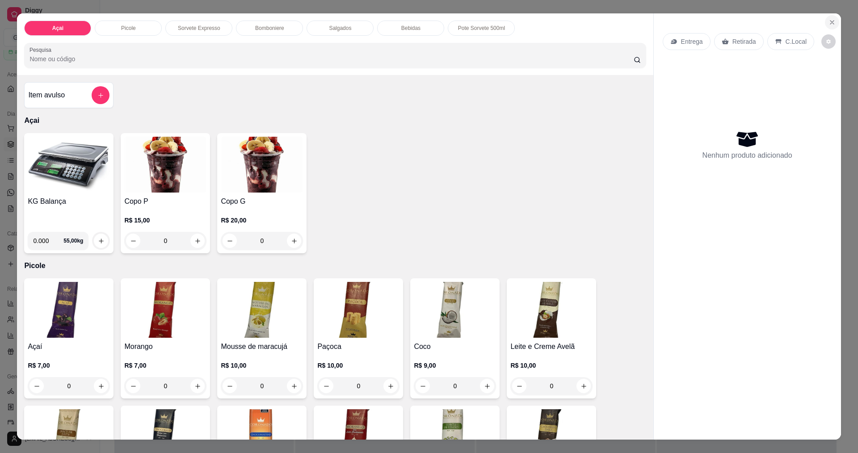
click at [831, 18] on button "Close" at bounding box center [832, 22] width 14 height 14
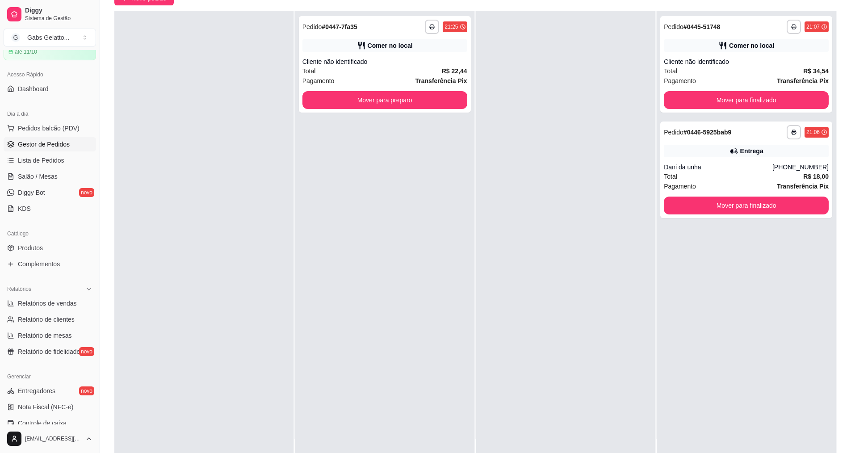
scroll to position [45, 0]
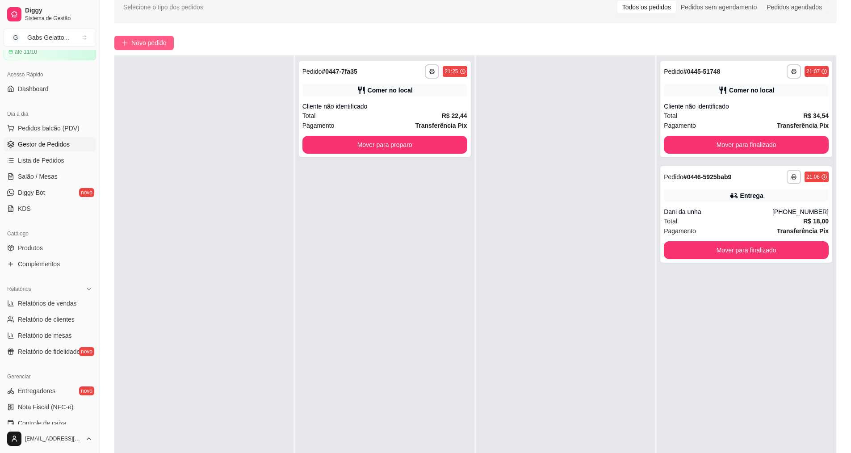
click at [154, 41] on span "Novo pedido" at bounding box center [148, 43] width 35 height 10
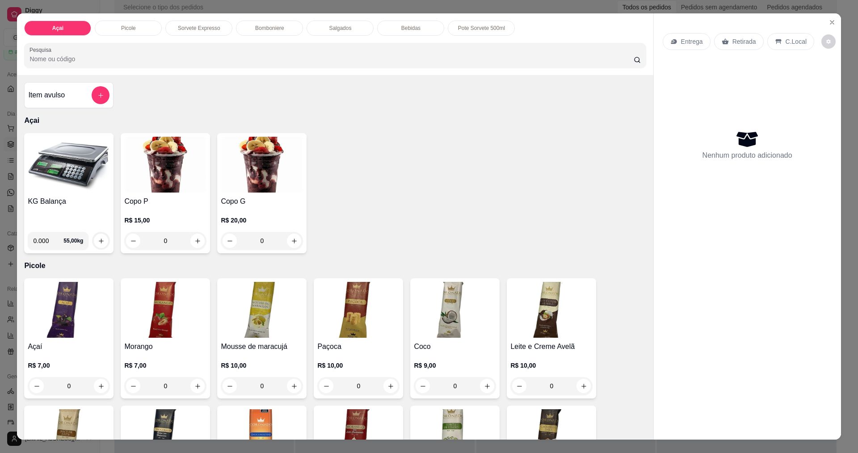
click at [44, 238] on input "0.000" at bounding box center [48, 241] width 30 height 18
type input "0.320"
click at [98, 236] on button "increase-product-quantity" at bounding box center [101, 241] width 14 height 14
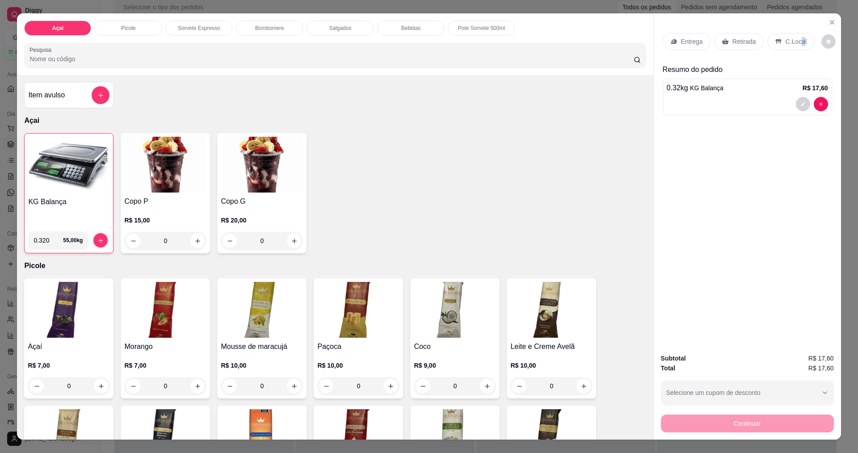
drag, startPoint x: 798, startPoint y: 32, endPoint x: 793, endPoint y: 36, distance: 6.7
click at [794, 35] on div "Entrega Retirada C.Local" at bounding box center [747, 41] width 169 height 31
click at [785, 42] on p "C.Local" at bounding box center [795, 41] width 21 height 9
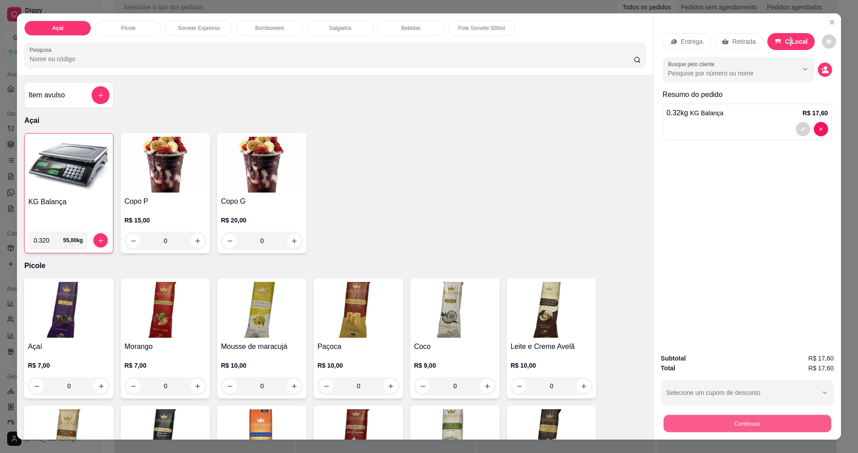
click at [778, 425] on button "Continuar" at bounding box center [747, 423] width 168 height 17
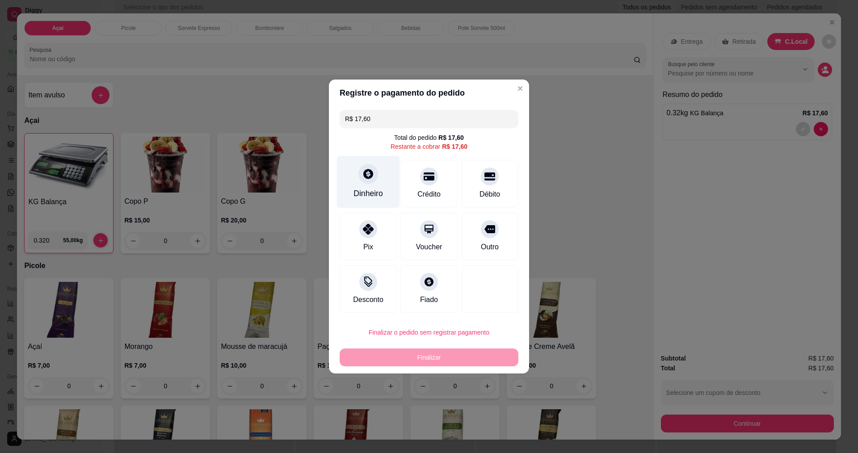
click at [361, 184] on div "Dinheiro" at bounding box center [368, 182] width 63 height 52
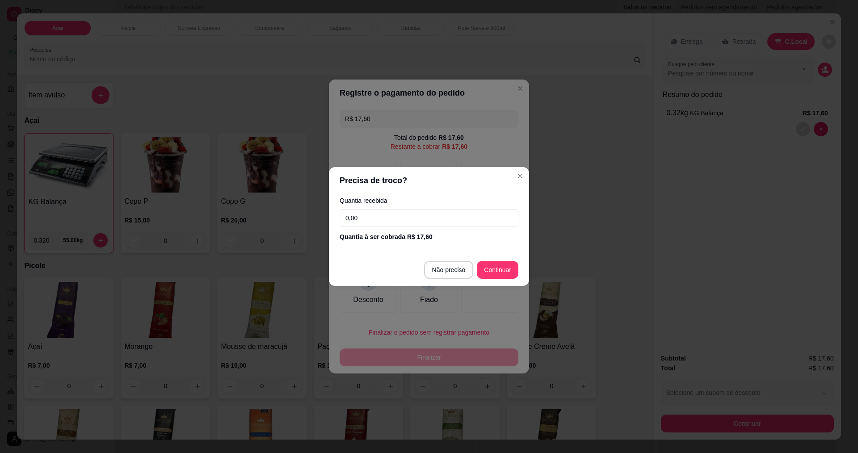
click at [403, 218] on input "0,00" at bounding box center [429, 218] width 179 height 18
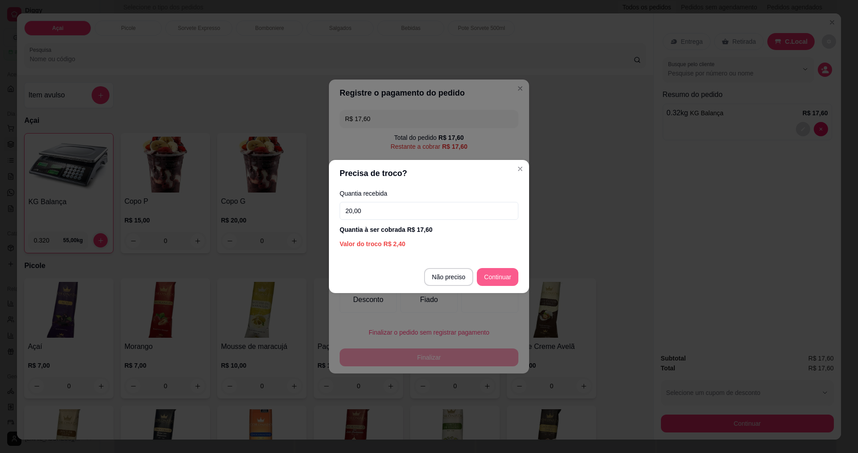
type input "20,00"
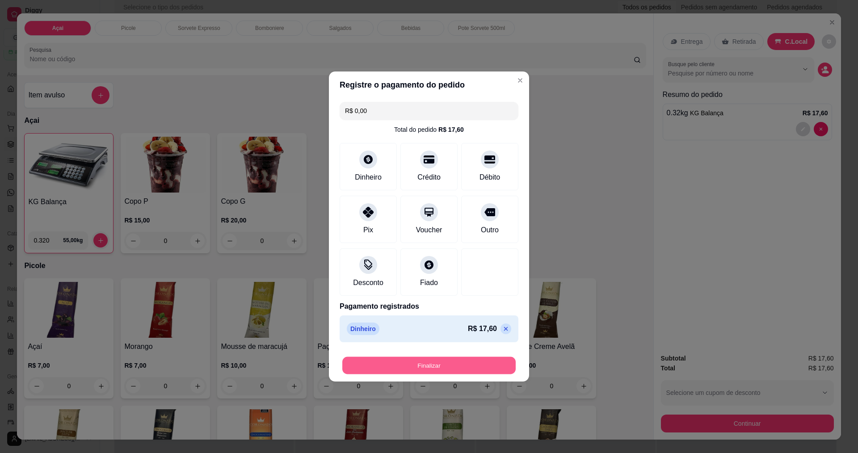
click at [416, 370] on button "Finalizar" at bounding box center [428, 365] width 173 height 17
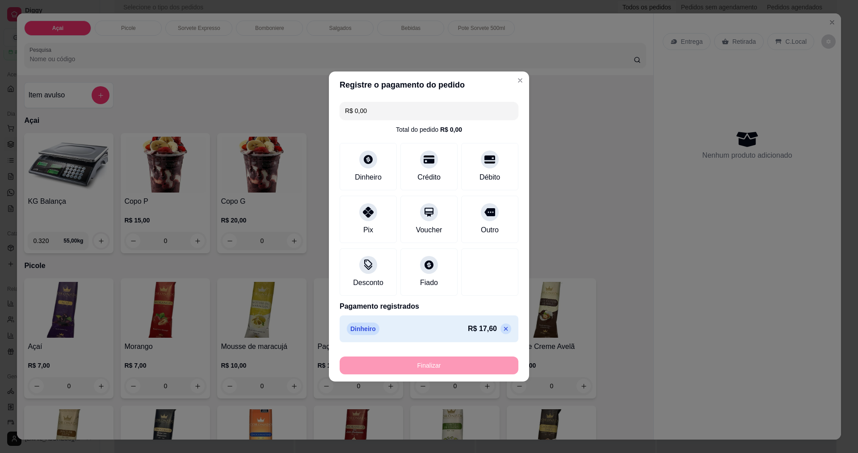
type input "-R$ 17,60"
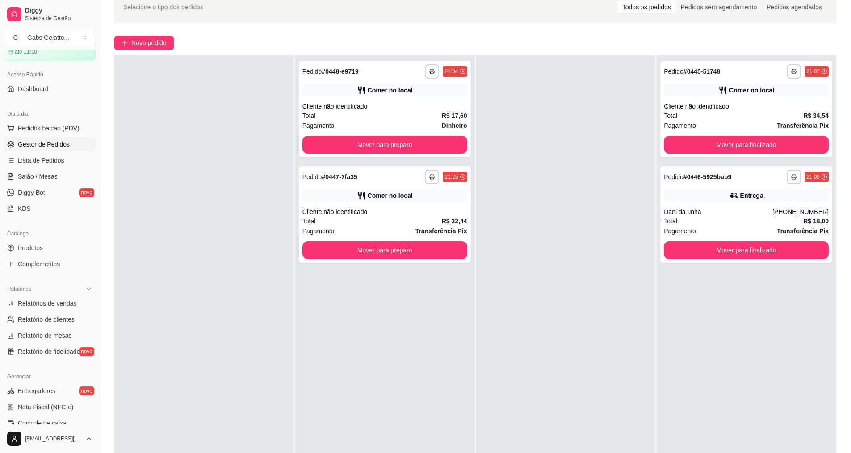
scroll to position [89, 0]
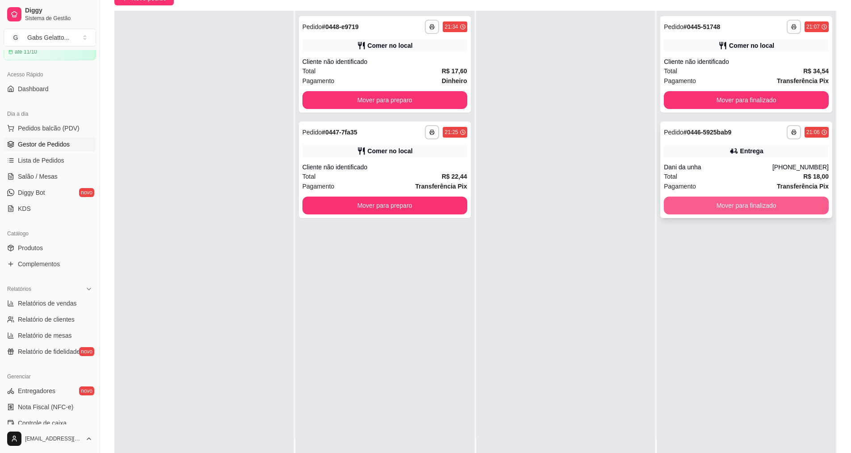
click at [712, 199] on button "Mover para finalizado" at bounding box center [746, 206] width 165 height 18
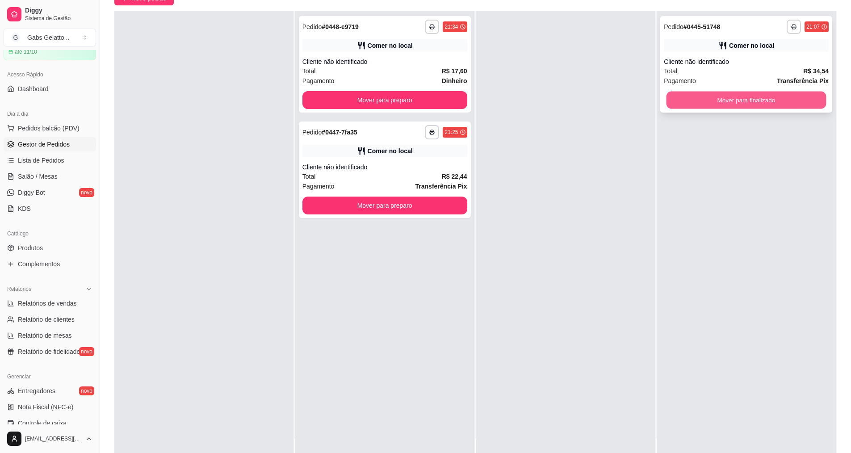
click at [698, 104] on button "Mover para finalizado" at bounding box center [747, 100] width 160 height 17
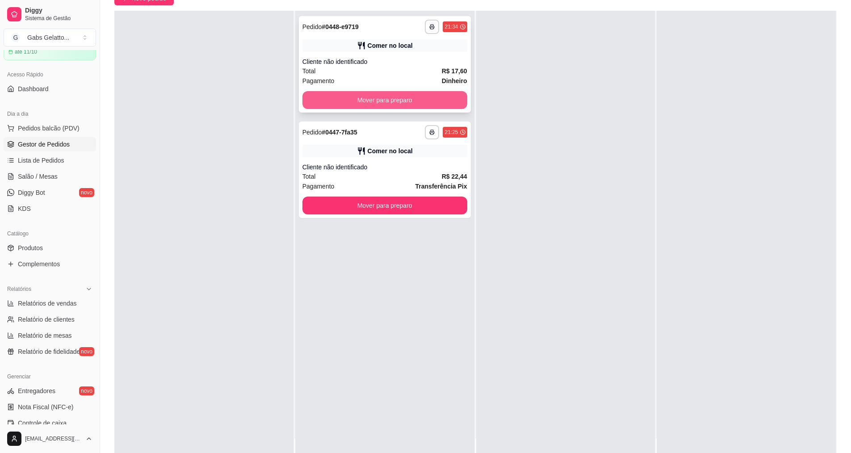
click at [407, 105] on button "Mover para preparo" at bounding box center [384, 100] width 165 height 18
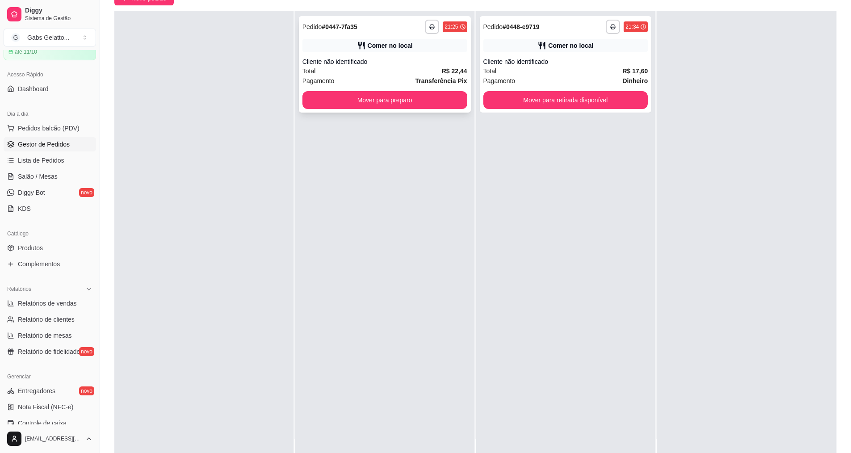
click at [438, 110] on div "**********" at bounding box center [385, 64] width 172 height 97
click at [380, 99] on button "Mover para preparo" at bounding box center [384, 100] width 165 height 18
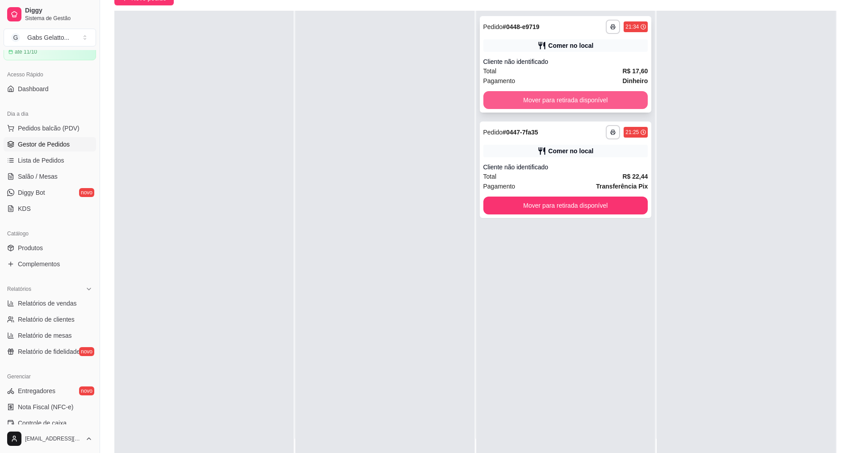
click at [550, 104] on button "Mover para retirada disponível" at bounding box center [565, 100] width 165 height 18
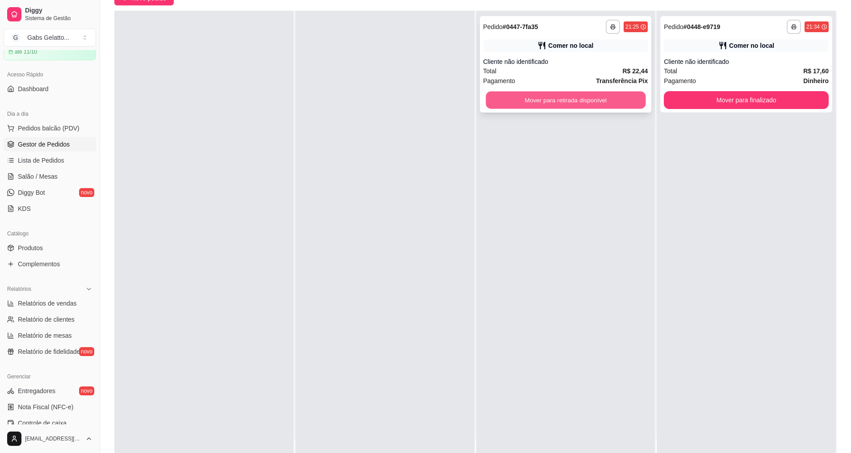
click at [572, 102] on button "Mover para retirada disponível" at bounding box center [566, 100] width 160 height 17
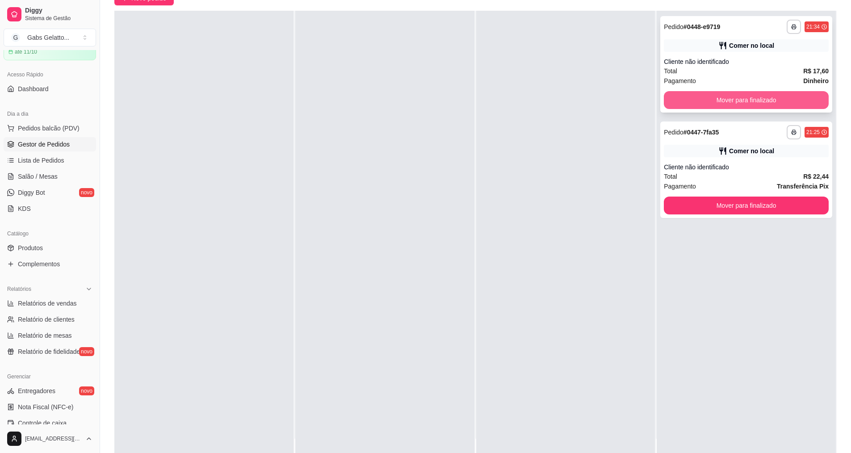
click at [704, 97] on button "Mover para finalizado" at bounding box center [746, 100] width 165 height 18
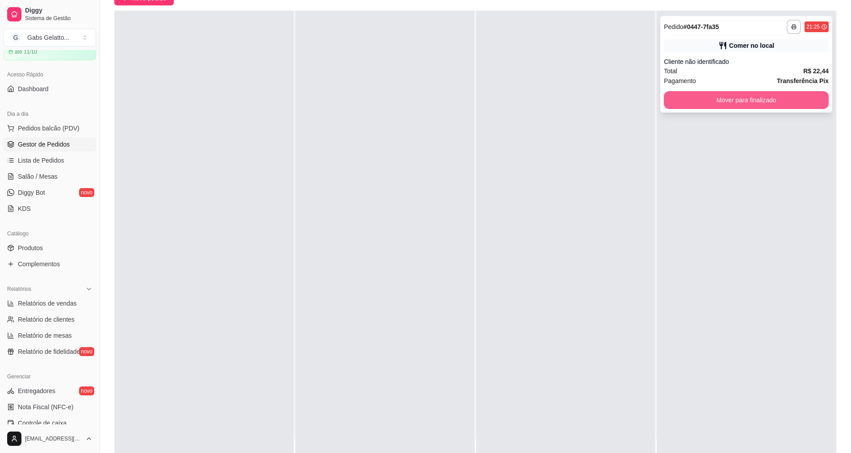
click at [742, 94] on button "Mover para finalizado" at bounding box center [746, 100] width 165 height 18
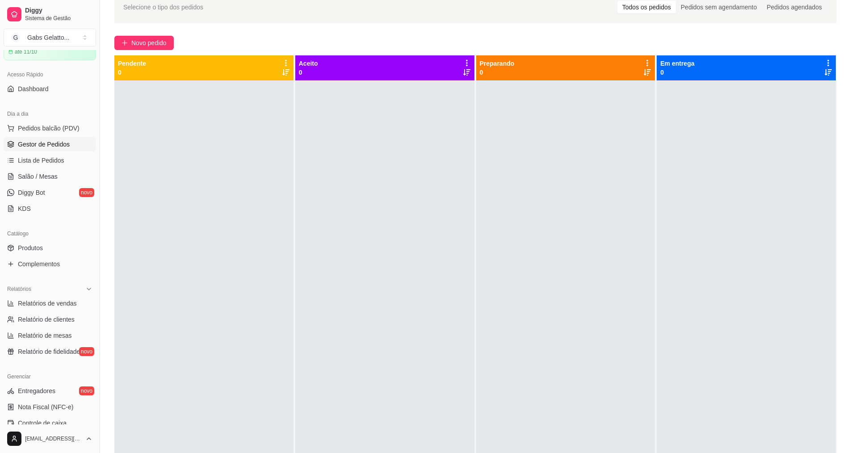
scroll to position [0, 0]
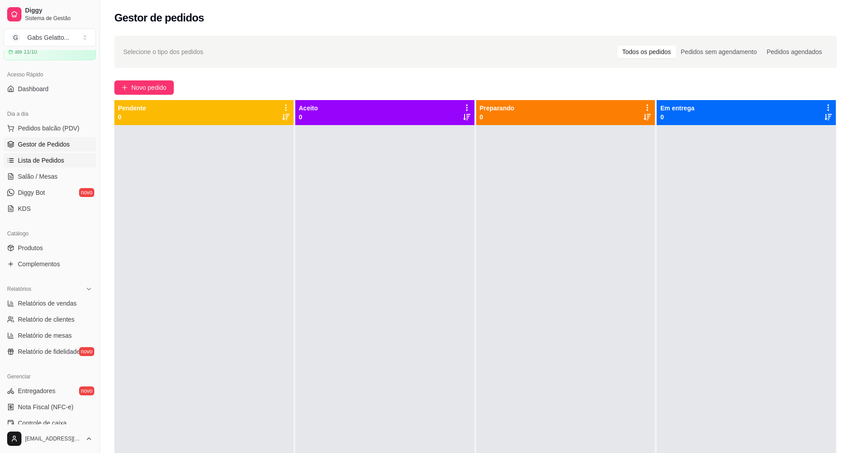
click at [71, 162] on link "Lista de Pedidos" at bounding box center [50, 160] width 92 height 14
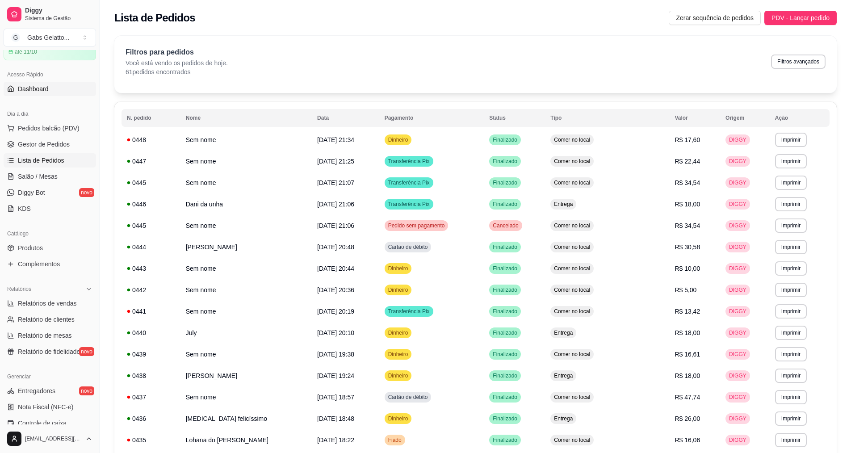
click at [35, 92] on span "Dashboard" at bounding box center [33, 88] width 31 height 9
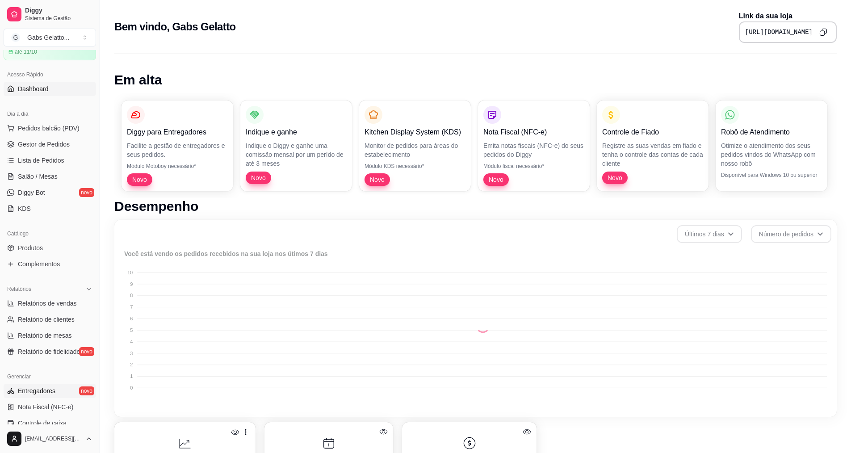
scroll to position [134, 0]
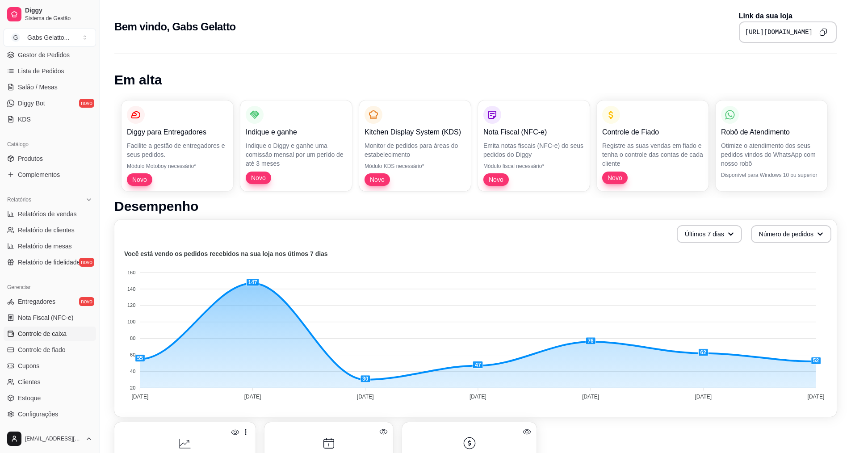
click at [28, 336] on span "Controle de caixa" at bounding box center [42, 333] width 49 height 9
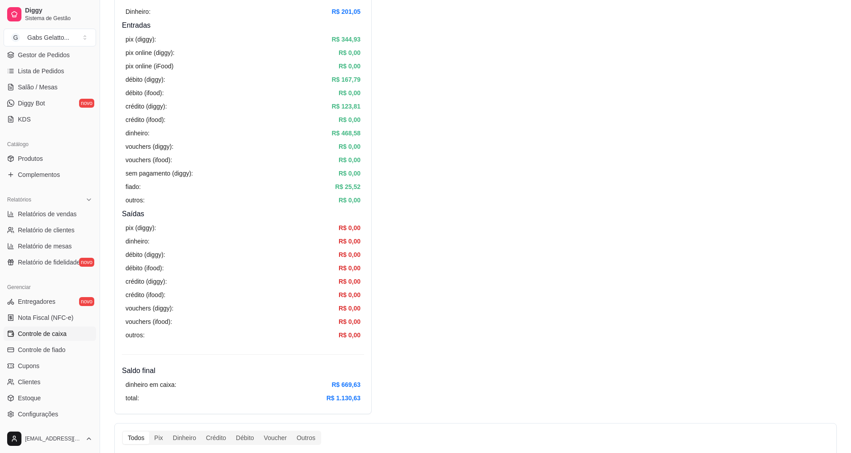
scroll to position [45, 0]
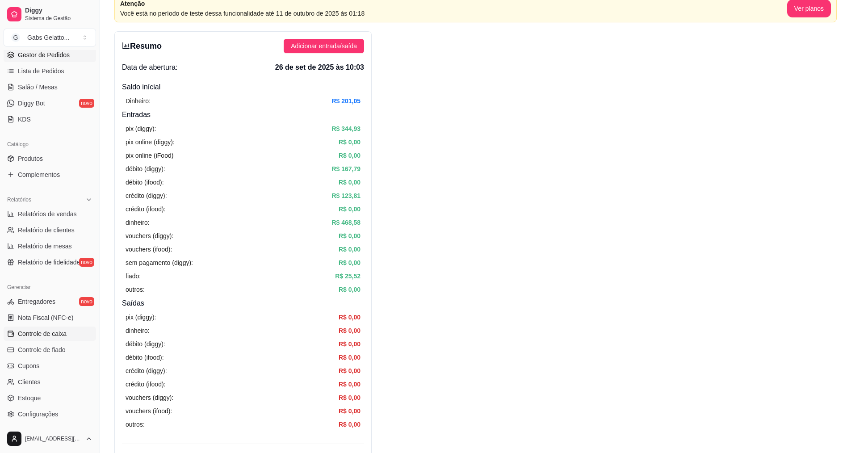
click at [48, 60] on link "Gestor de Pedidos" at bounding box center [50, 55] width 92 height 14
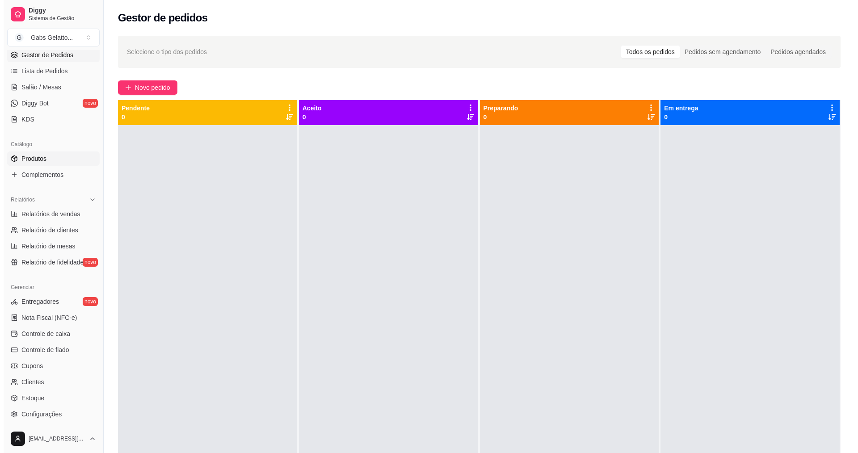
scroll to position [89, 0]
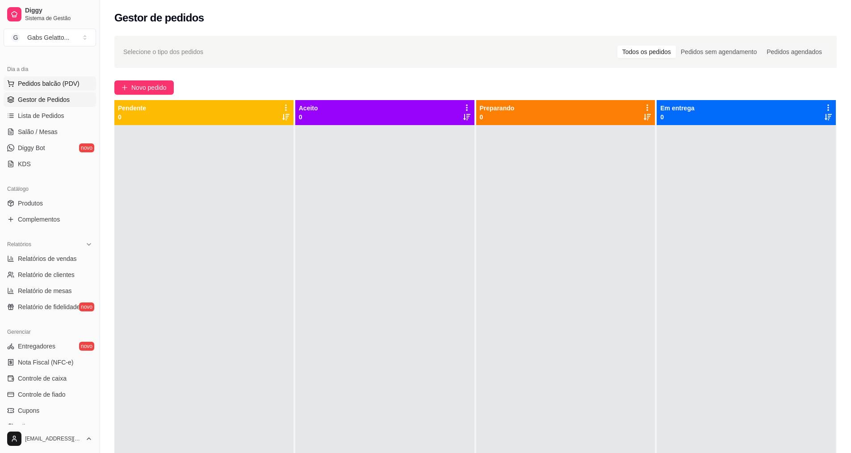
click at [65, 85] on span "Pedidos balcão (PDV)" at bounding box center [49, 83] width 62 height 9
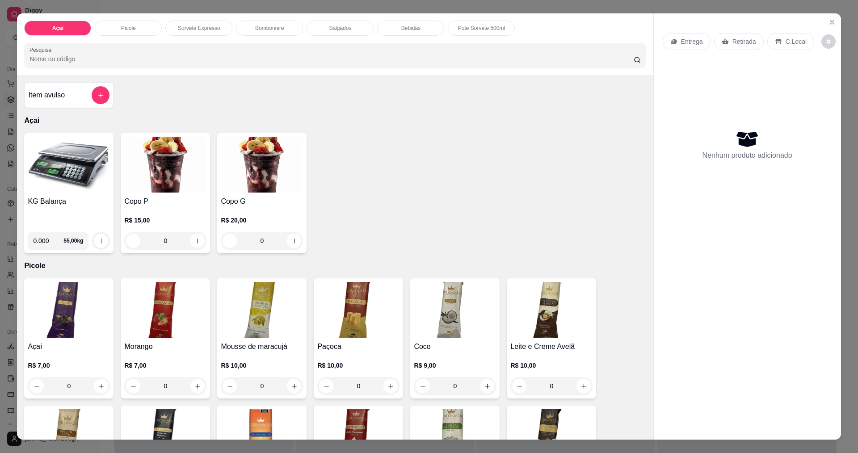
click at [44, 245] on input "0.000" at bounding box center [48, 241] width 30 height 18
type input "0.142"
click at [98, 240] on icon "increase-product-quantity" at bounding box center [101, 241] width 7 height 7
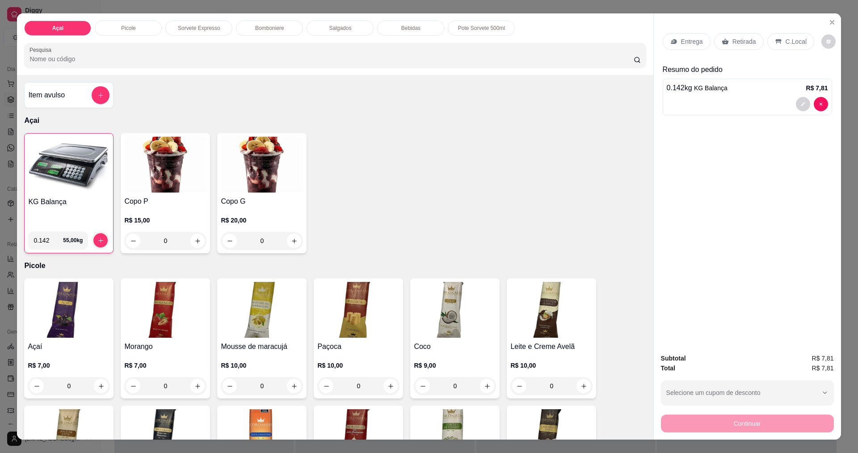
drag, startPoint x: 787, startPoint y: 43, endPoint x: 779, endPoint y: 54, distance: 13.5
click at [786, 43] on p "C.Local" at bounding box center [795, 41] width 21 height 9
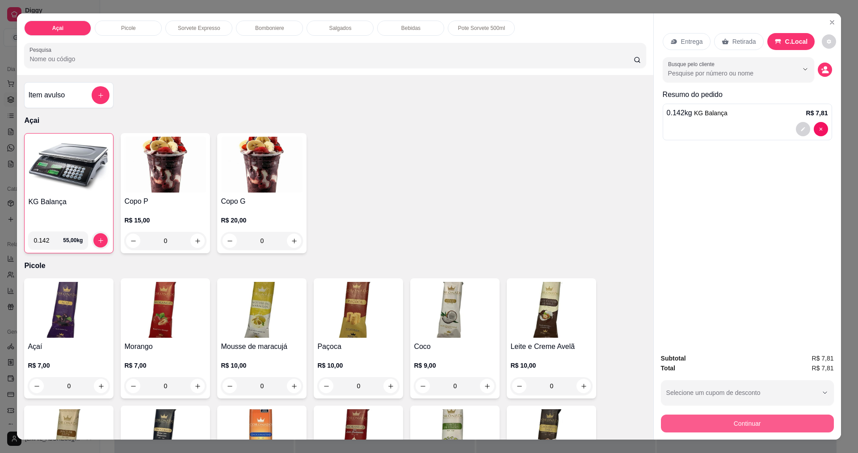
click at [757, 422] on button "Continuar" at bounding box center [747, 424] width 173 height 18
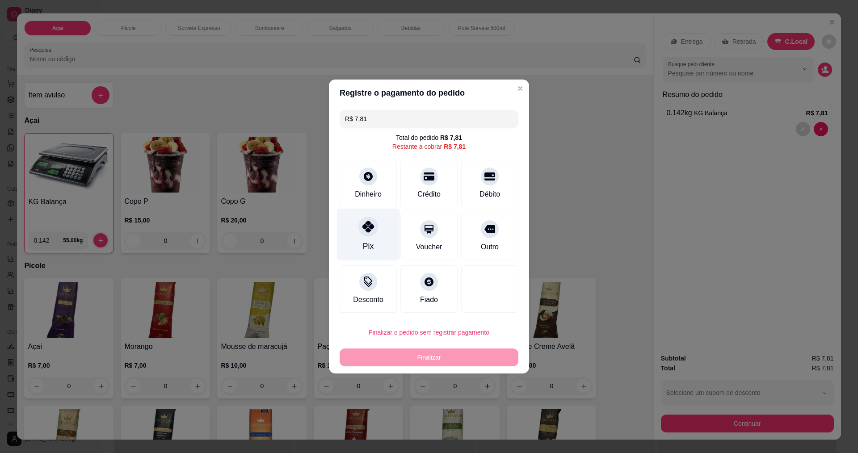
click at [362, 232] on icon at bounding box center [368, 227] width 12 height 12
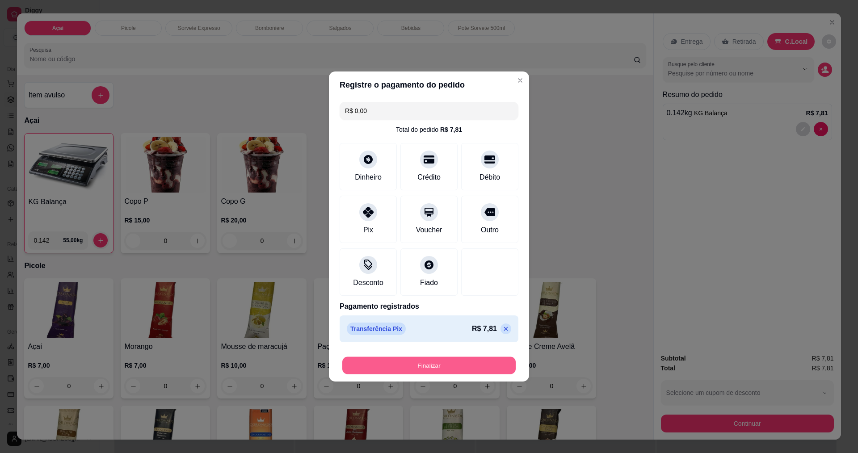
click at [439, 364] on button "Finalizar" at bounding box center [428, 365] width 173 height 17
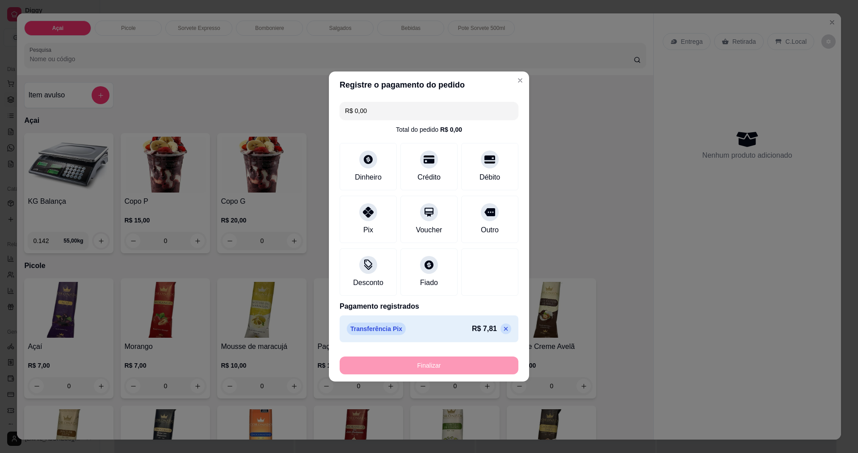
type input "-R$ 7,81"
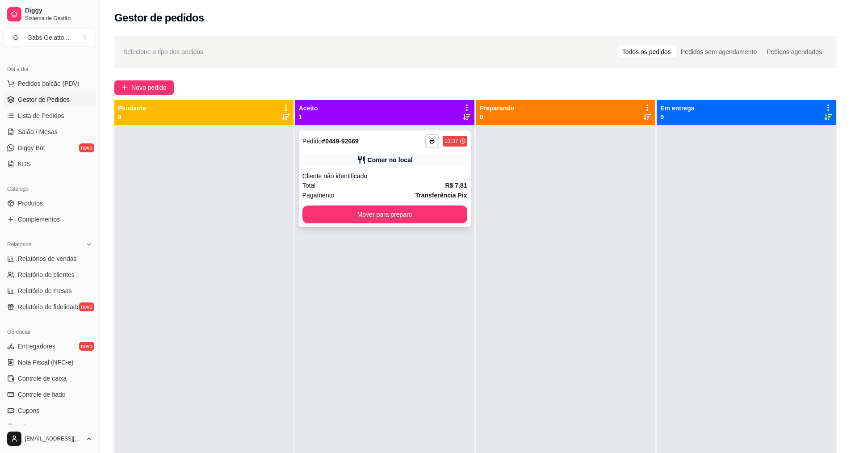
click at [370, 210] on button "Mover para preparo" at bounding box center [384, 215] width 165 height 18
click at [365, 219] on button "Mover para preparo" at bounding box center [385, 214] width 160 height 17
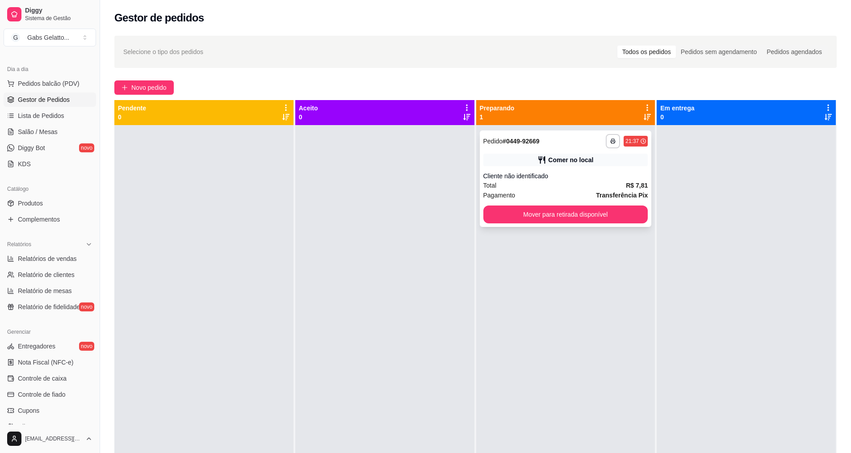
drag, startPoint x: 567, startPoint y: 220, endPoint x: 571, endPoint y: 217, distance: 4.7
click at [571, 217] on div "**********" at bounding box center [566, 178] width 172 height 97
click at [523, 217] on button "Mover para retirada disponível" at bounding box center [566, 214] width 160 height 17
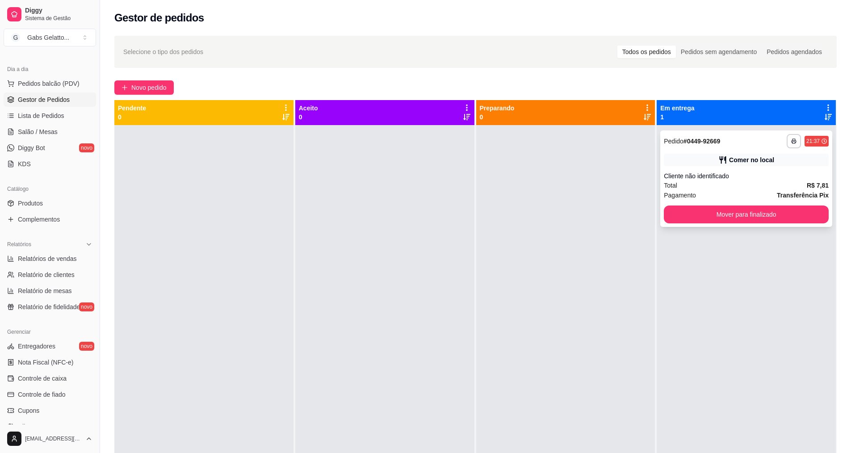
click at [688, 212] on button "Mover para finalizado" at bounding box center [746, 215] width 165 height 18
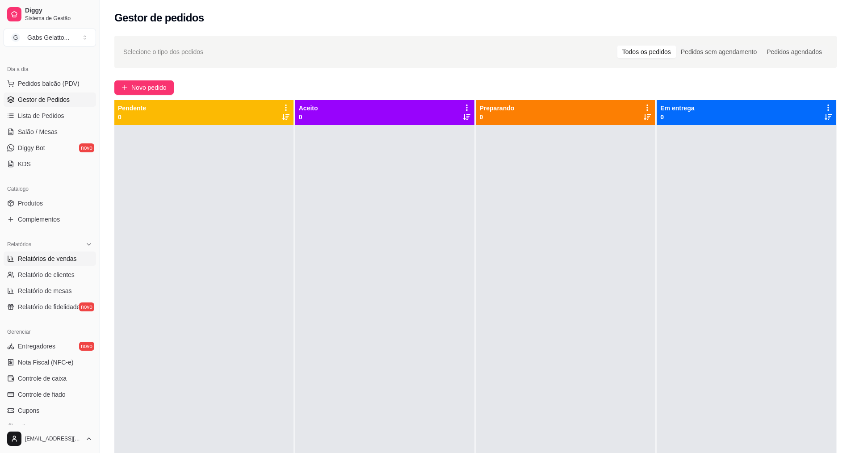
click at [68, 254] on span "Relatórios de vendas" at bounding box center [47, 258] width 59 height 9
select select "ALL"
select select "0"
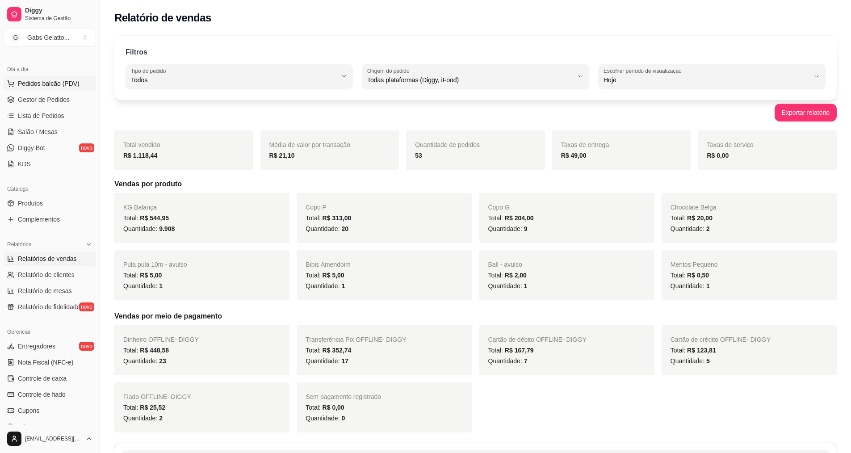
click at [44, 77] on button "Pedidos balcão (PDV)" at bounding box center [50, 83] width 92 height 14
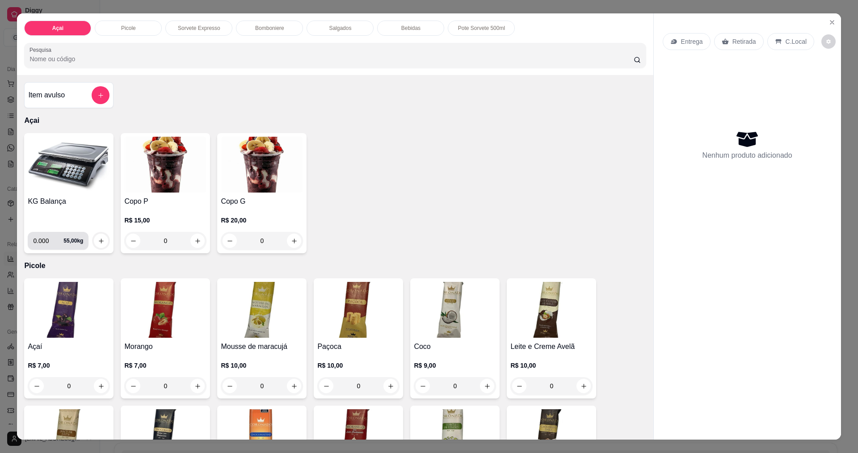
click at [43, 242] on input "0.000" at bounding box center [48, 241] width 30 height 18
type input "0.208"
click at [92, 239] on div at bounding box center [101, 241] width 18 height 18
click at [98, 243] on icon "increase-product-quantity" at bounding box center [101, 241] width 7 height 7
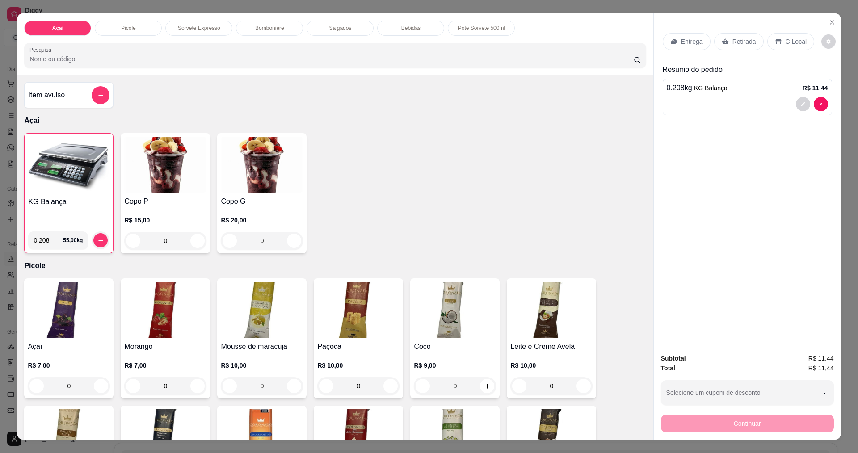
click at [789, 33] on div "Entrega Retirada C.Local" at bounding box center [747, 41] width 169 height 31
drag, startPoint x: 784, startPoint y: 38, endPoint x: 773, endPoint y: 42, distance: 11.6
click at [785, 38] on p "C.Local" at bounding box center [795, 41] width 21 height 9
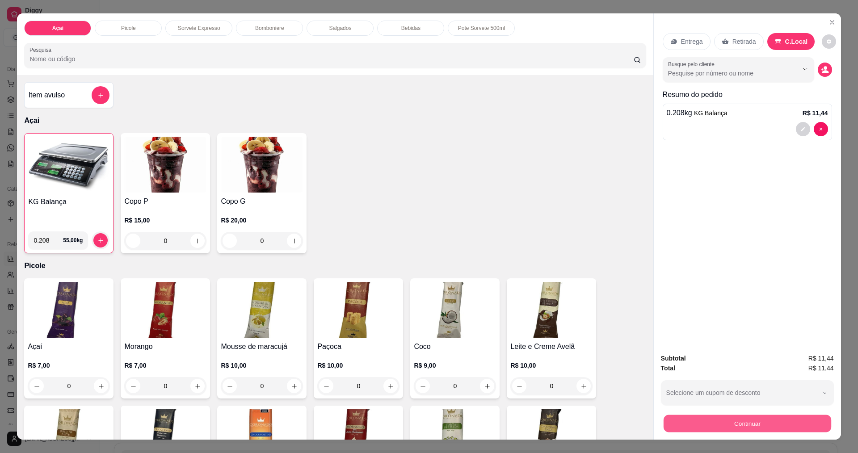
click at [745, 423] on button "Continuar" at bounding box center [747, 423] width 168 height 17
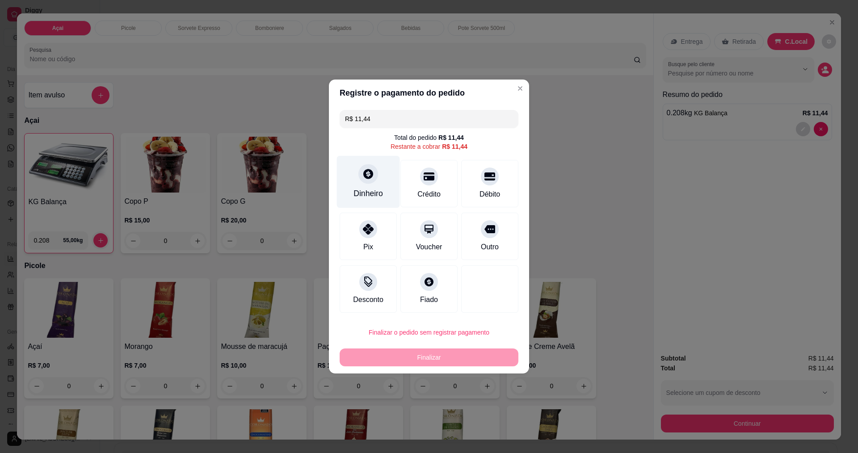
click at [365, 176] on icon at bounding box center [368, 174] width 10 height 10
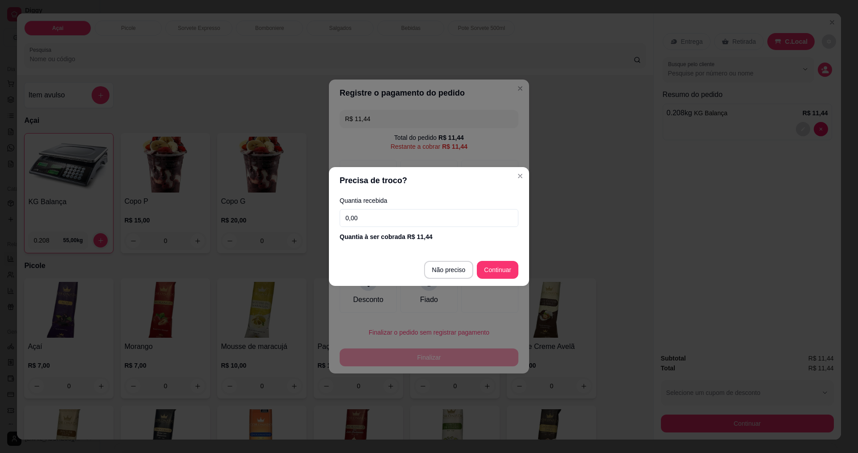
click at [468, 218] on input "0,00" at bounding box center [429, 218] width 179 height 18
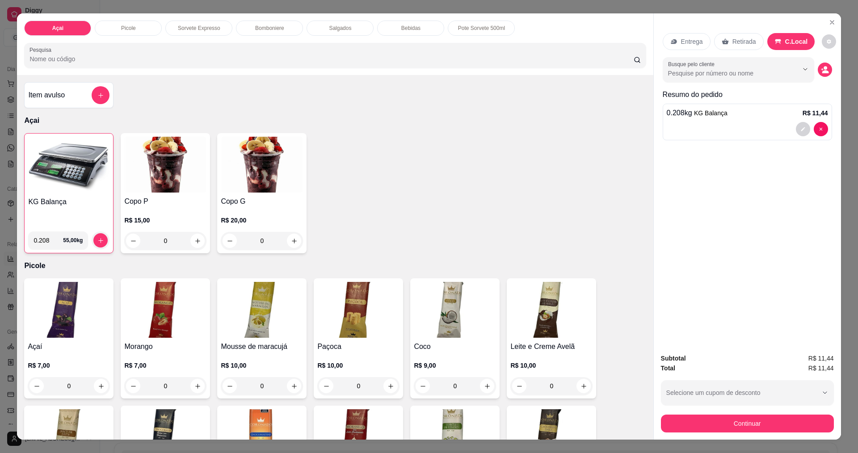
click at [710, 132] on div at bounding box center [747, 129] width 161 height 14
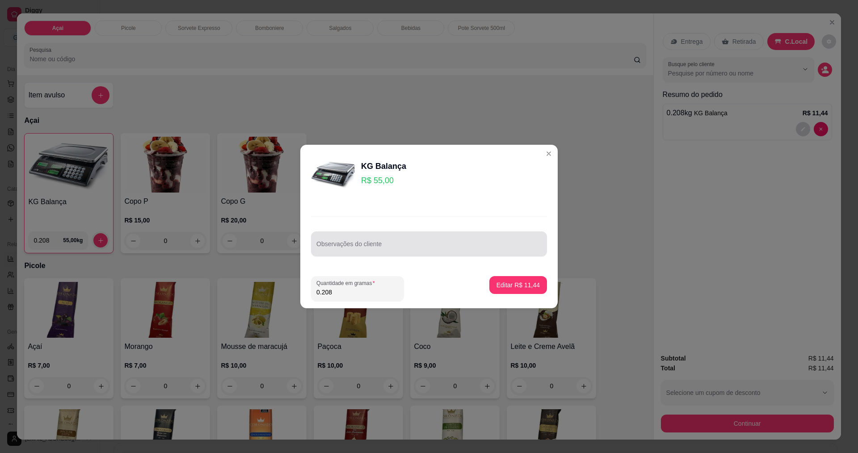
click at [354, 245] on input "Observações do cliente" at bounding box center [428, 247] width 225 height 9
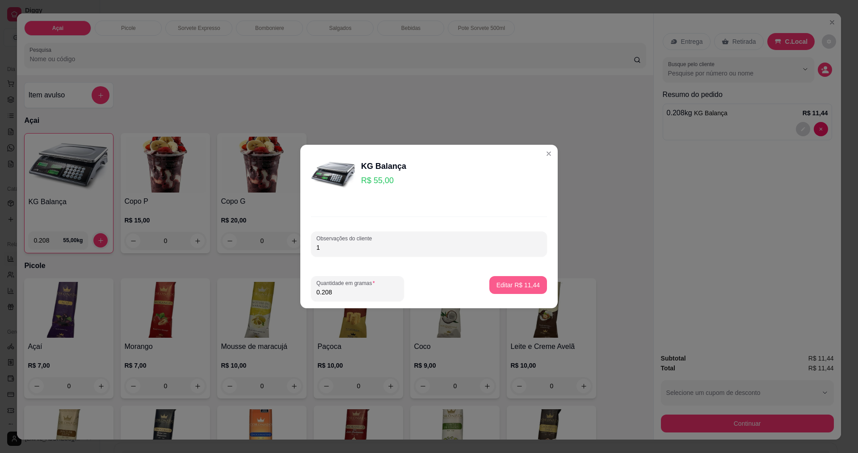
type input "1"
click at [519, 291] on button "Editar R$ 11,44" at bounding box center [518, 285] width 58 height 18
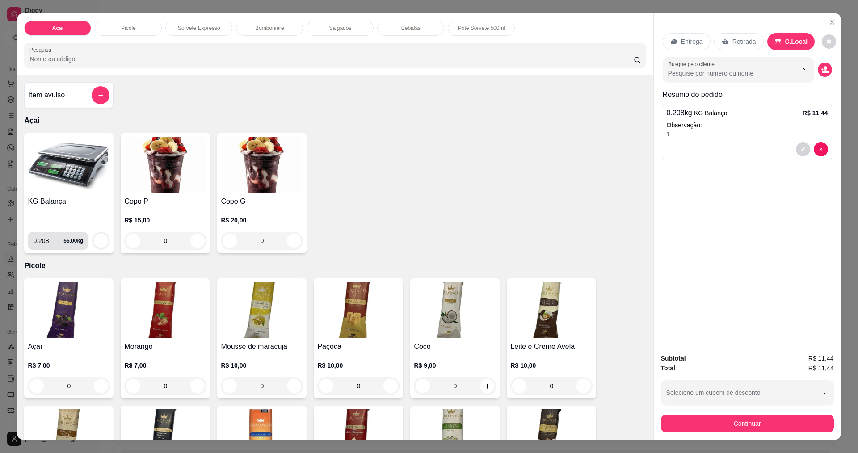
click at [49, 241] on input "0.208" at bounding box center [48, 241] width 30 height 18
type input "0.110"
click at [98, 240] on icon "increase-product-quantity" at bounding box center [101, 241] width 7 height 7
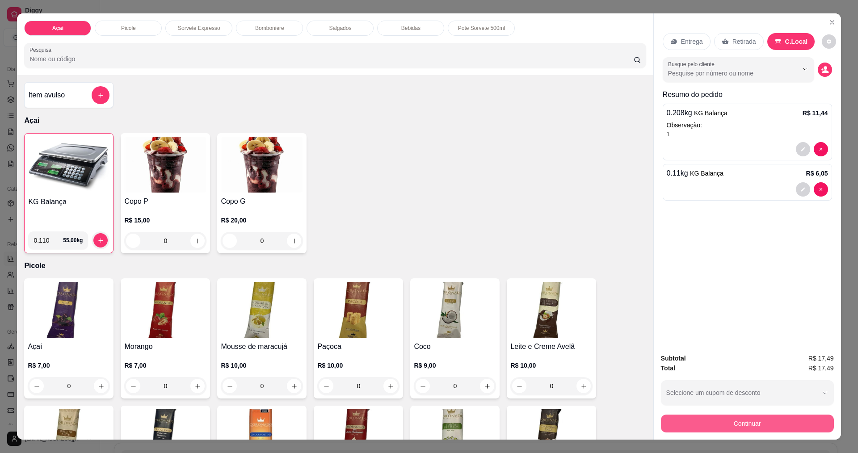
click at [722, 424] on button "Continuar" at bounding box center [747, 424] width 173 height 18
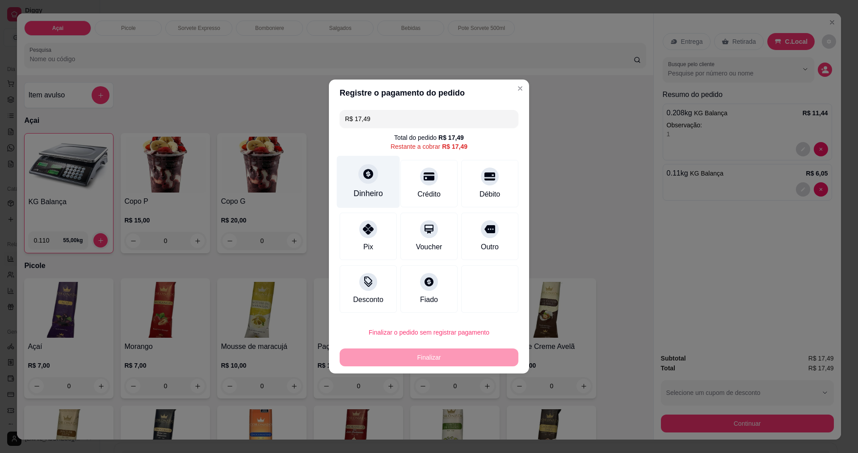
click at [351, 172] on div "Dinheiro" at bounding box center [368, 182] width 63 height 52
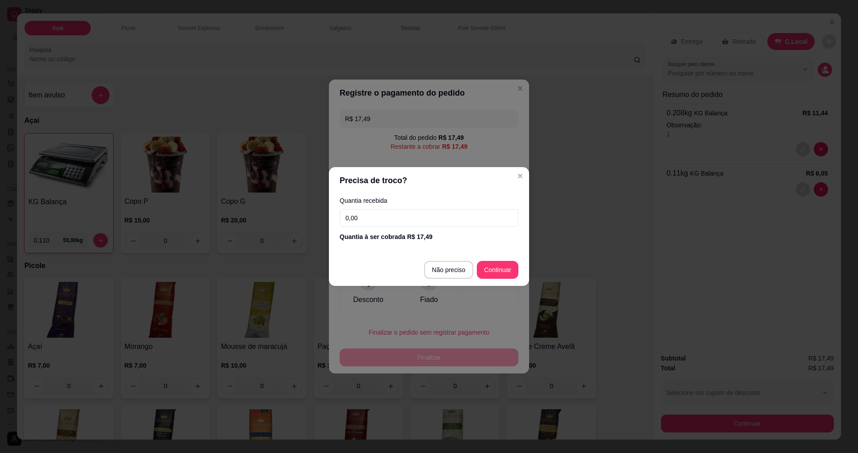
click at [418, 219] on input "0,00" at bounding box center [429, 218] width 179 height 18
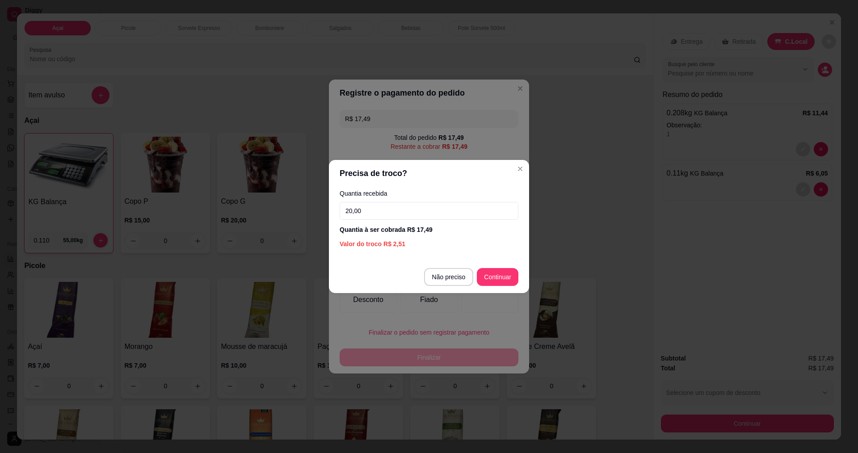
type input "20,00"
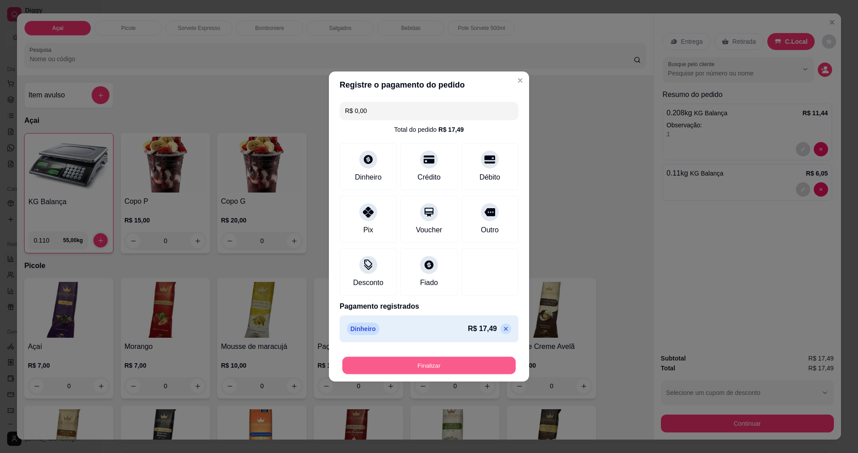
click at [411, 358] on button "Finalizar" at bounding box center [428, 365] width 173 height 17
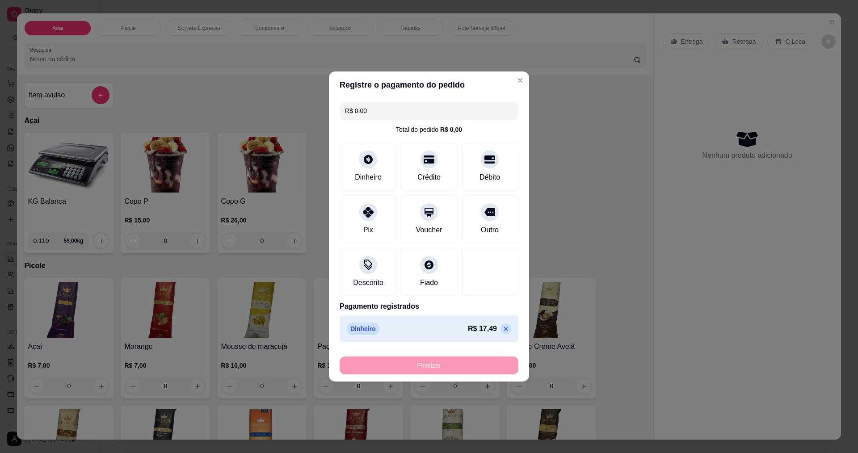
type input "-R$ 17,49"
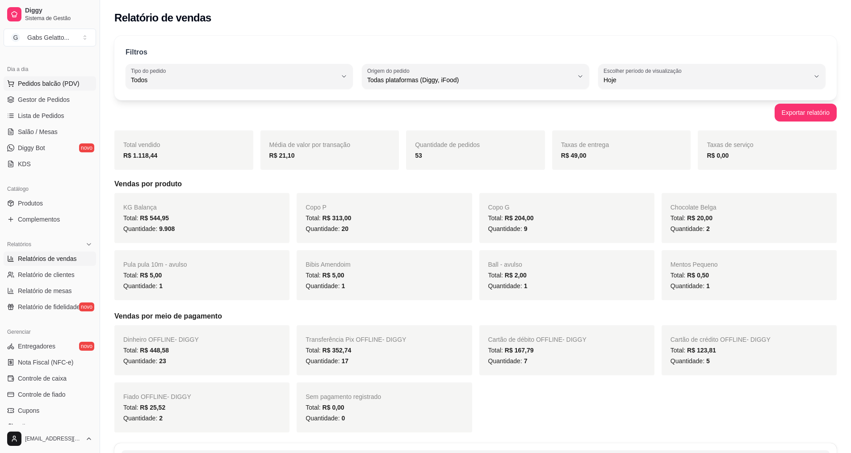
click at [56, 82] on span "Pedidos balcão (PDV)" at bounding box center [49, 83] width 62 height 9
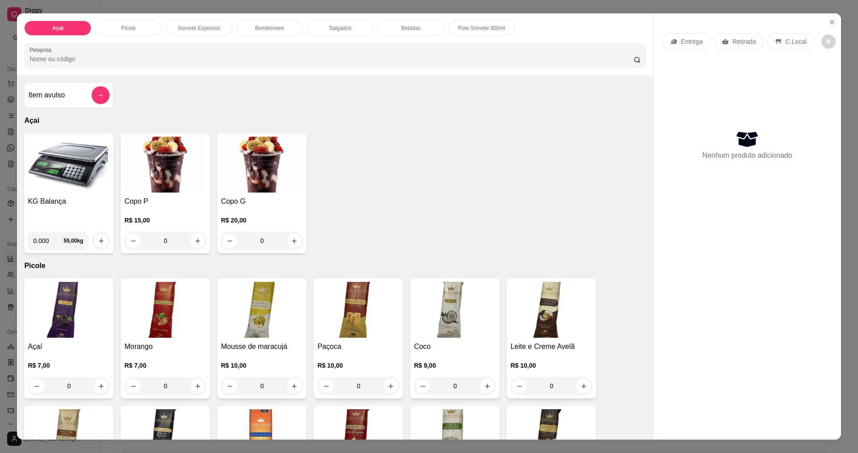
drag, startPoint x: 857, startPoint y: 84, endPoint x: 828, endPoint y: 33, distance: 59.0
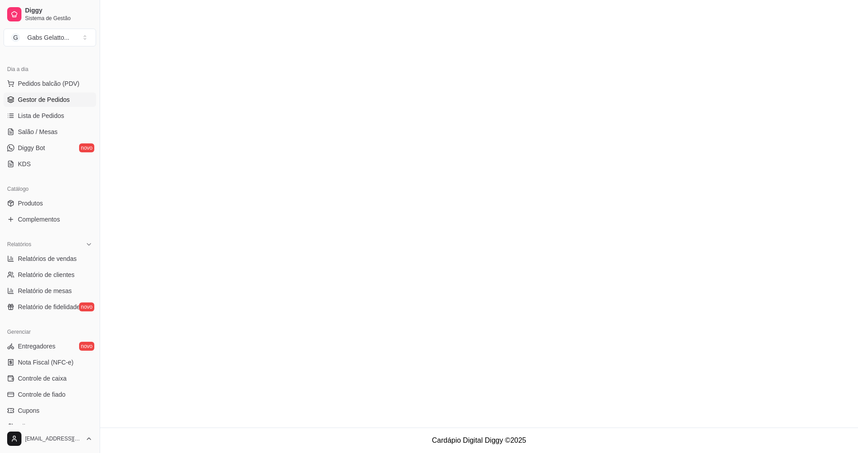
click at [829, 23] on main at bounding box center [479, 214] width 758 height 428
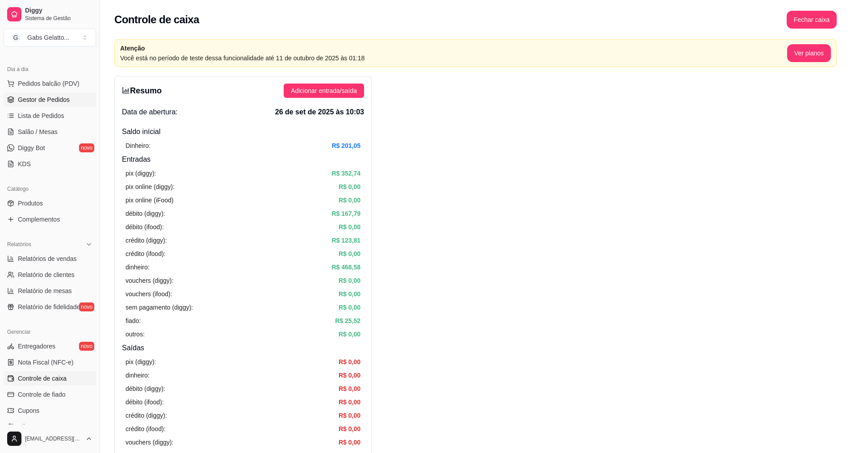
click at [34, 100] on span "Gestor de Pedidos" at bounding box center [44, 99] width 52 height 9
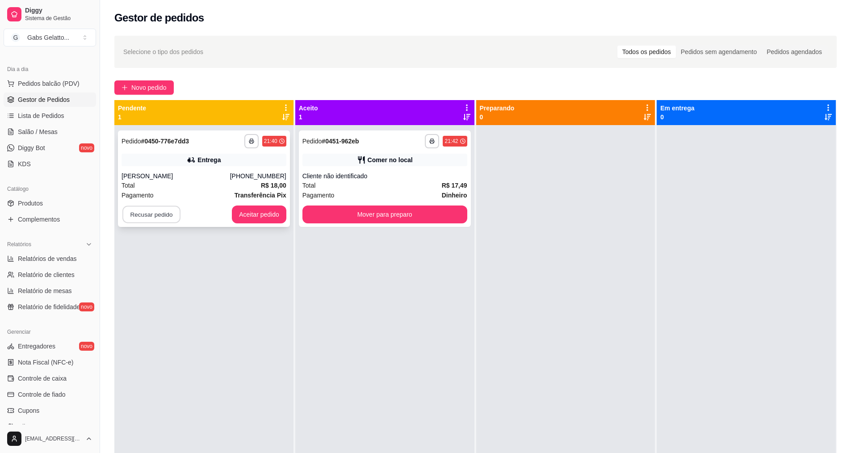
click at [142, 213] on button "Recusar pedido" at bounding box center [151, 214] width 58 height 17
click at [177, 190] on button "Sim" at bounding box center [175, 192] width 35 height 17
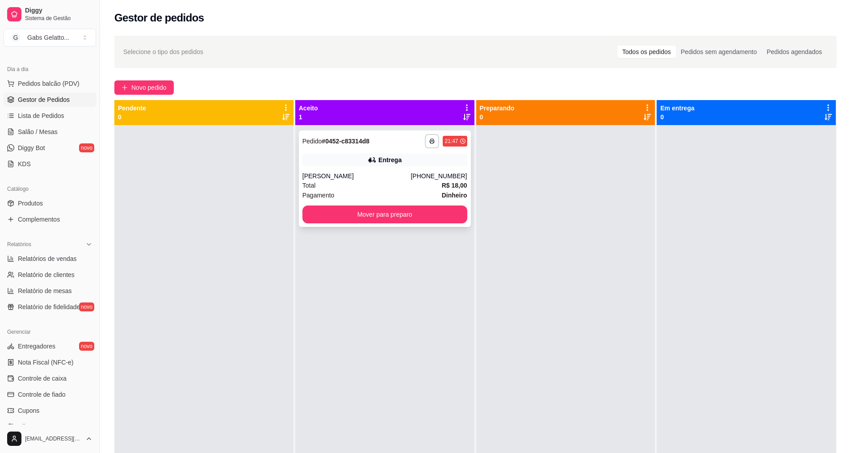
click at [415, 226] on div "**********" at bounding box center [385, 178] width 172 height 97
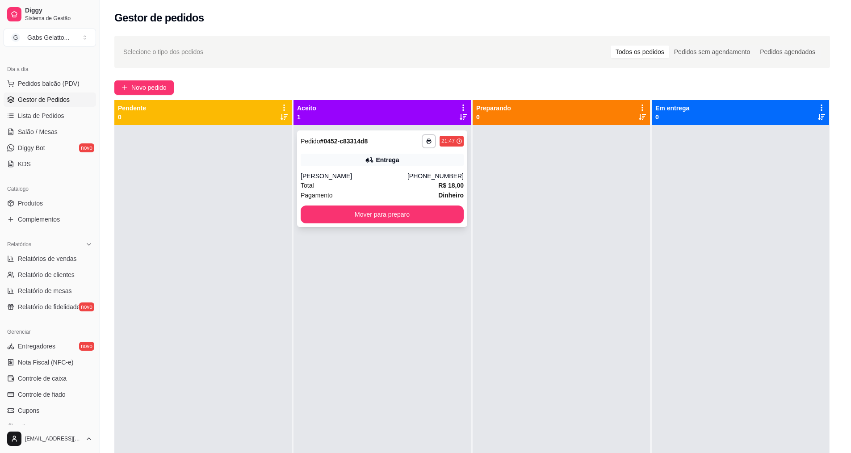
click at [417, 215] on div "feito há 7 minutos Horário do pedido [DATE] 21:47 Status do pedido ACEITO Nome …" at bounding box center [426, 225] width 242 height 340
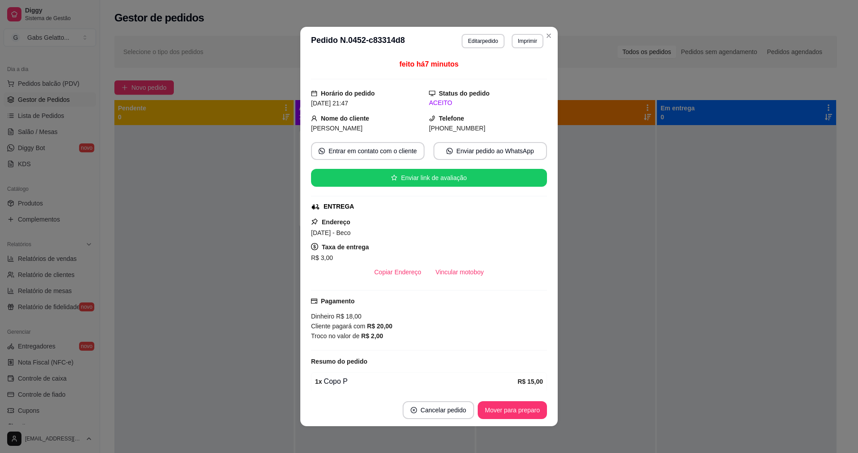
click at [525, 413] on button "Mover para preparo" at bounding box center [512, 410] width 69 height 18
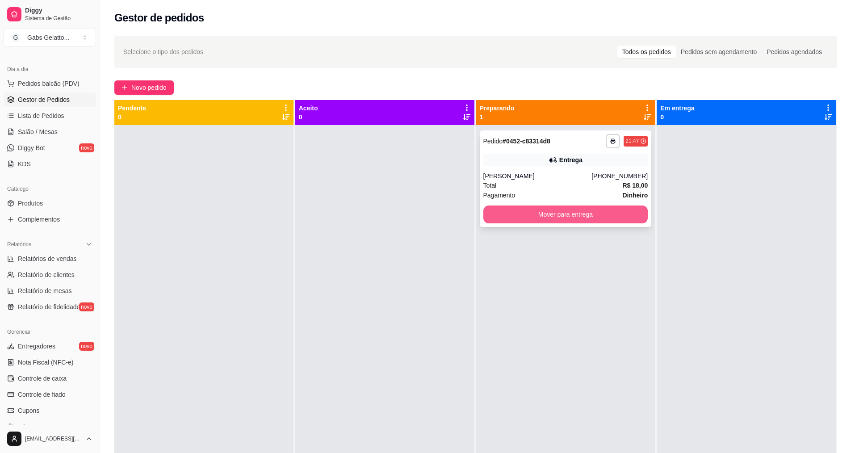
click at [560, 214] on button "Mover para entrega" at bounding box center [565, 215] width 165 height 18
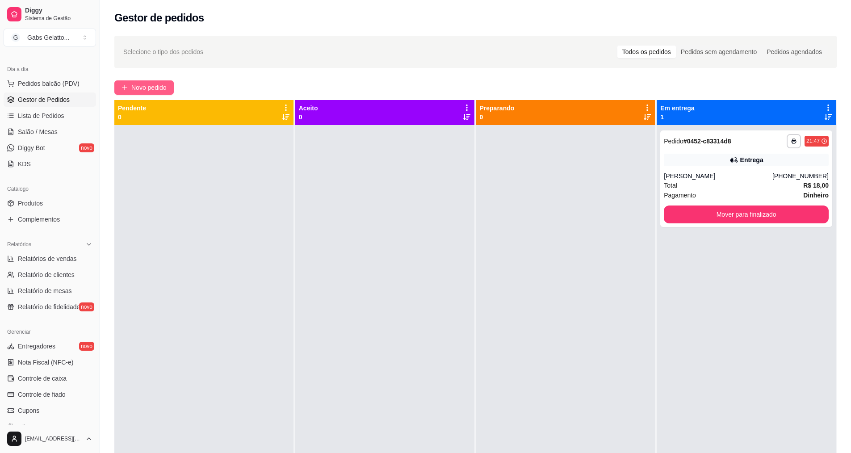
click at [119, 86] on button "Novo pedido" at bounding box center [143, 87] width 59 height 14
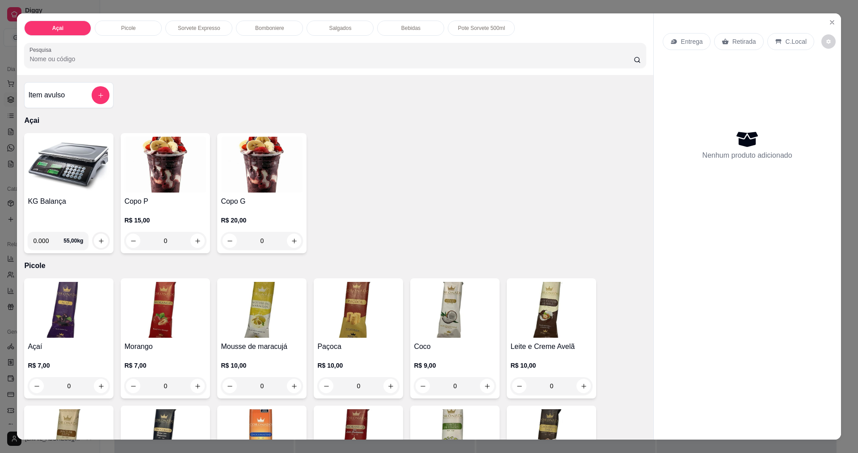
click at [262, 22] on div "Bomboniere" at bounding box center [269, 28] width 67 height 15
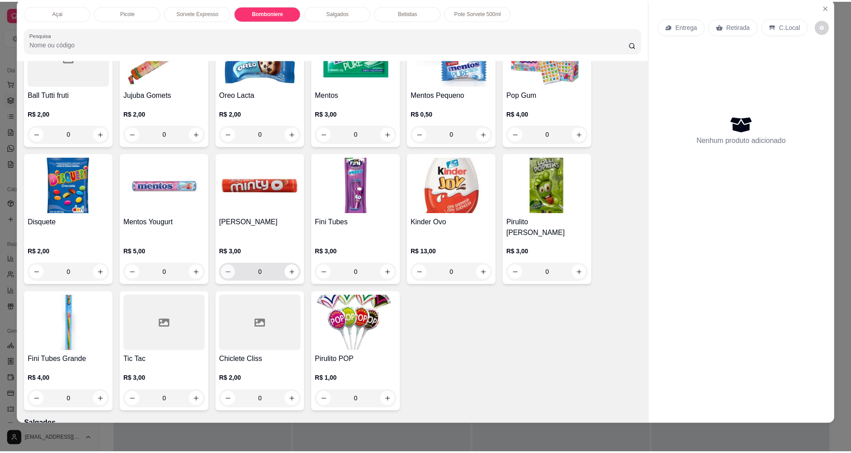
scroll to position [965, 0]
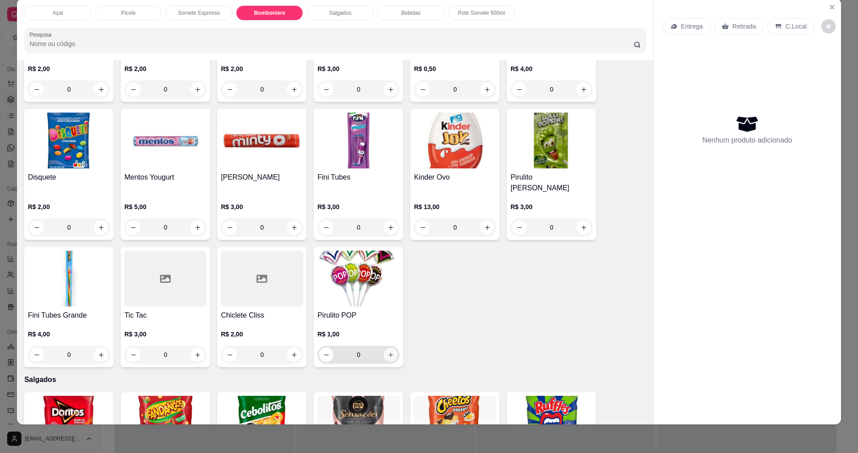
click at [391, 352] on icon "increase-product-quantity" at bounding box center [390, 355] width 7 height 7
type input "1"
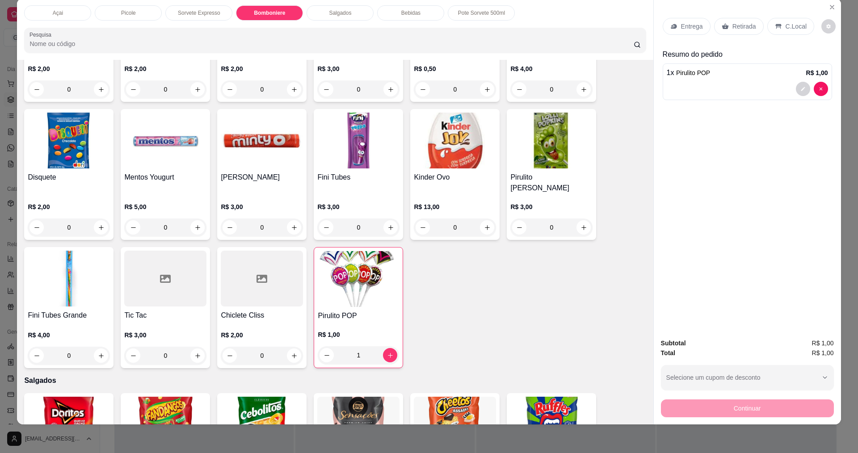
drag, startPoint x: 797, startPoint y: 21, endPoint x: 794, endPoint y: 31, distance: 10.5
click at [797, 21] on div "C.Local" at bounding box center [790, 26] width 47 height 17
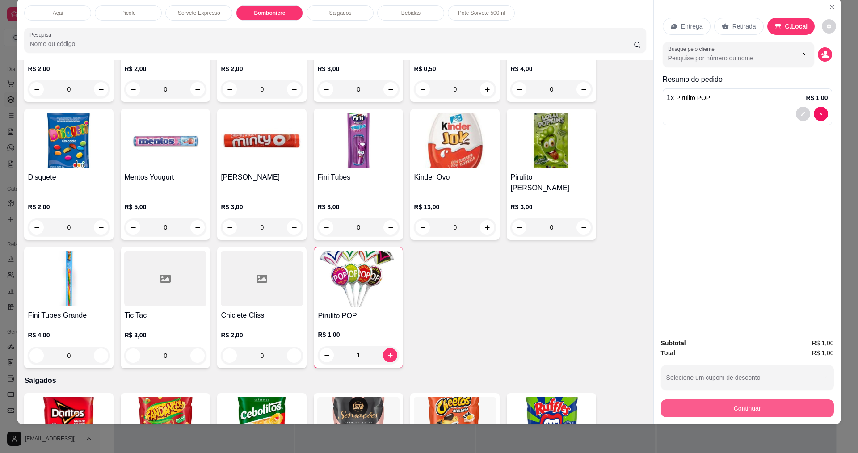
click at [701, 409] on button "Continuar" at bounding box center [747, 408] width 173 height 18
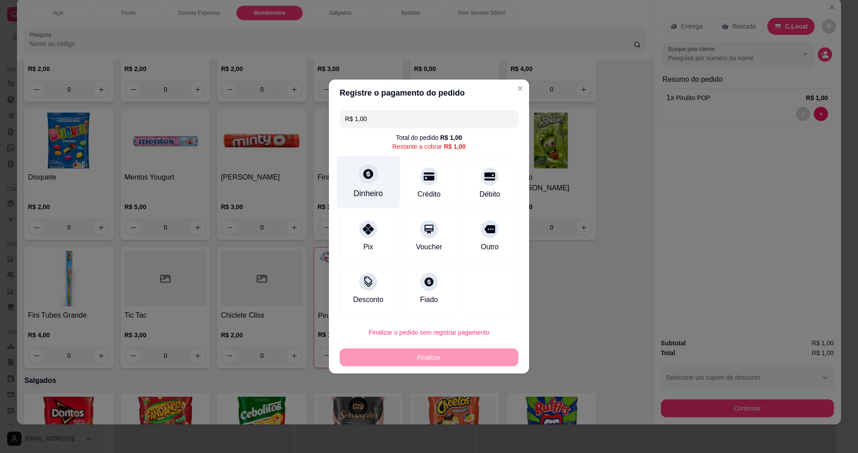
click at [363, 179] on icon at bounding box center [368, 174] width 12 height 12
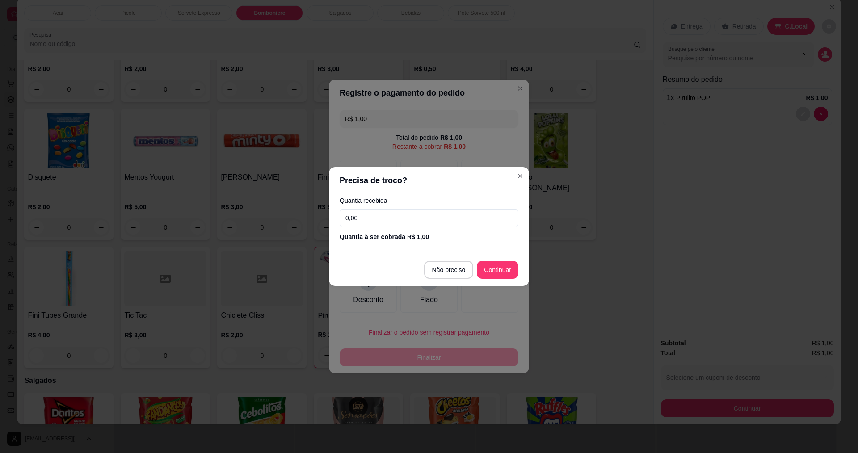
click at [390, 209] on input "0,00" at bounding box center [429, 218] width 179 height 18
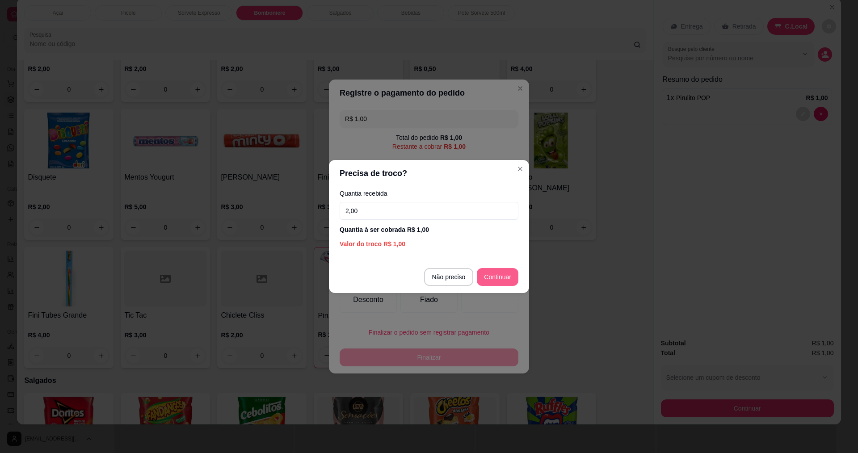
type input "2,00"
type input "R$ 0,00"
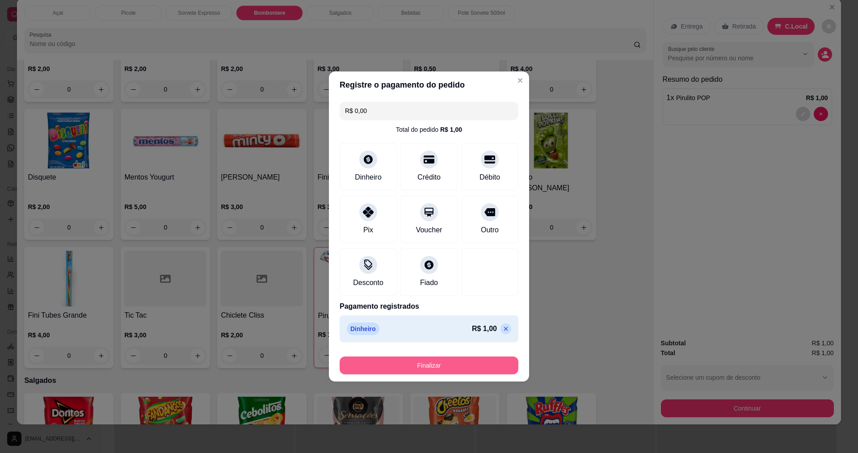
click at [477, 370] on button "Finalizar" at bounding box center [429, 366] width 179 height 18
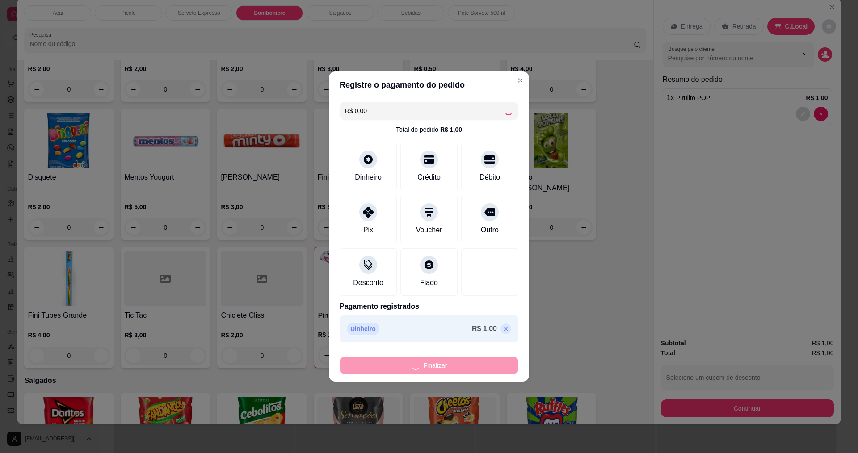
type input "0"
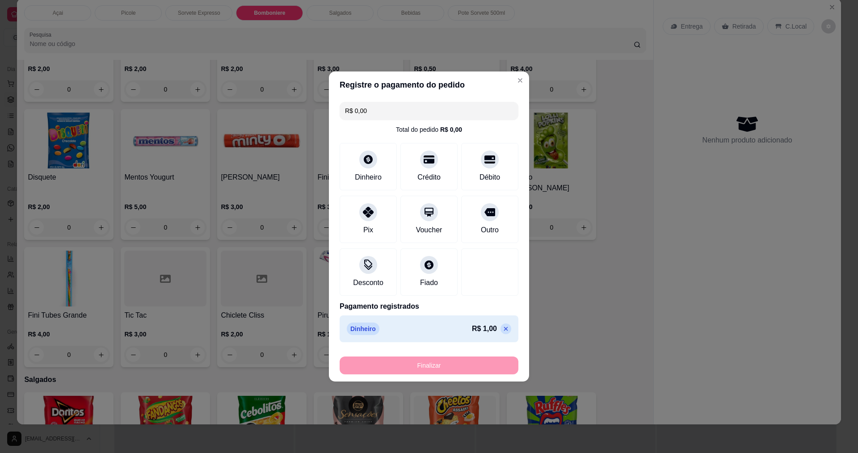
type input "-R$ 1,00"
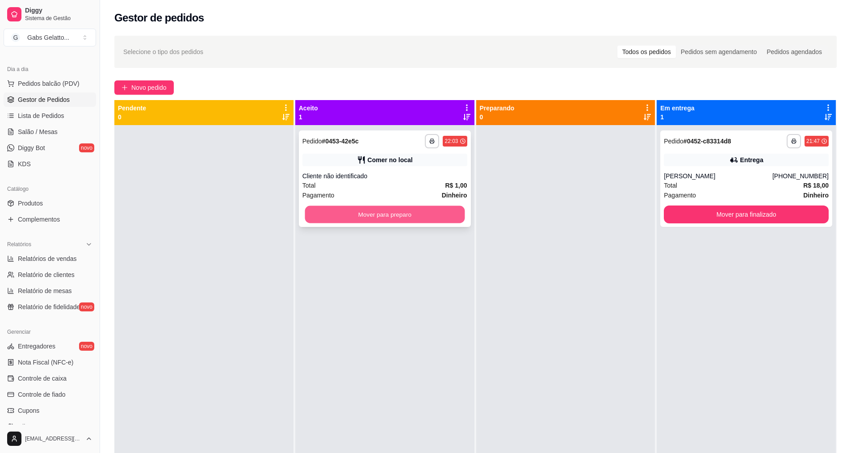
click at [452, 218] on button "Mover para preparo" at bounding box center [385, 214] width 160 height 17
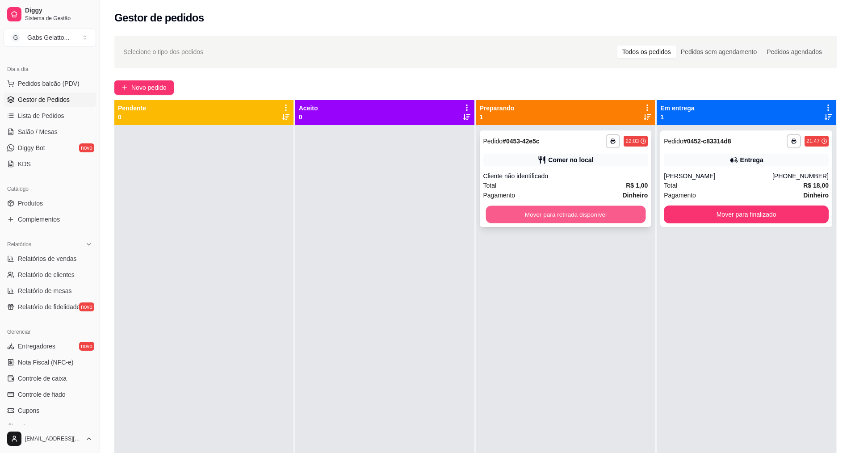
click at [597, 218] on button "Mover para retirada disponível" at bounding box center [566, 214] width 160 height 17
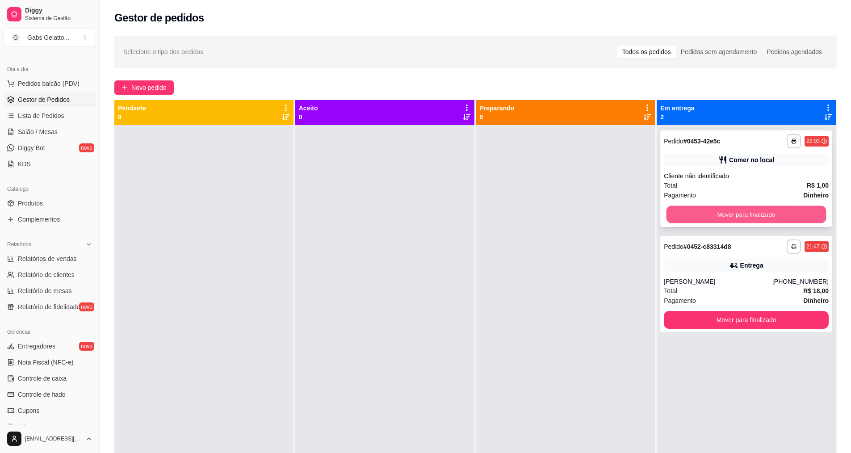
click at [731, 218] on button "Mover para finalizado" at bounding box center [747, 214] width 160 height 17
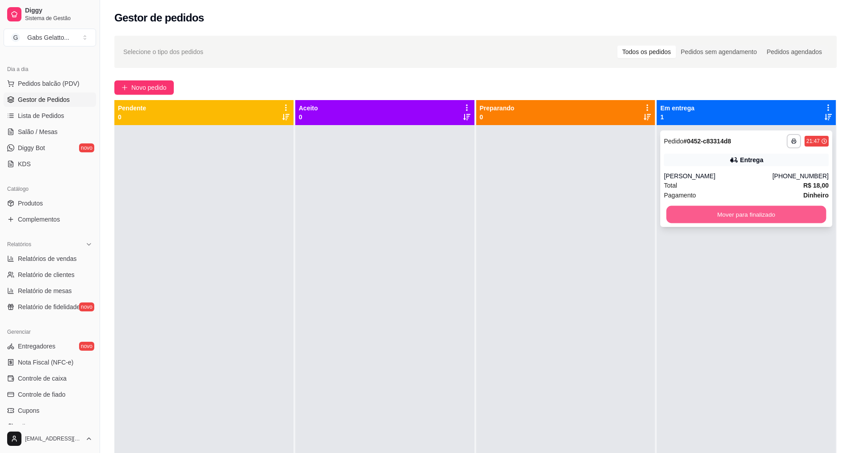
click at [779, 217] on button "Mover para finalizado" at bounding box center [747, 214] width 160 height 17
